Goal: Task Accomplishment & Management: Complete application form

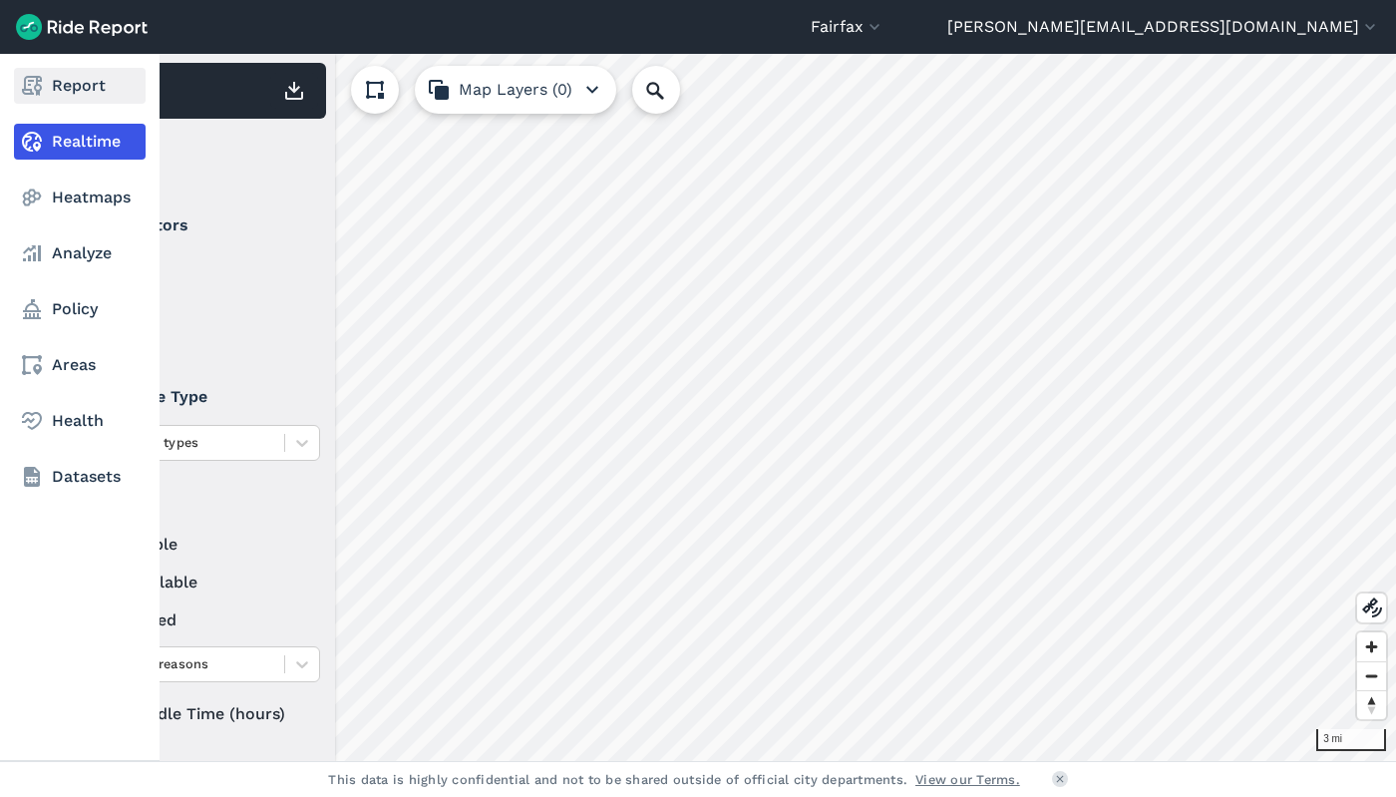
click at [29, 83] on icon at bounding box center [32, 86] width 24 height 24
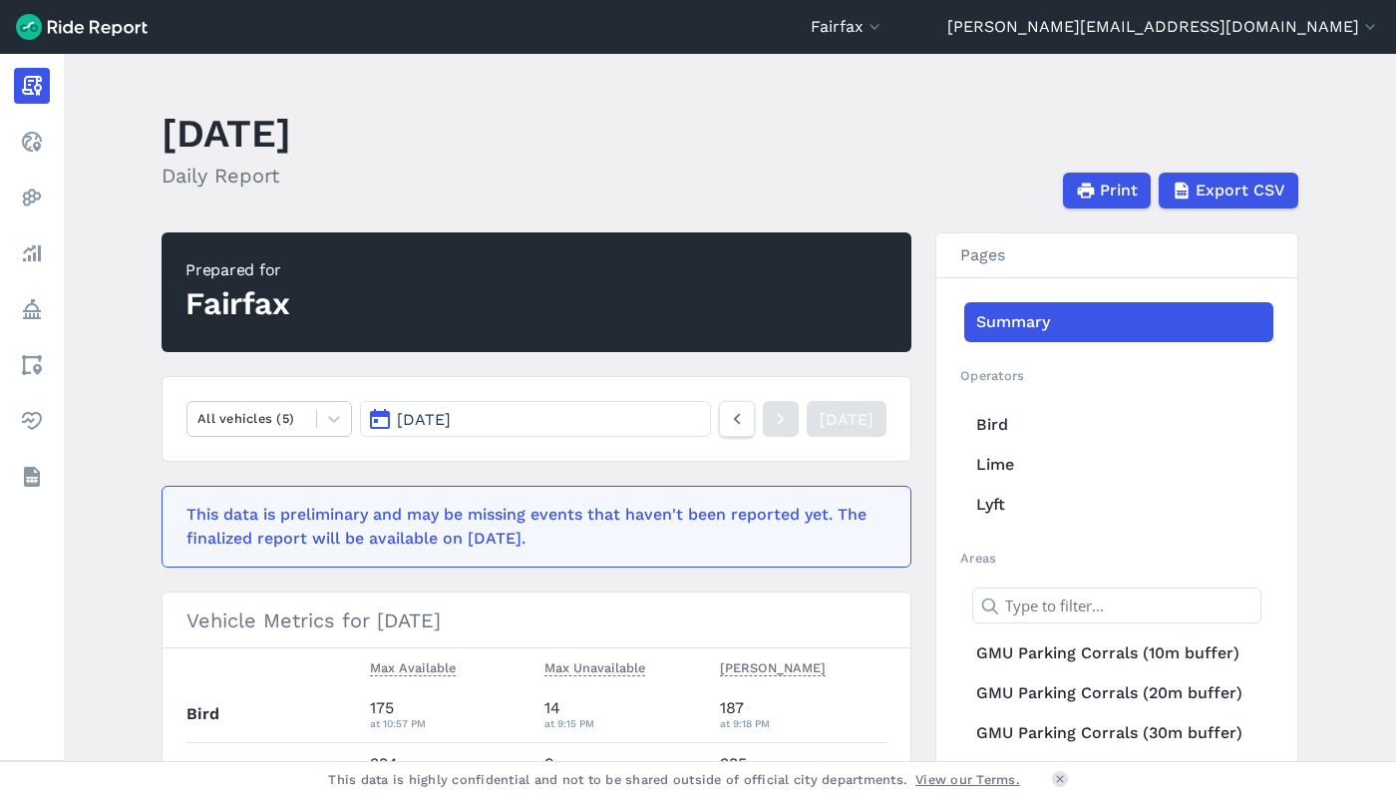
click at [451, 415] on span "[DATE]" at bounding box center [424, 419] width 54 height 19
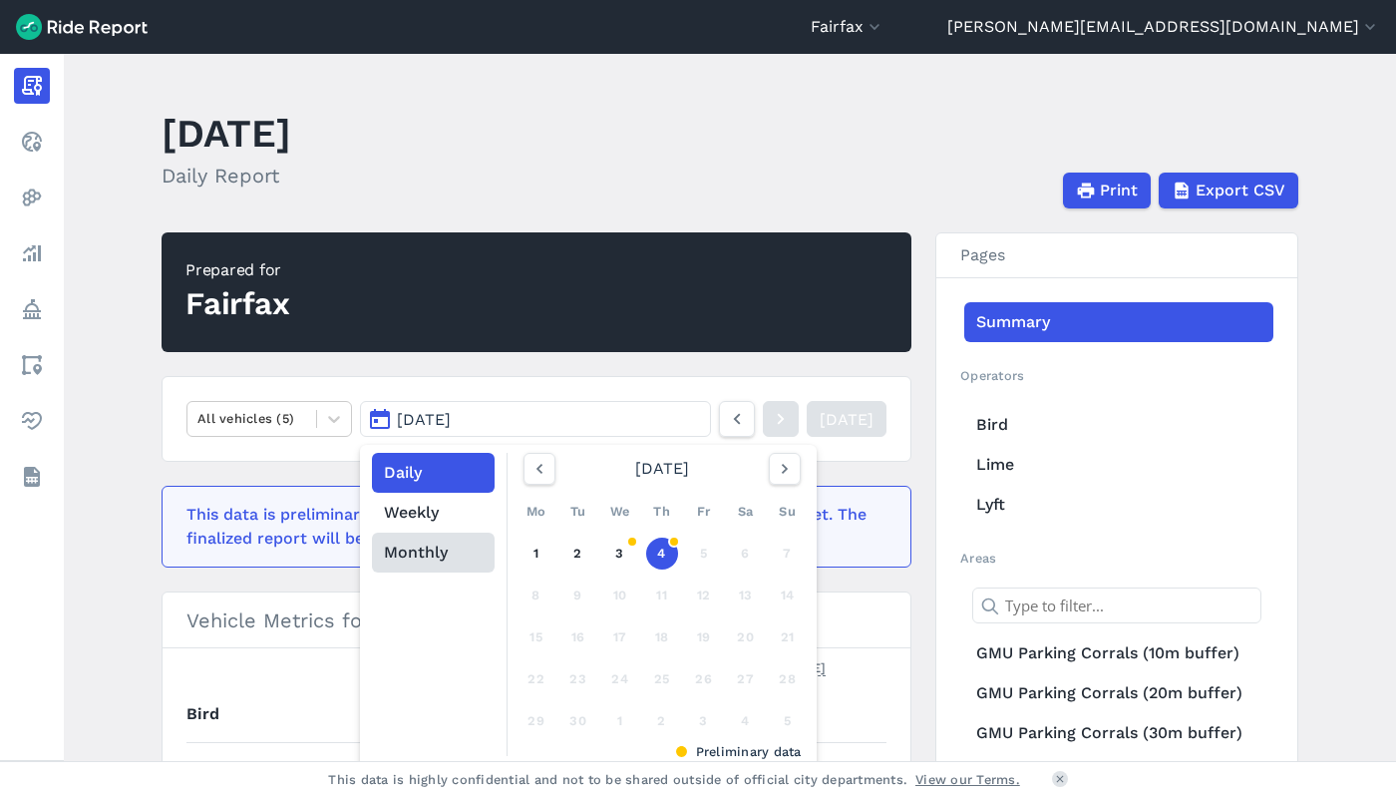
click at [437, 562] on button "Monthly" at bounding box center [433, 553] width 123 height 40
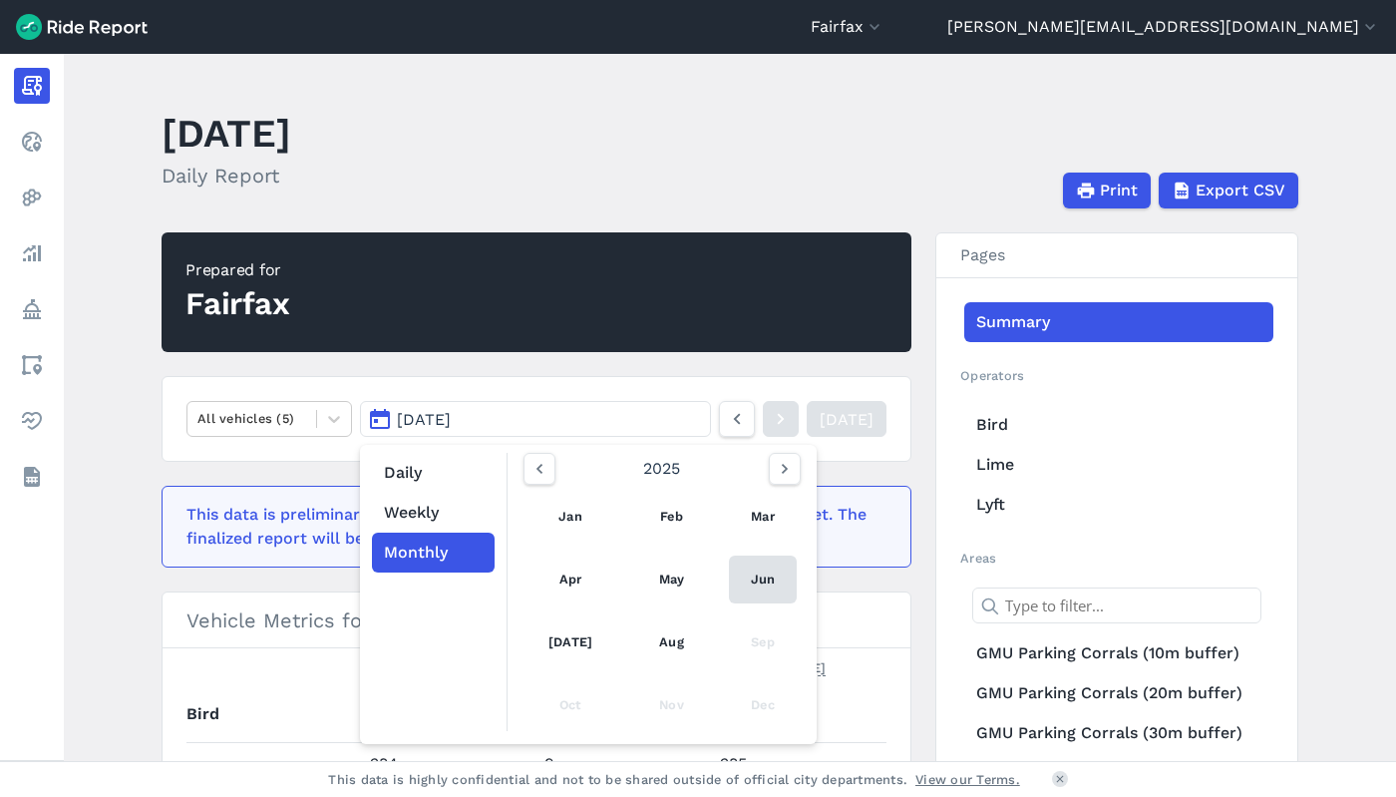
click at [755, 570] on link "Jun" at bounding box center [763, 579] width 68 height 48
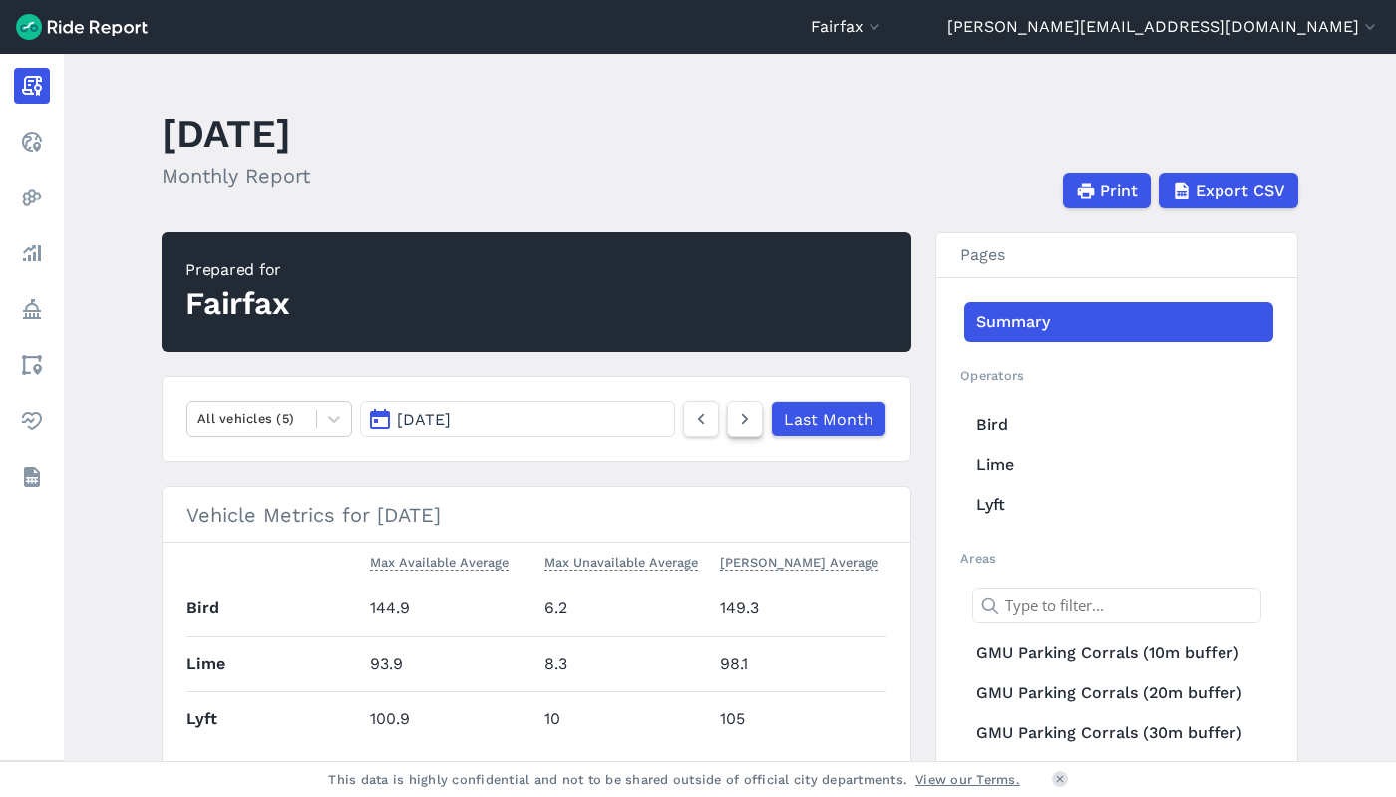
click at [746, 422] on icon at bounding box center [745, 419] width 22 height 24
click at [698, 422] on icon at bounding box center [701, 419] width 22 height 24
click at [1246, 192] on span "Export CSV" at bounding box center [1240, 191] width 90 height 24
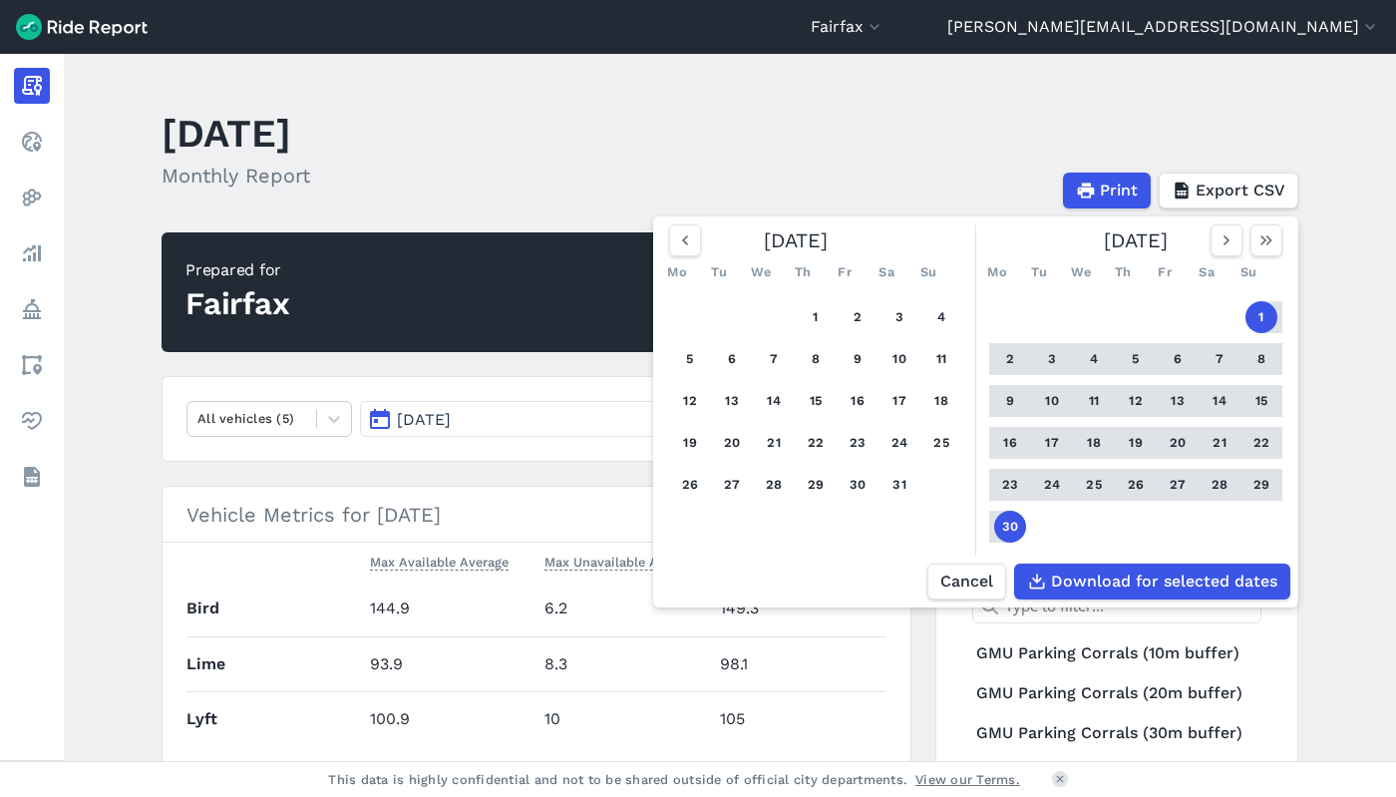
click at [1252, 313] on button "1" at bounding box center [1262, 317] width 32 height 32
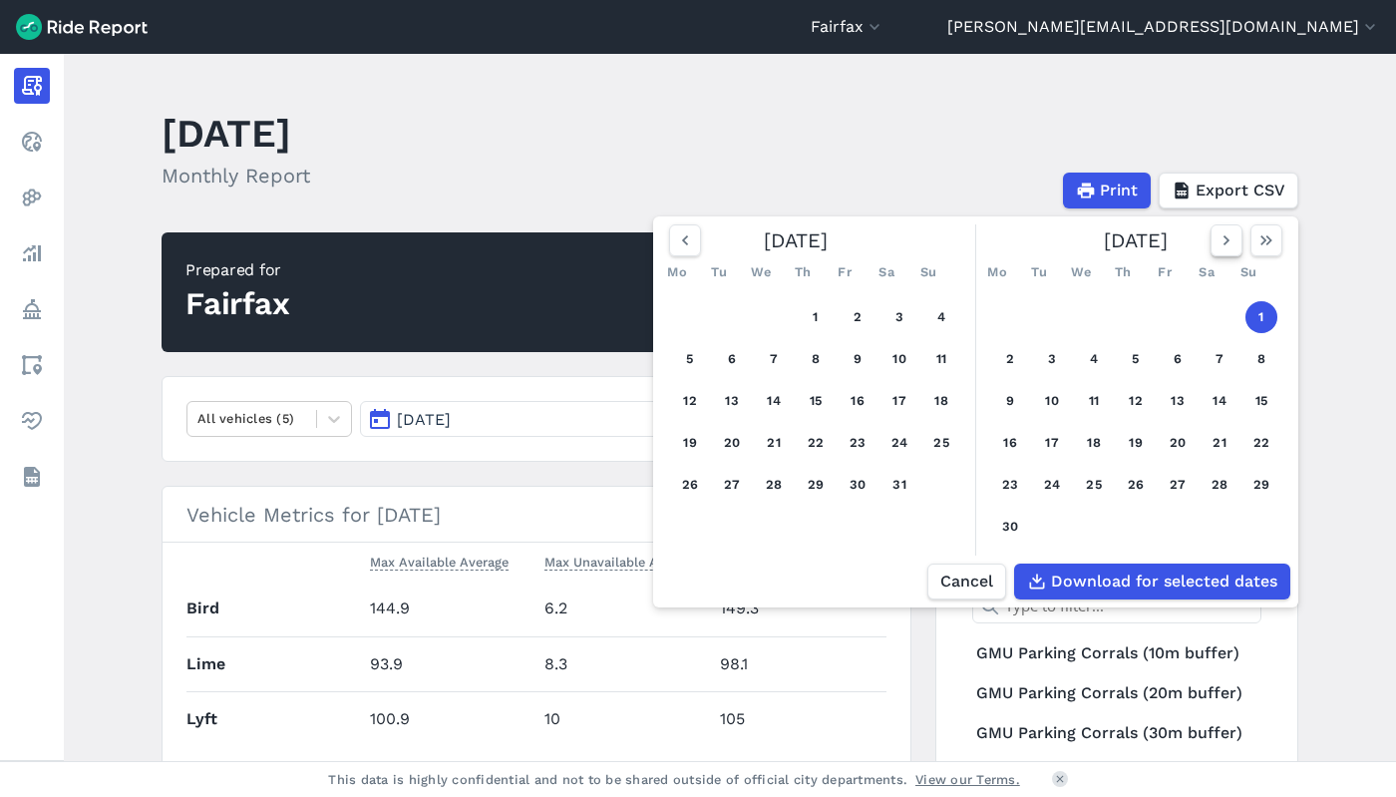
click at [1218, 242] on icon "button" at bounding box center [1227, 240] width 20 height 20
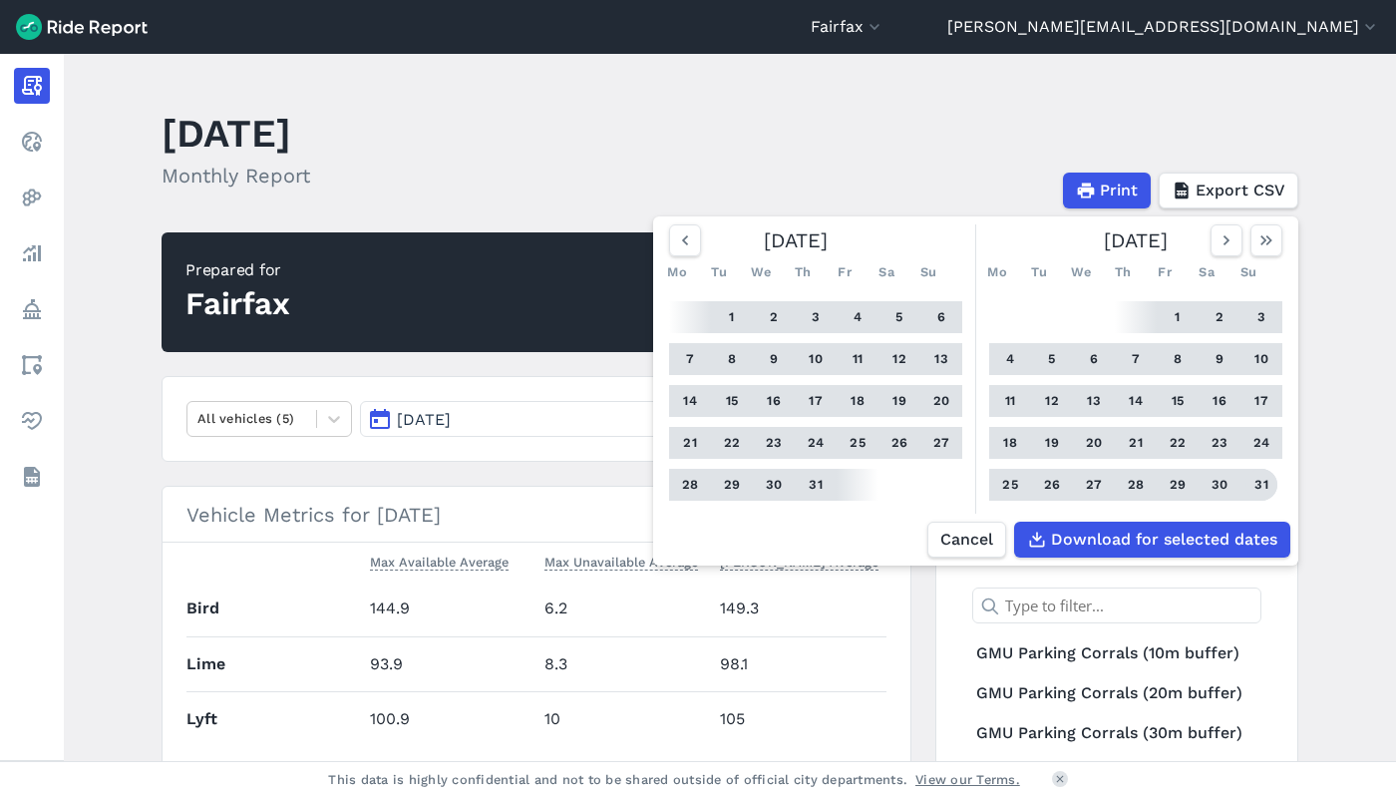
click at [1263, 482] on button "31" at bounding box center [1262, 485] width 32 height 32
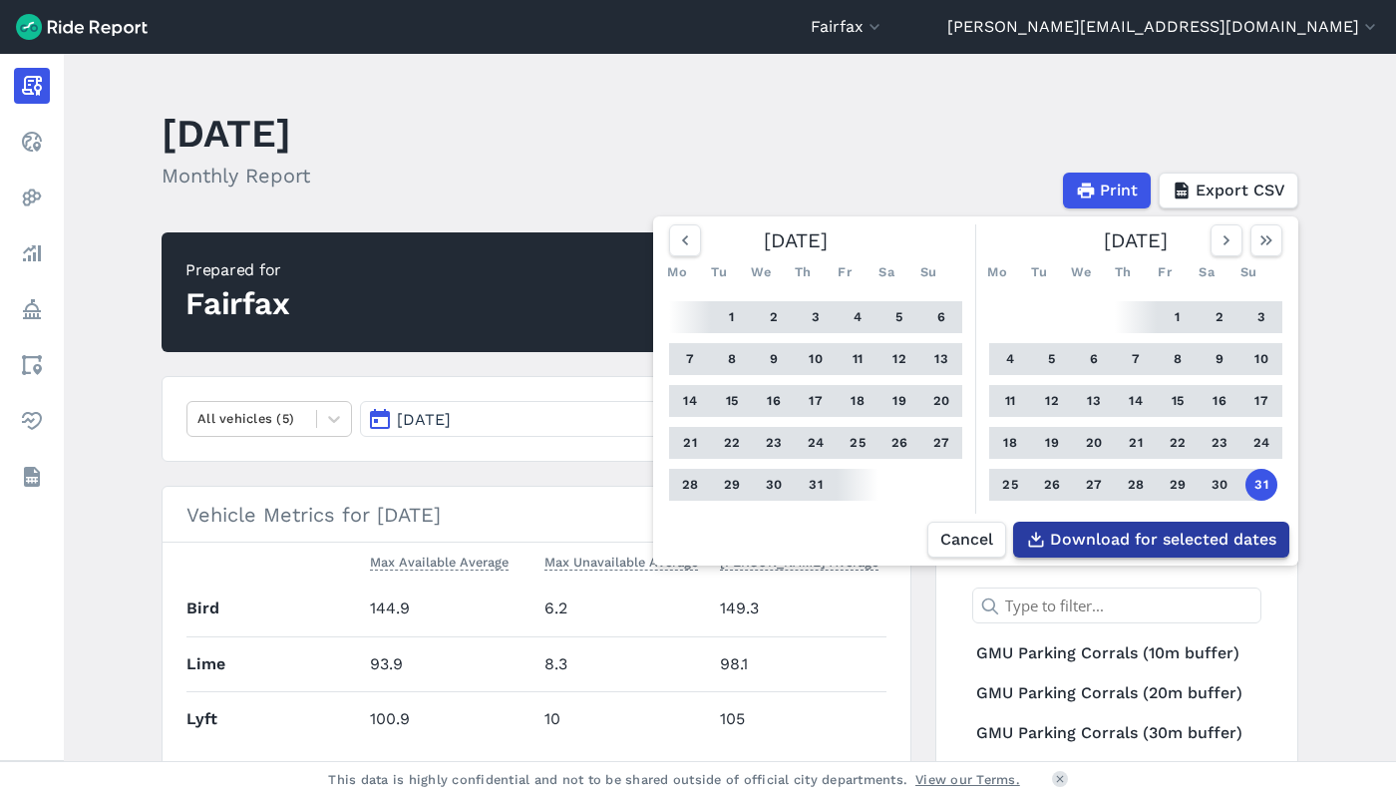
click at [1192, 541] on span "Download for selected dates" at bounding box center [1163, 540] width 226 height 24
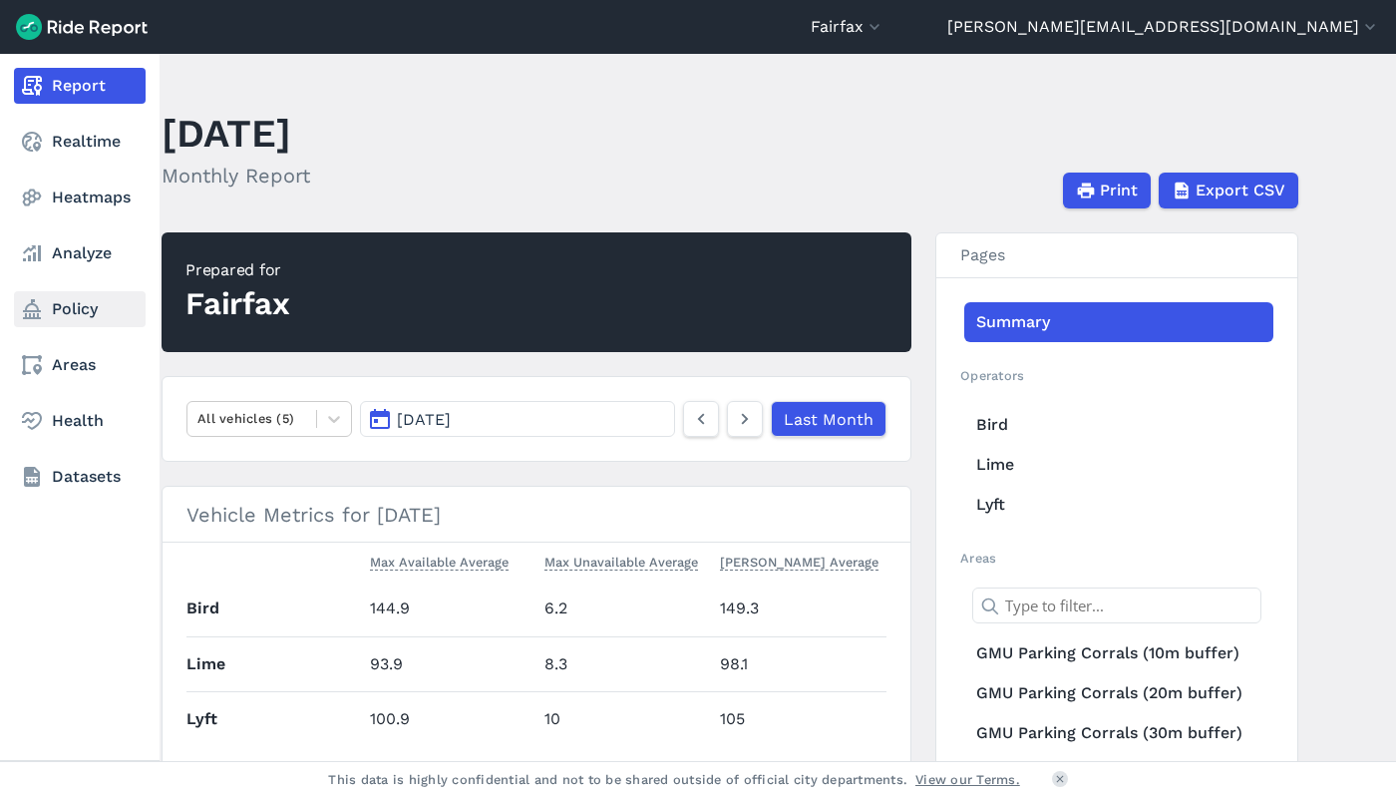
click at [74, 313] on link "Policy" at bounding box center [80, 309] width 132 height 36
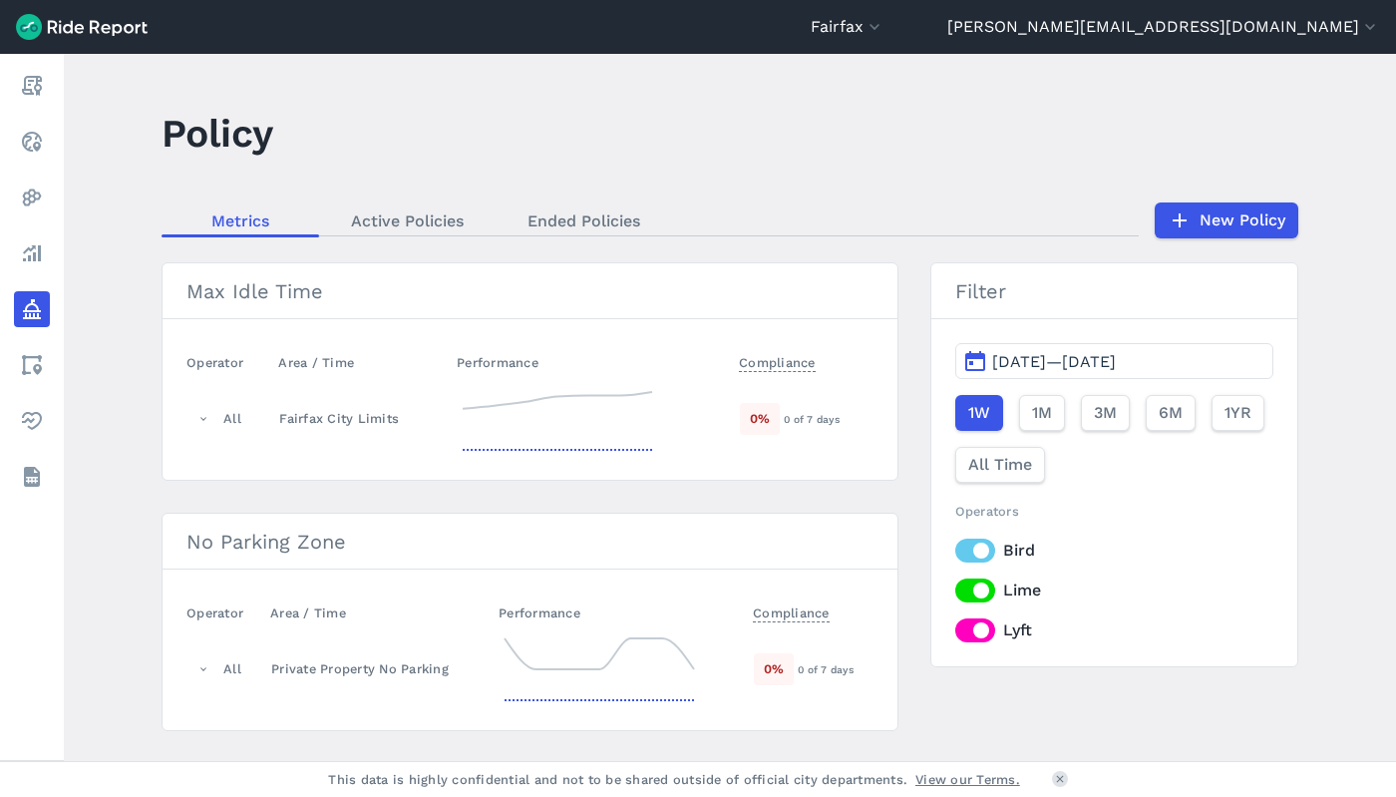
click at [1116, 356] on span "[DATE]—[DATE]" at bounding box center [1054, 361] width 124 height 19
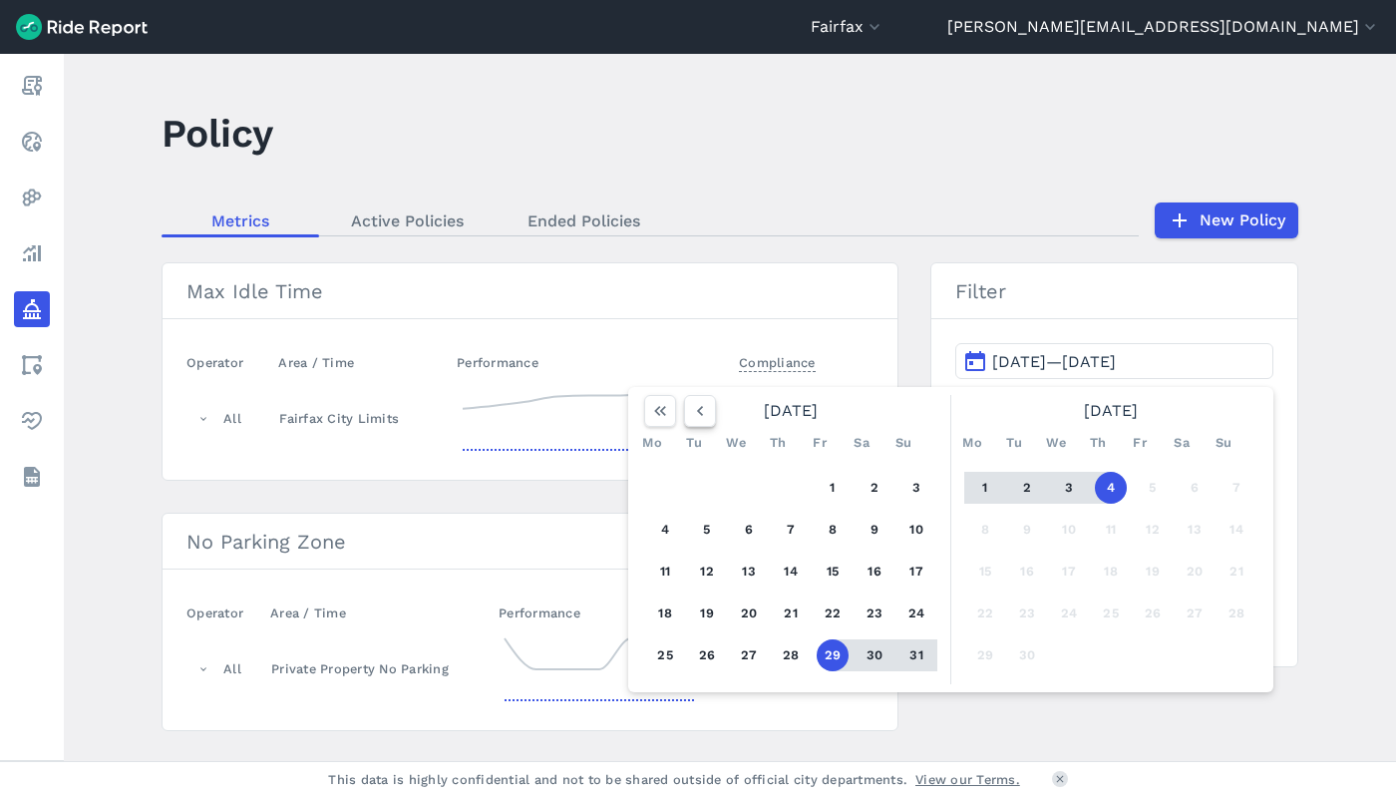
click at [696, 417] on icon "button" at bounding box center [700, 411] width 20 height 20
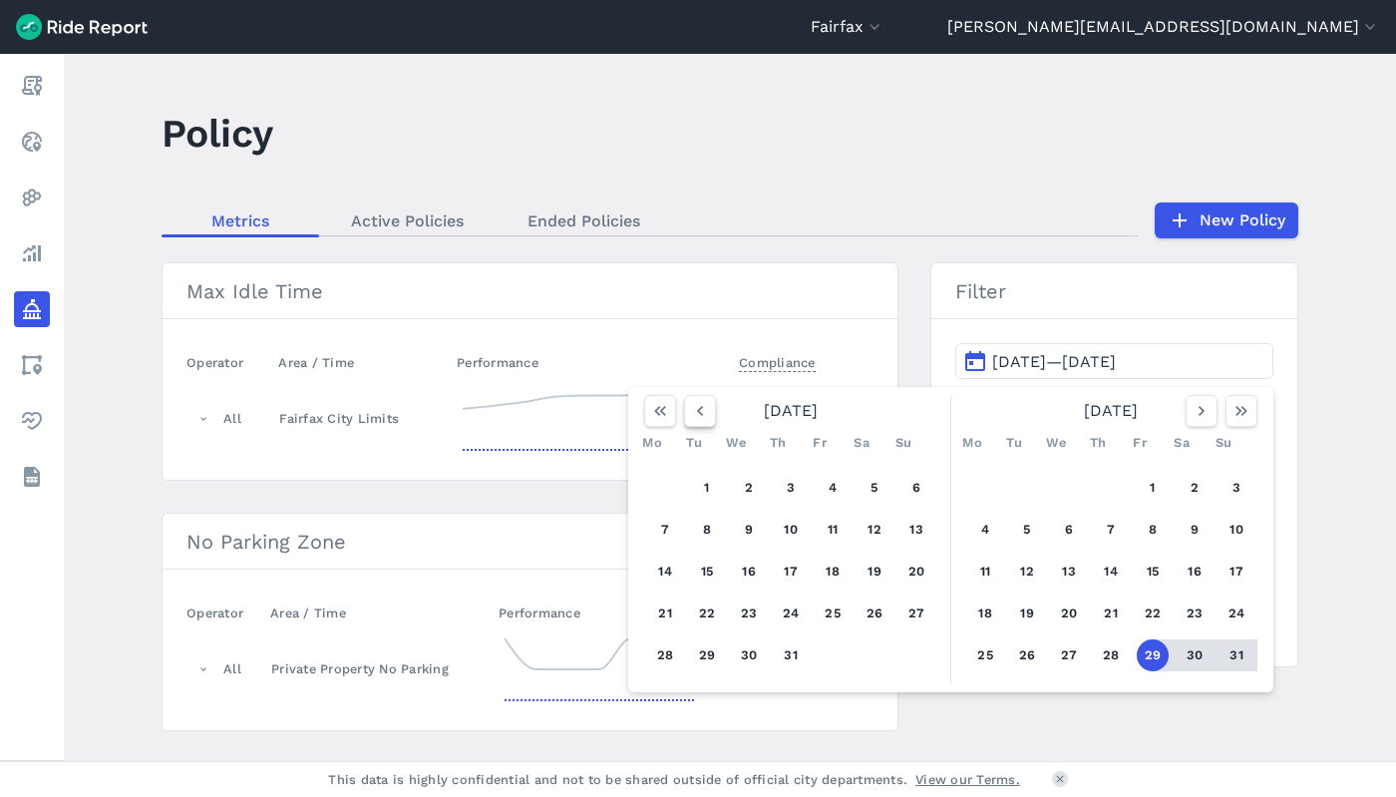
click at [696, 417] on icon "button" at bounding box center [700, 411] width 20 height 20
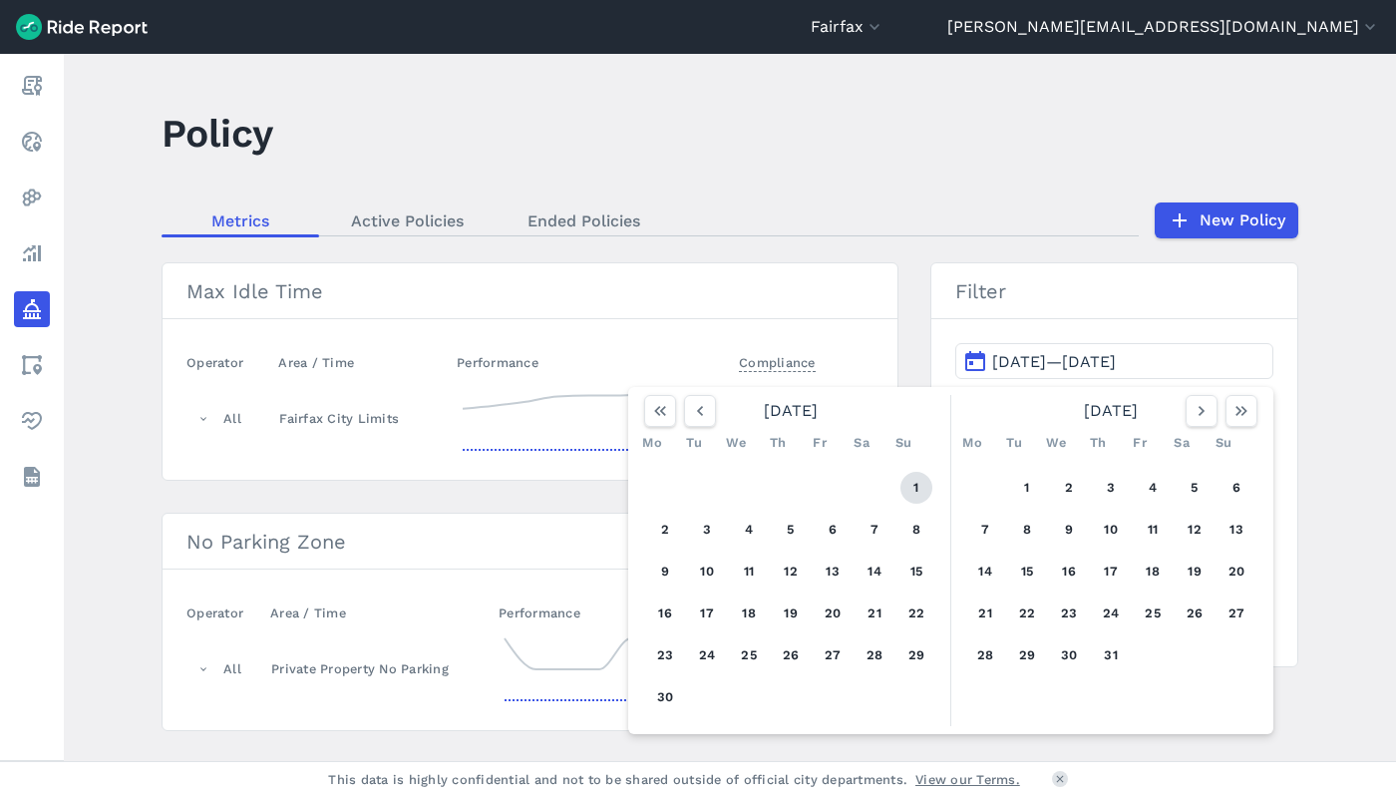
click at [918, 487] on button "1" at bounding box center [917, 488] width 32 height 32
click at [1194, 417] on icon "button" at bounding box center [1202, 411] width 20 height 20
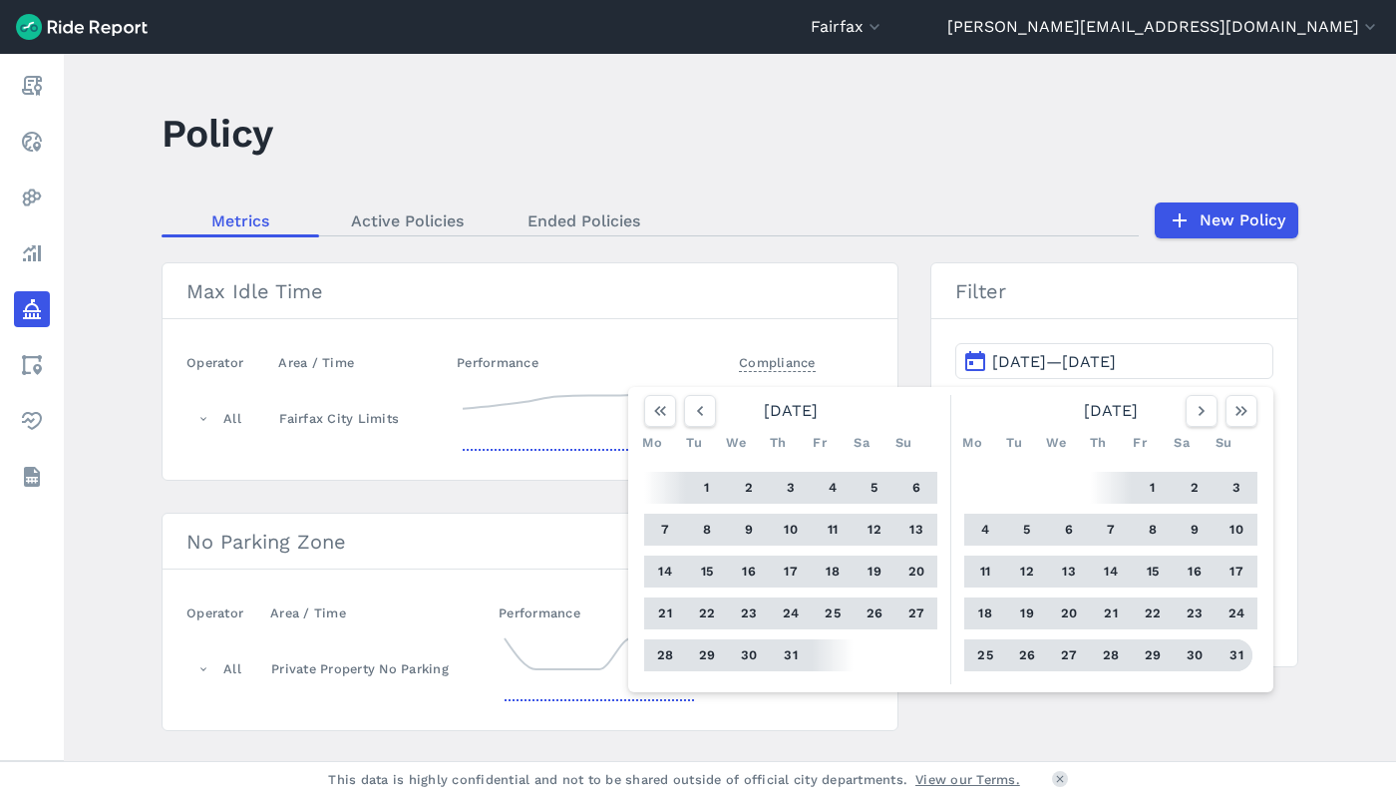
click at [1243, 649] on button "31" at bounding box center [1237, 655] width 32 height 32
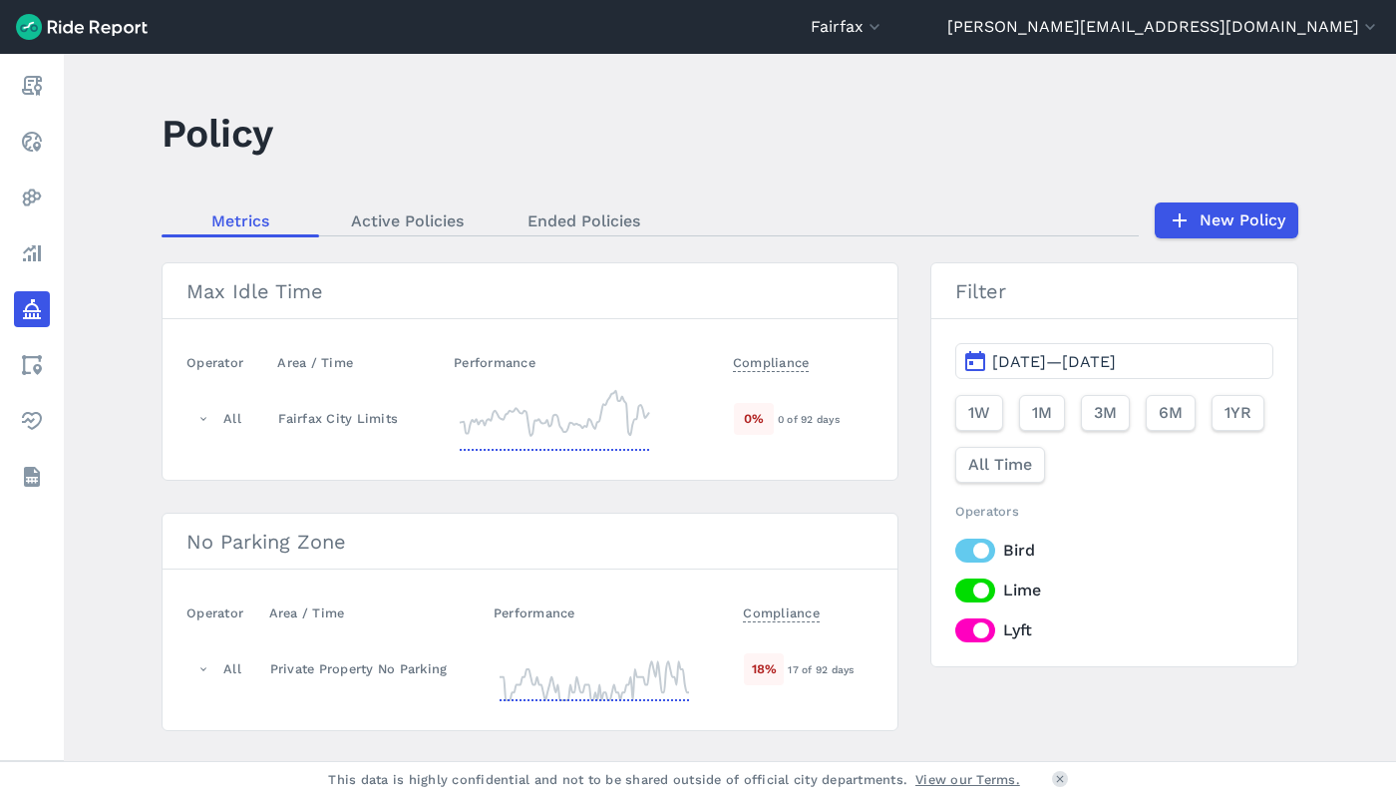
click at [976, 628] on label "Lyft" at bounding box center [1114, 630] width 318 height 24
click at [955, 628] on input "Lyft" at bounding box center [955, 624] width 0 height 13
click at [541, 415] on icon at bounding box center [554, 419] width 199 height 72
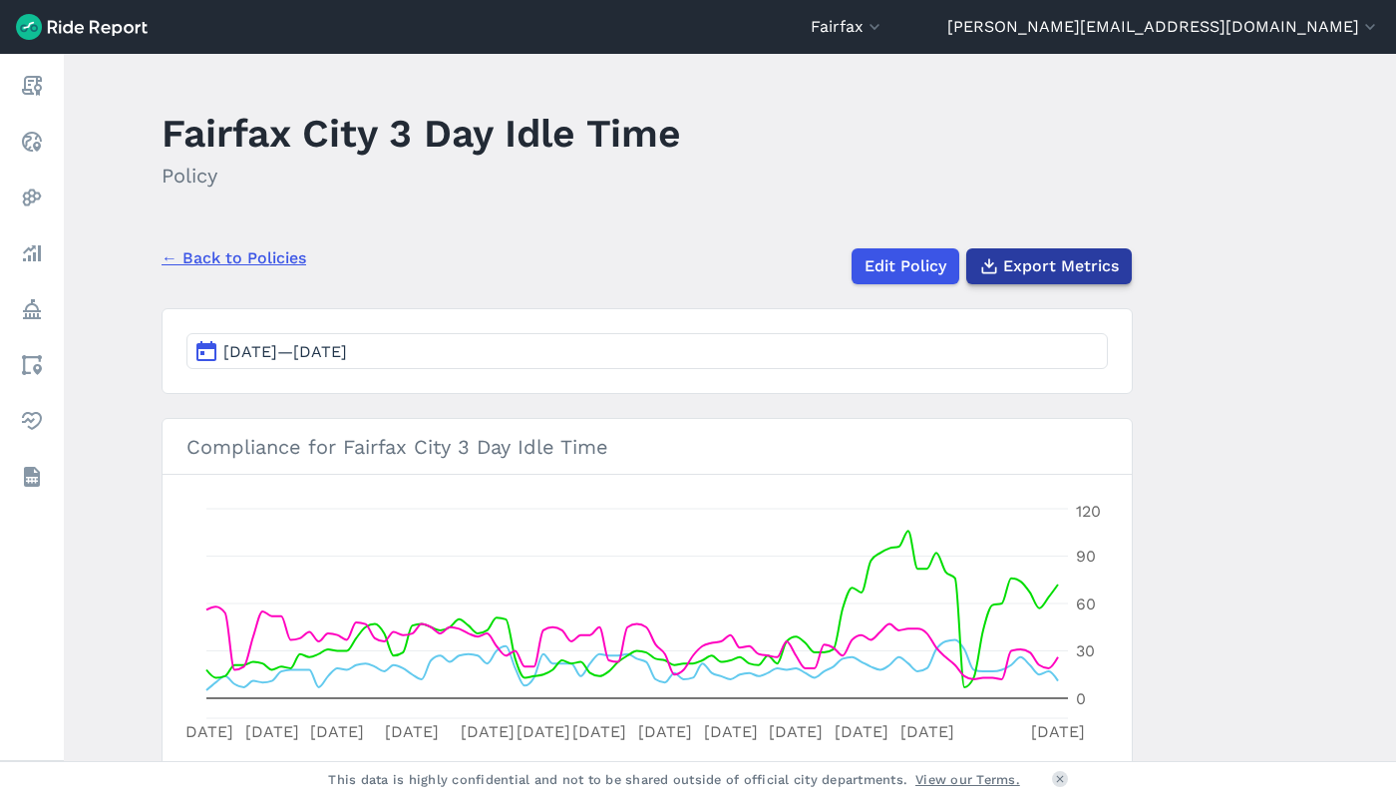
click at [1062, 261] on span "Export Metrics" at bounding box center [1061, 266] width 116 height 24
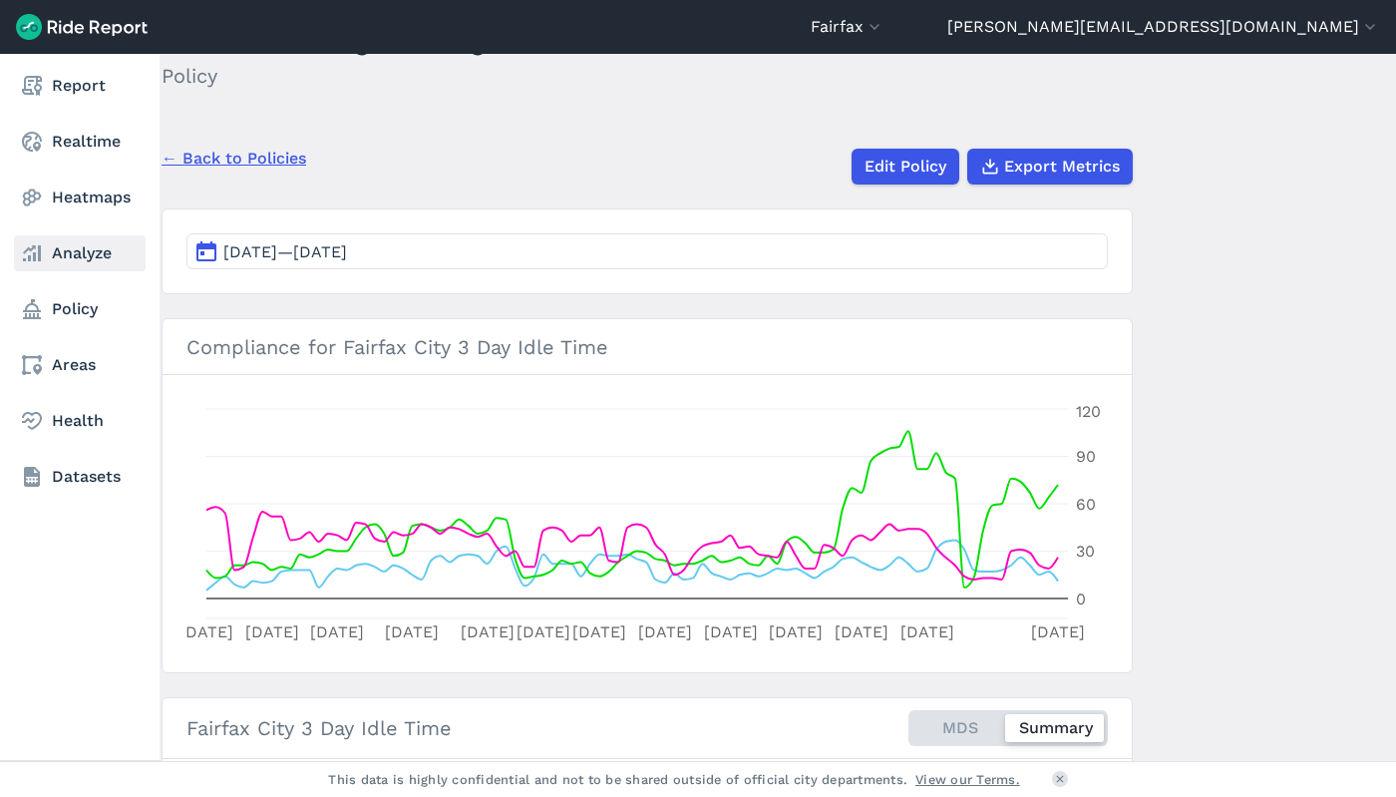
click at [38, 253] on use at bounding box center [32, 253] width 18 height 16
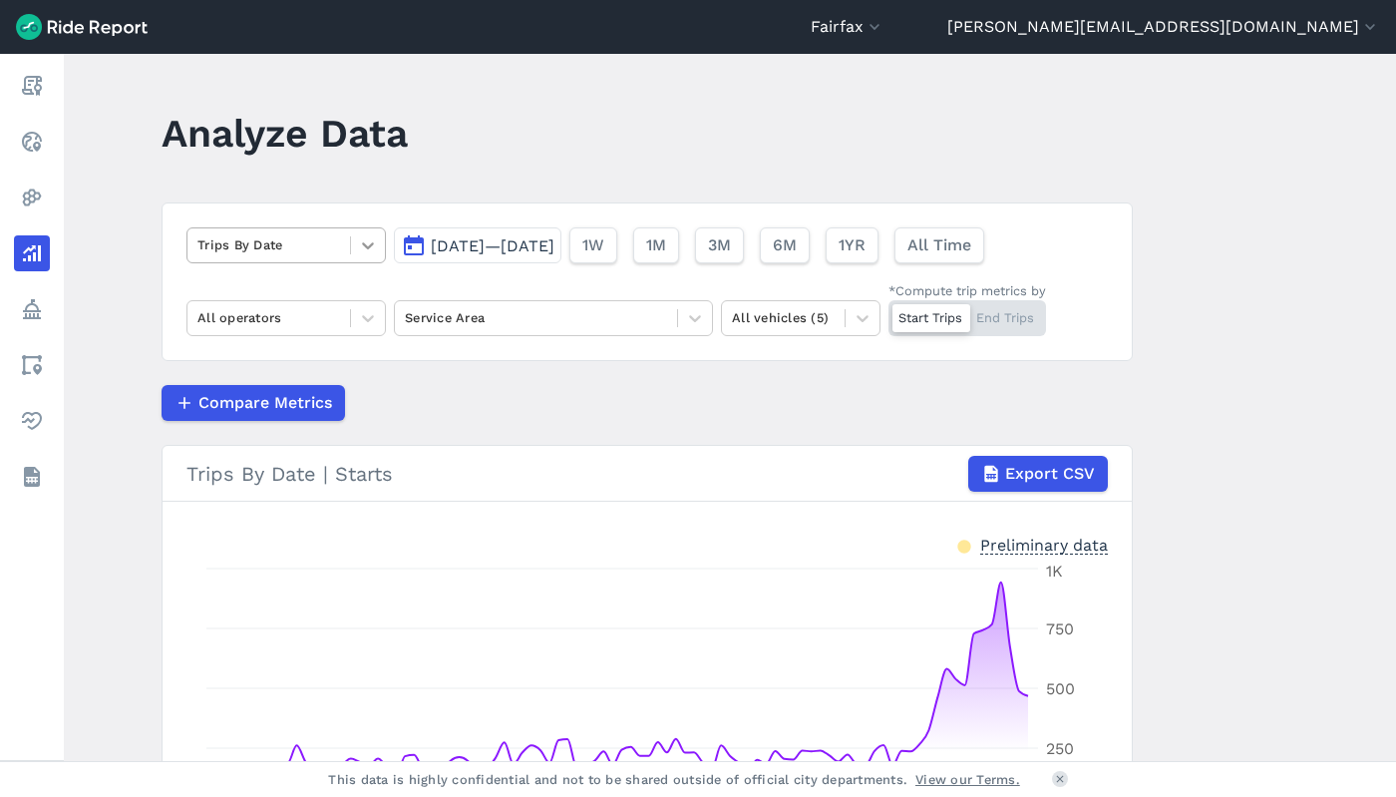
click at [369, 244] on icon at bounding box center [368, 245] width 12 height 7
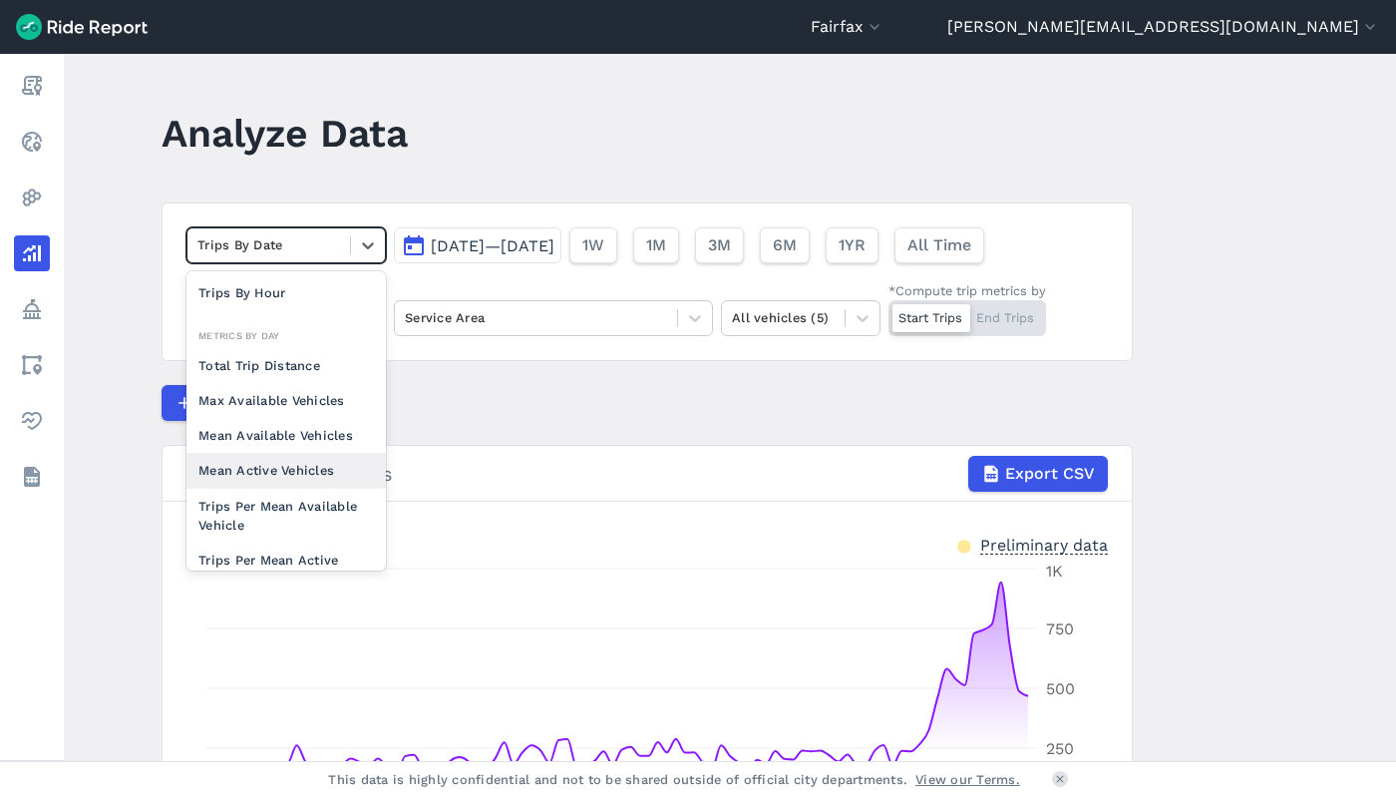
scroll to position [174, 0]
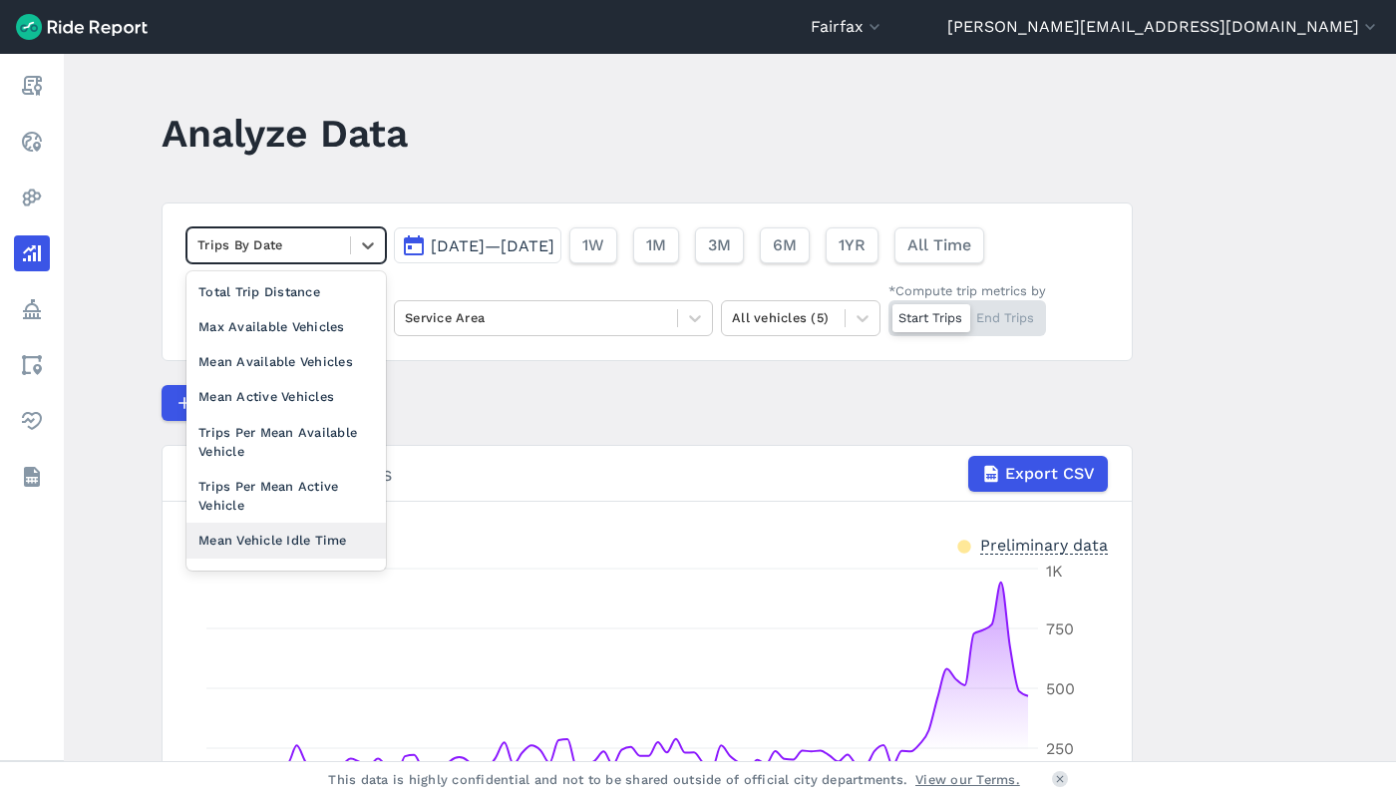
click at [296, 542] on div "Mean Vehicle Idle Time" at bounding box center [285, 540] width 199 height 35
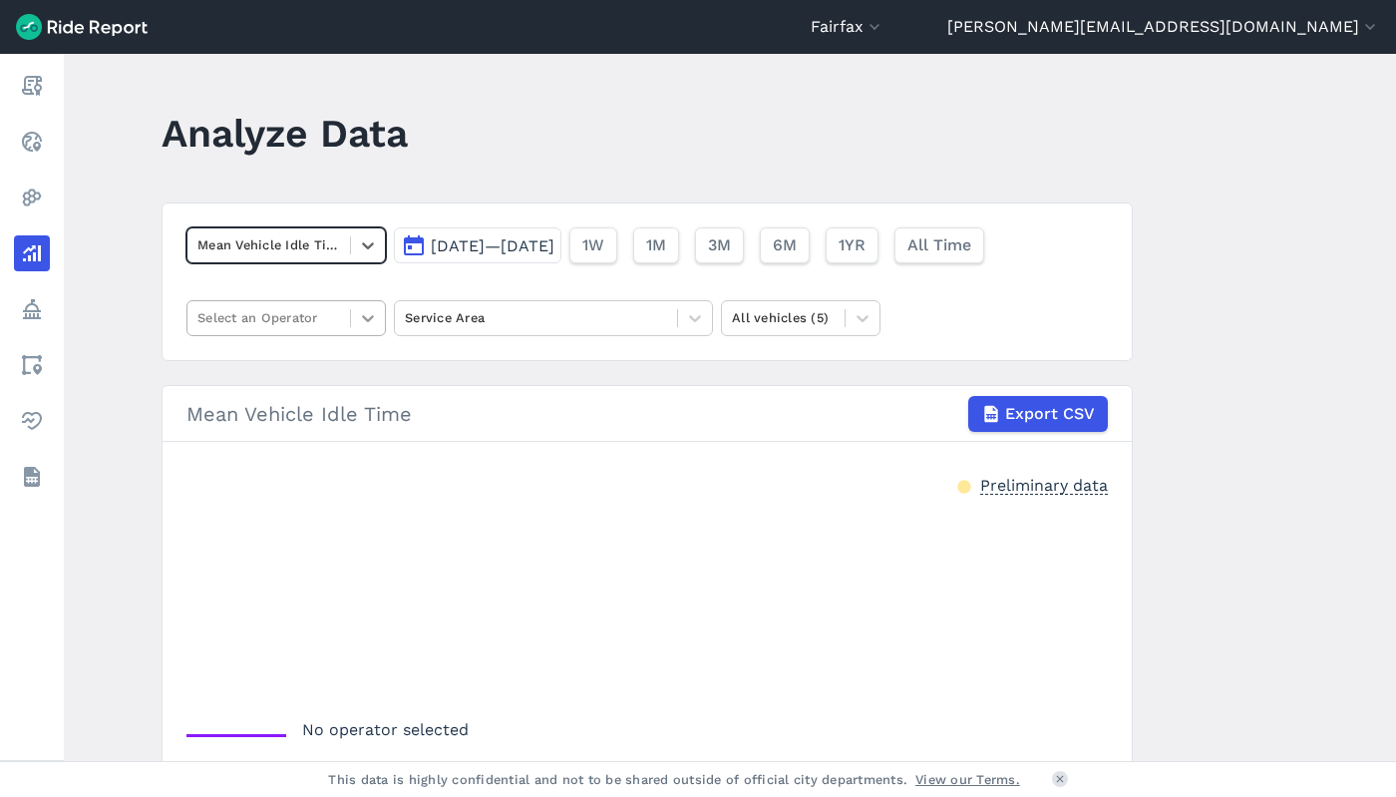
click at [375, 325] on div at bounding box center [368, 318] width 34 height 34
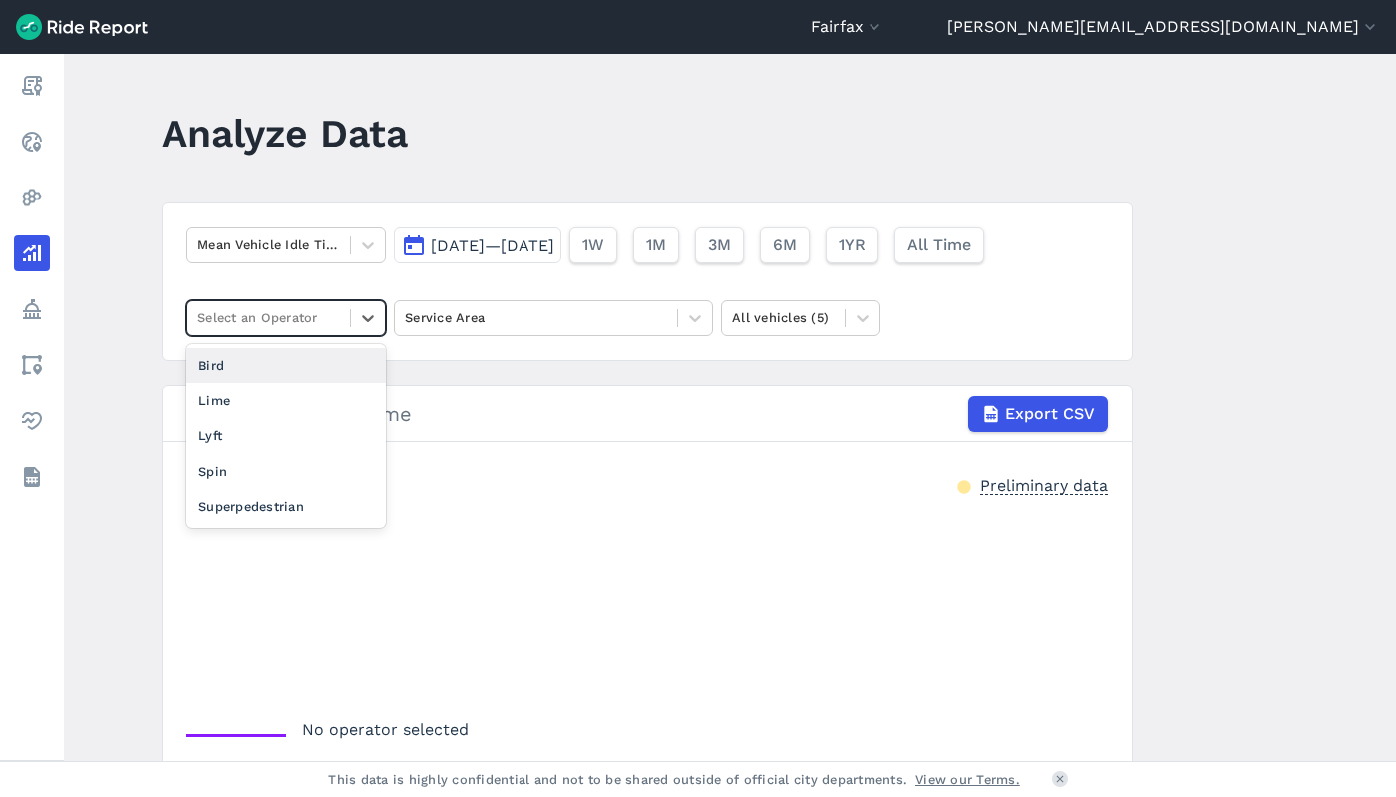
click at [333, 363] on div "Bird" at bounding box center [285, 365] width 199 height 35
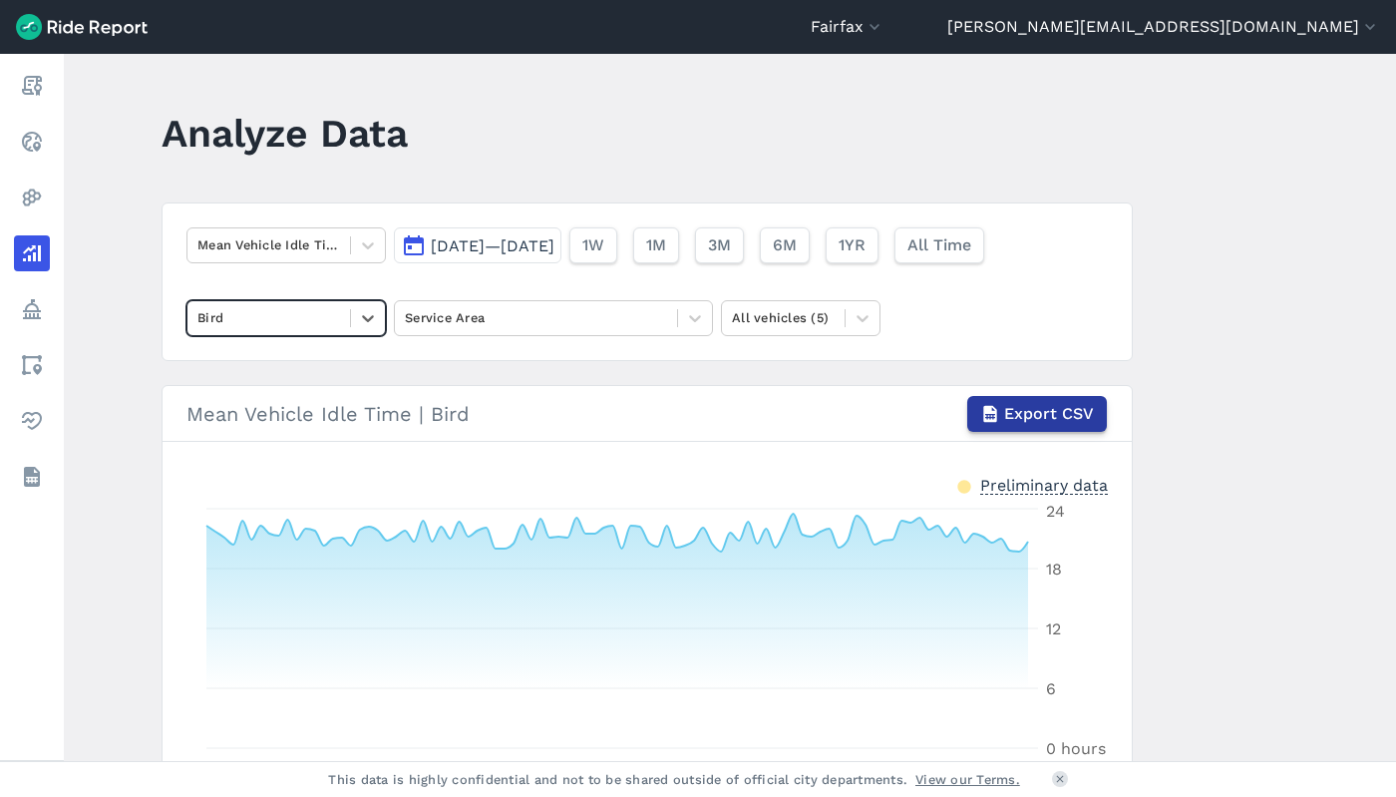
click at [1038, 413] on span "Export CSV" at bounding box center [1049, 414] width 90 height 24
click at [351, 326] on div at bounding box center [368, 318] width 34 height 34
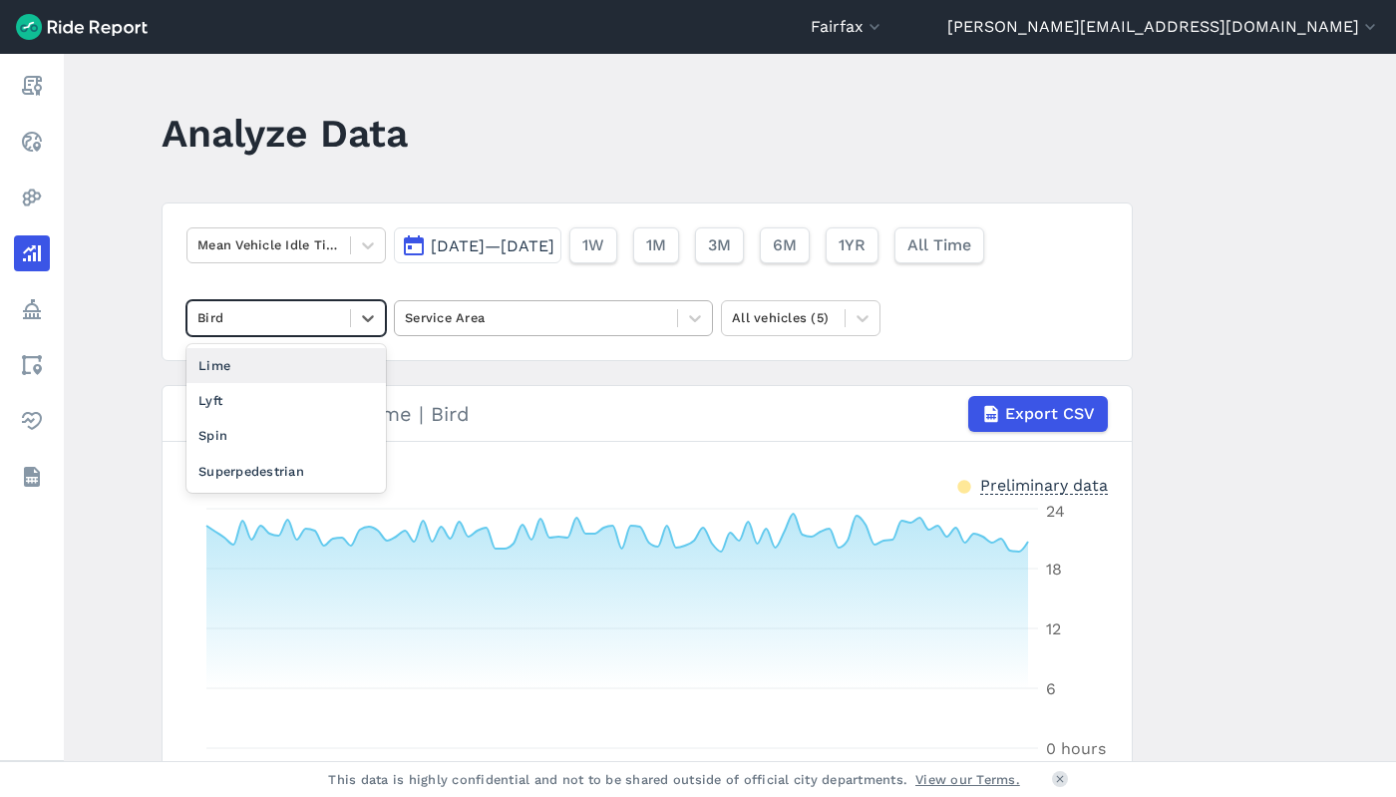
click at [670, 311] on div "Service Area" at bounding box center [536, 317] width 282 height 31
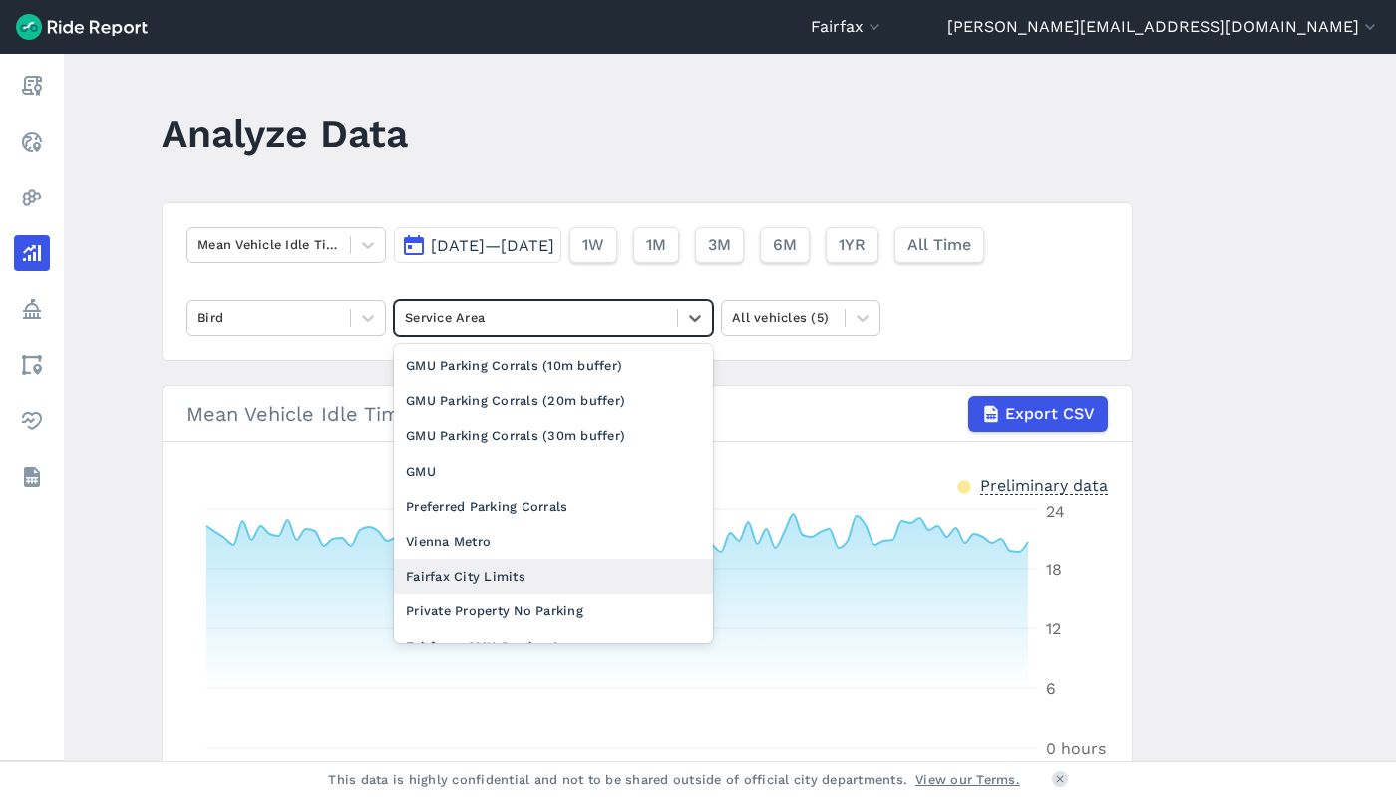
click at [588, 572] on div "Fairfax City Limits" at bounding box center [553, 575] width 319 height 35
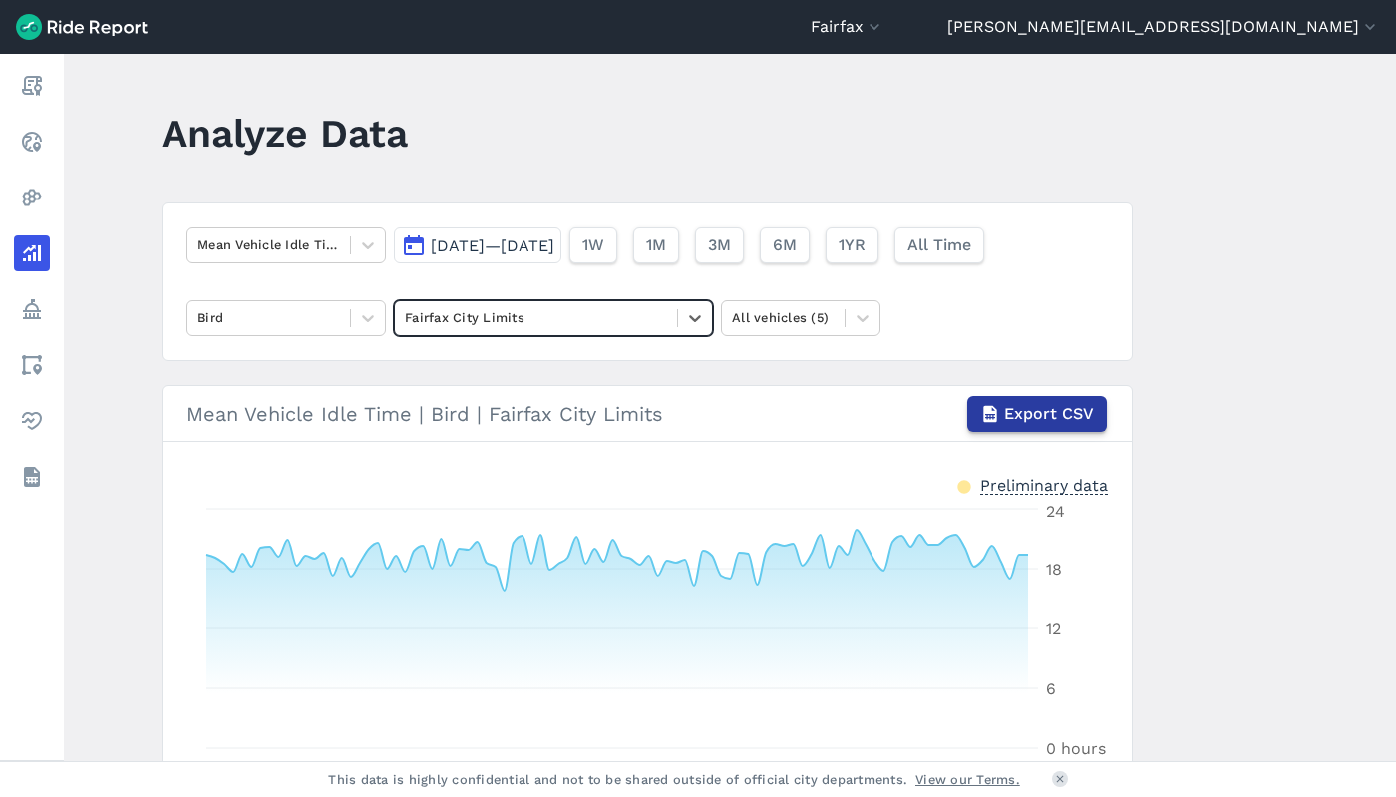
click at [1050, 424] on span "Export CSV" at bounding box center [1049, 414] width 90 height 24
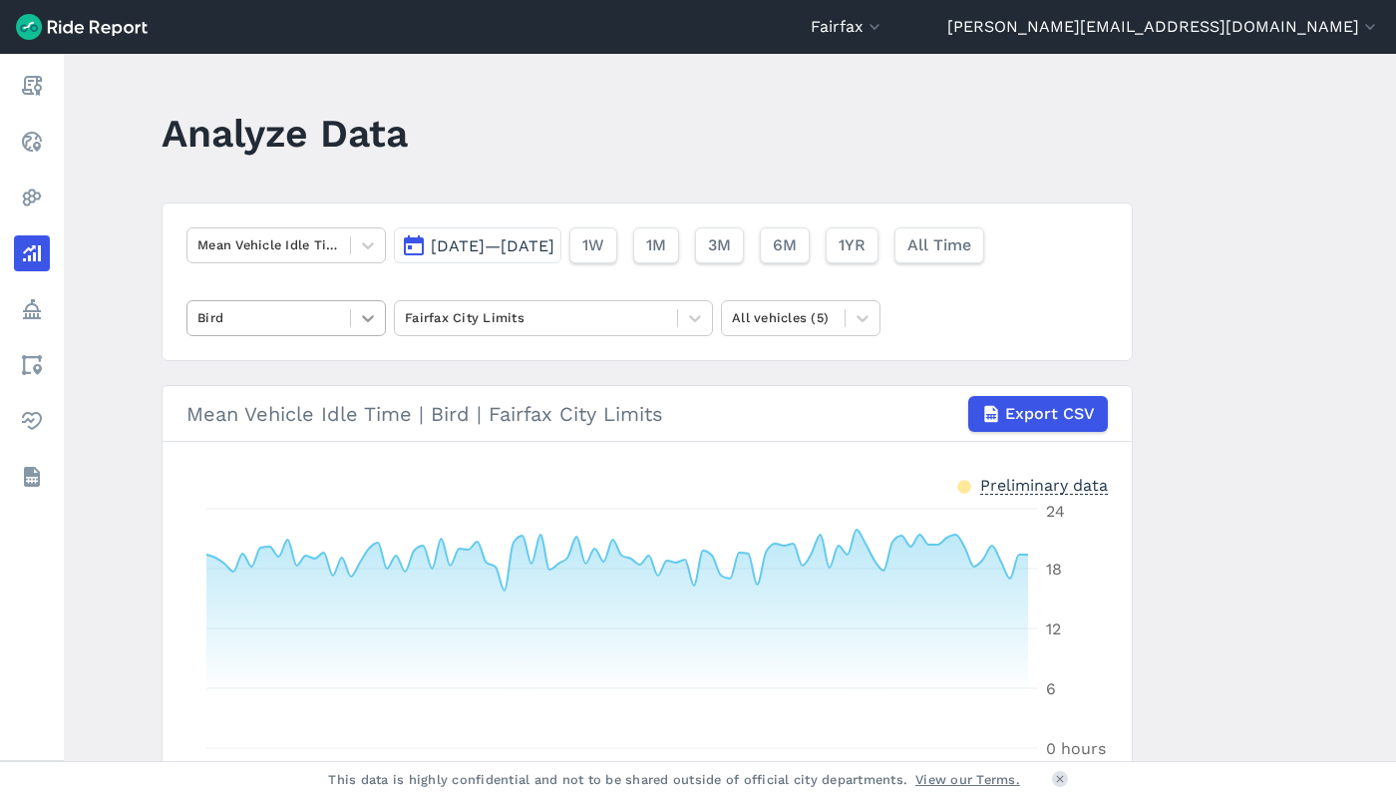
click at [366, 314] on icon at bounding box center [368, 318] width 20 height 20
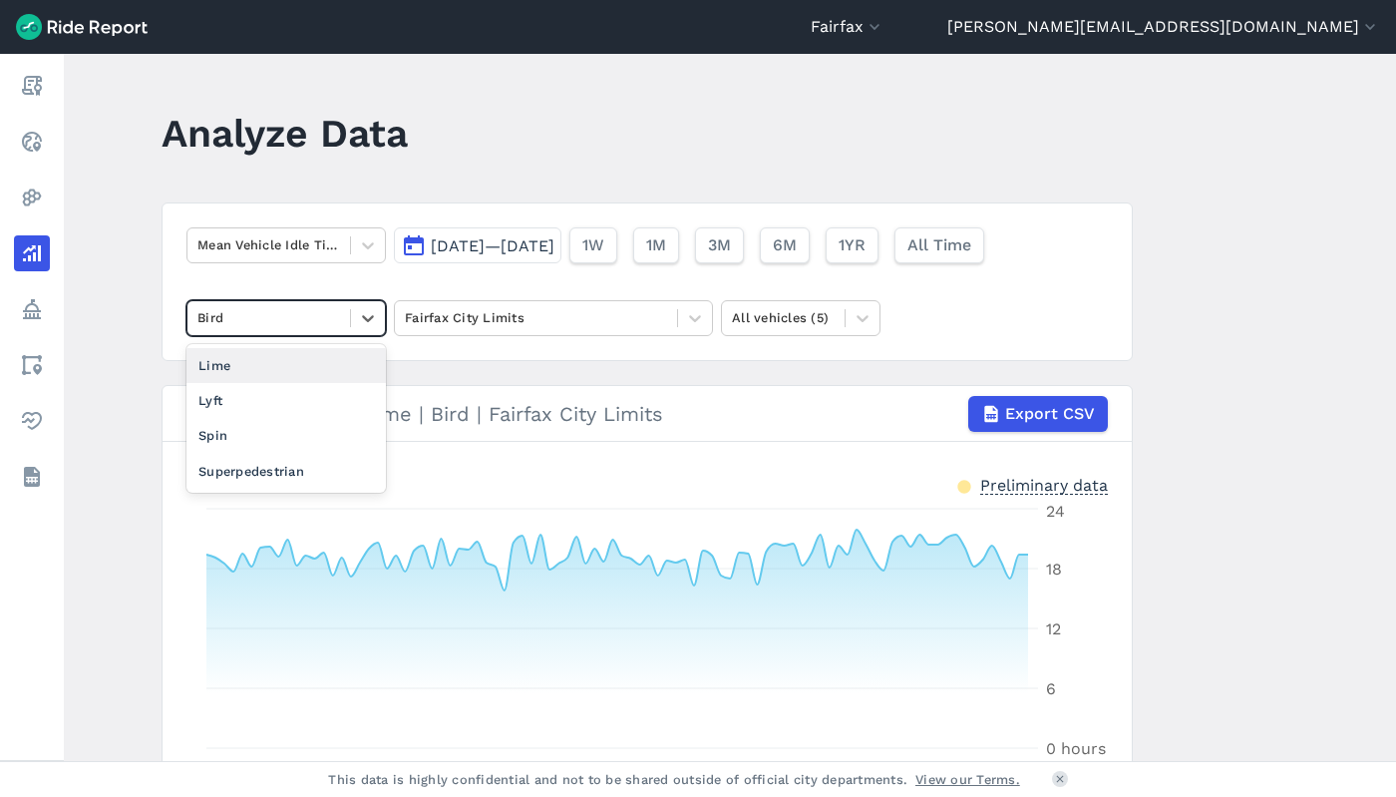
click at [289, 373] on div "Lime" at bounding box center [285, 365] width 199 height 35
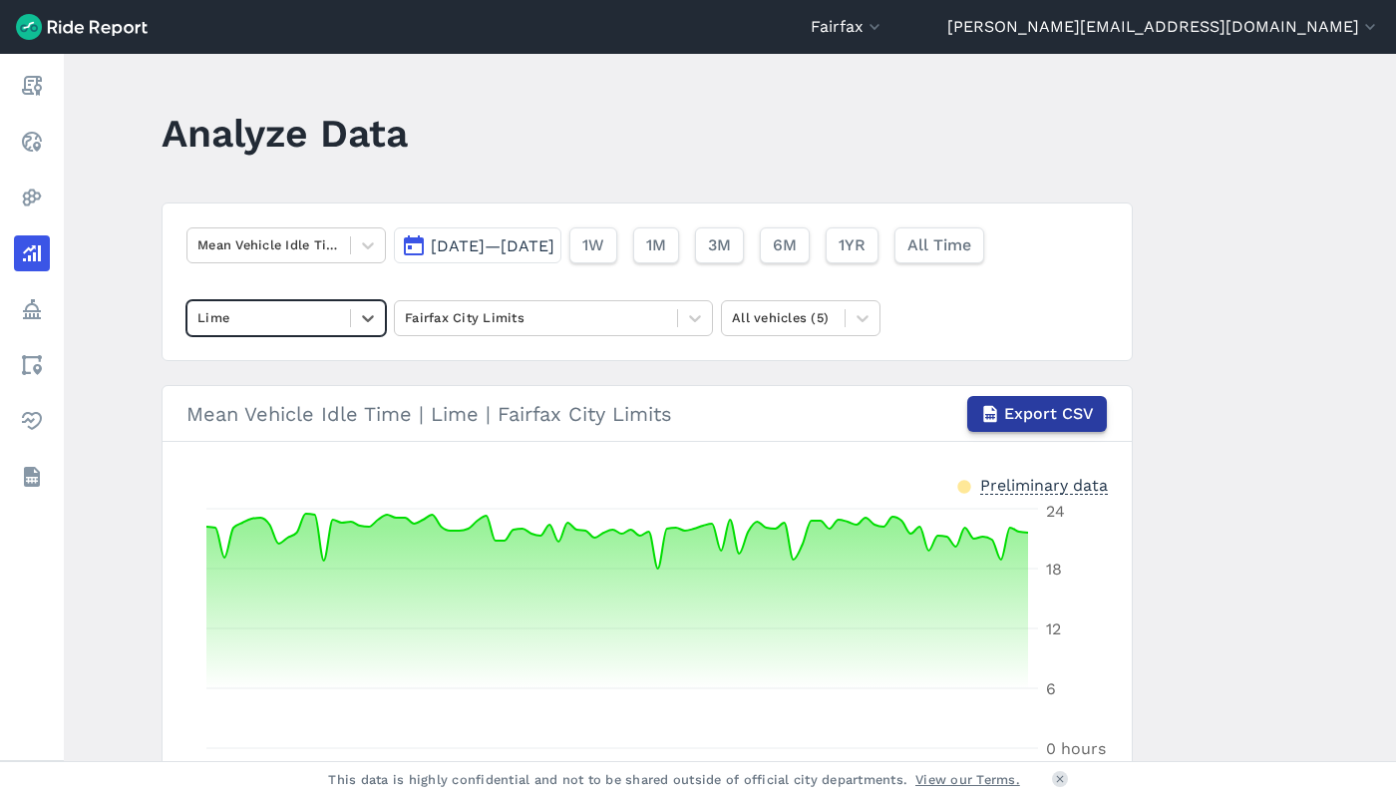
click at [1036, 422] on span "Export CSV" at bounding box center [1049, 414] width 90 height 24
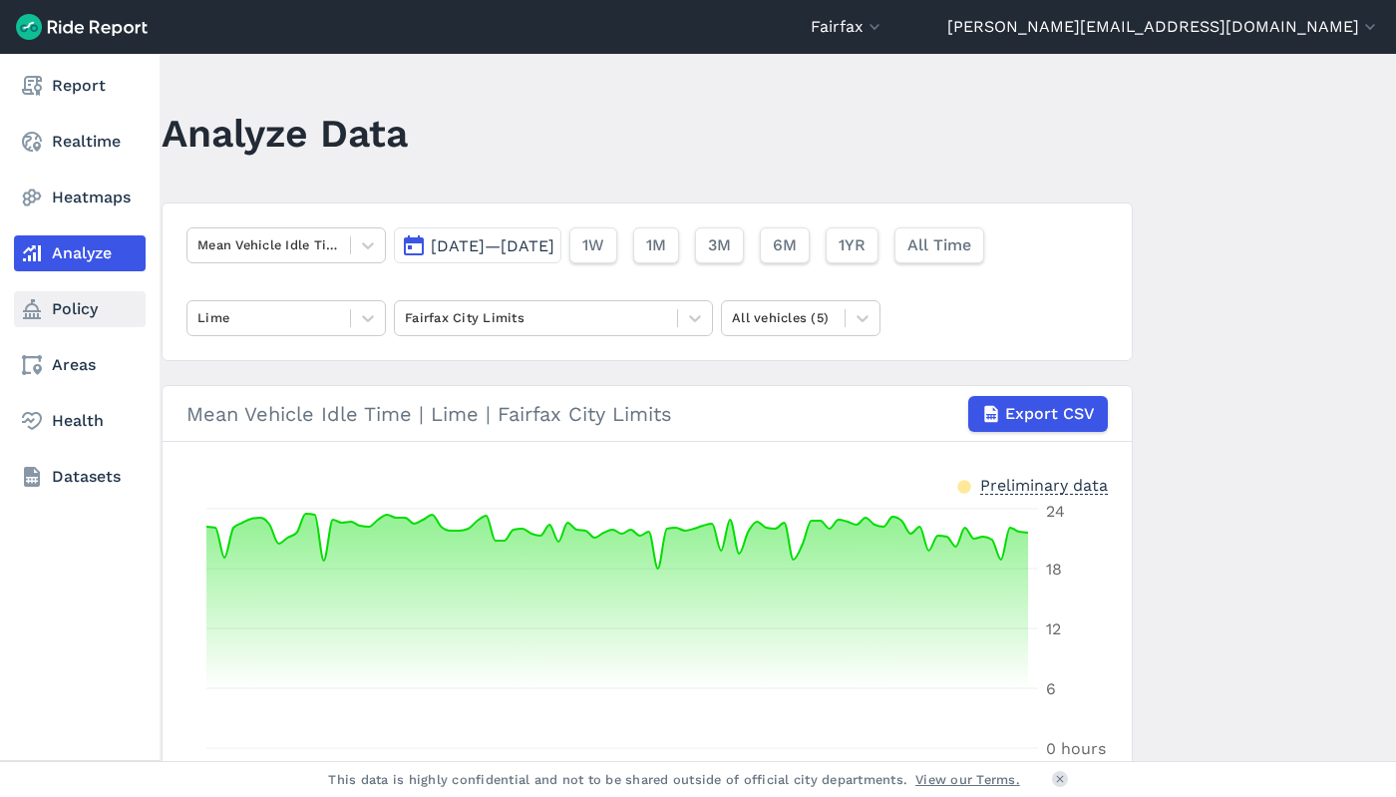
click at [54, 299] on link "Policy" at bounding box center [80, 309] width 132 height 36
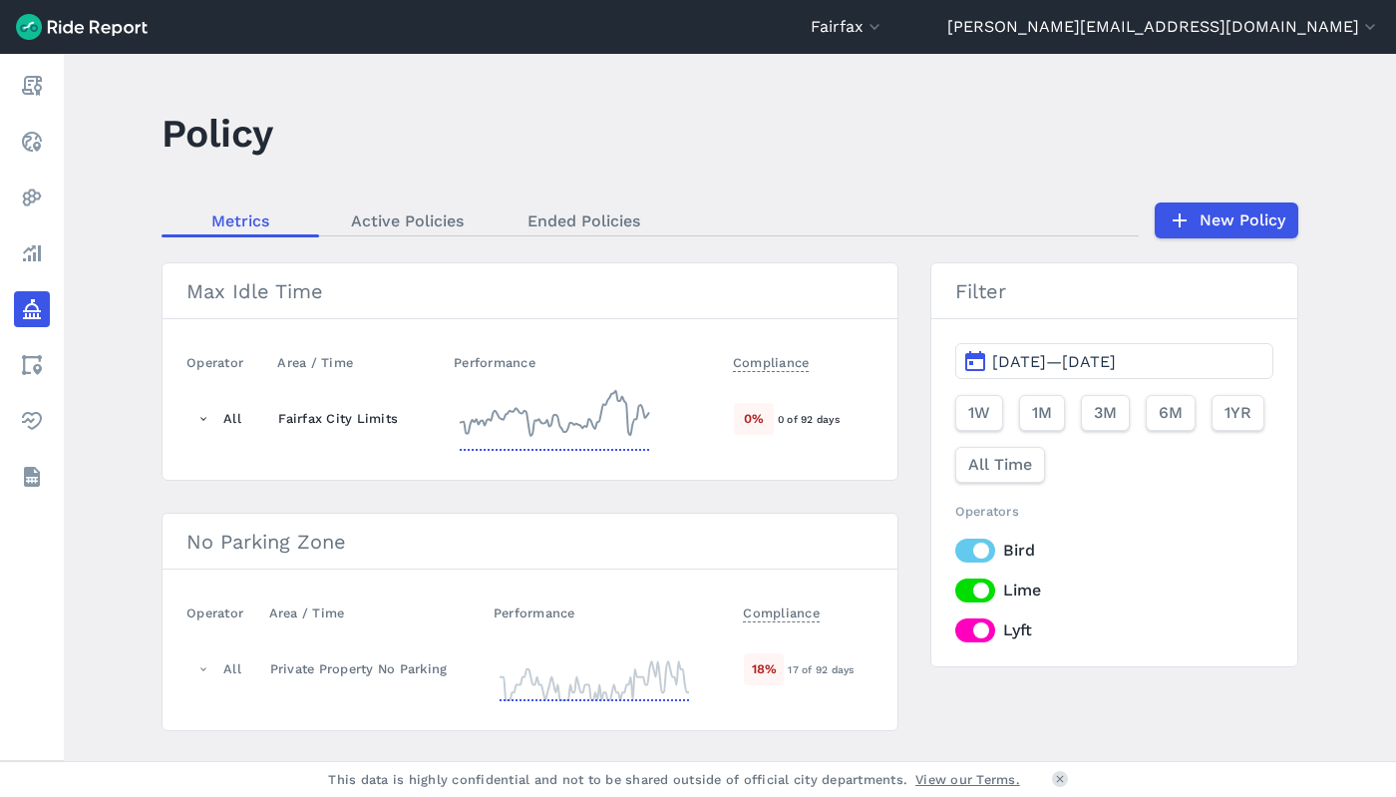
click at [641, 419] on icon at bounding box center [554, 419] width 199 height 72
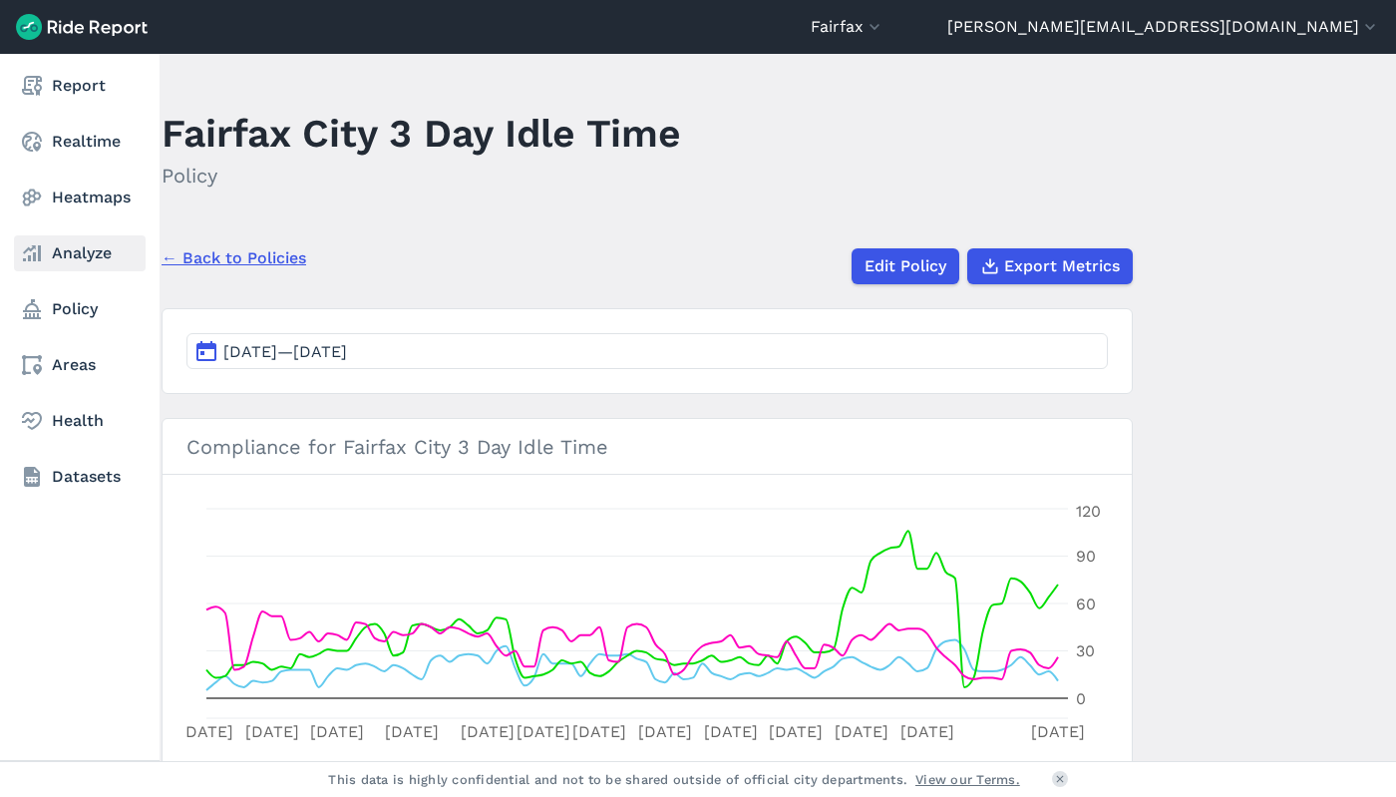
click at [61, 257] on link "Analyze" at bounding box center [80, 253] width 132 height 36
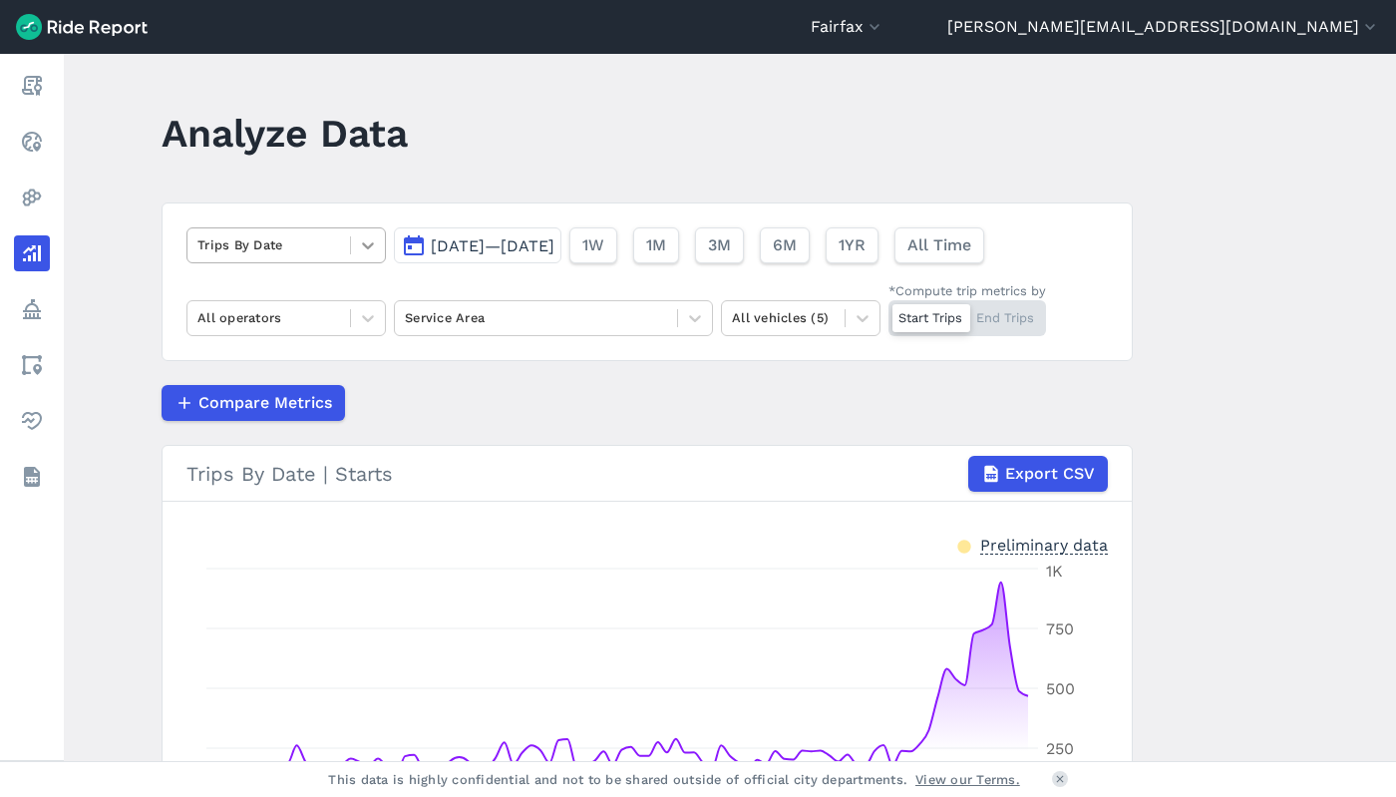
click at [354, 241] on div at bounding box center [368, 245] width 34 height 34
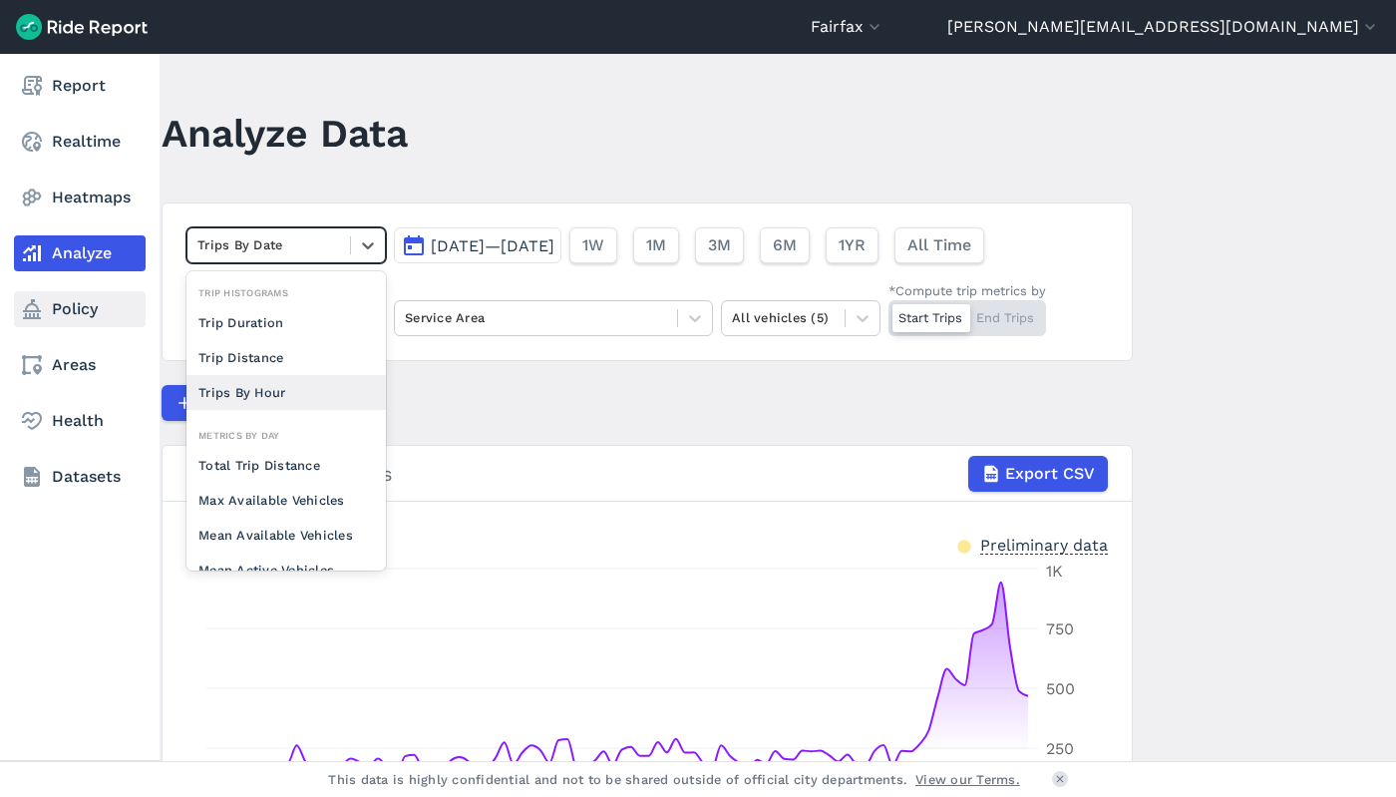
click at [63, 320] on link "Policy" at bounding box center [80, 309] width 132 height 36
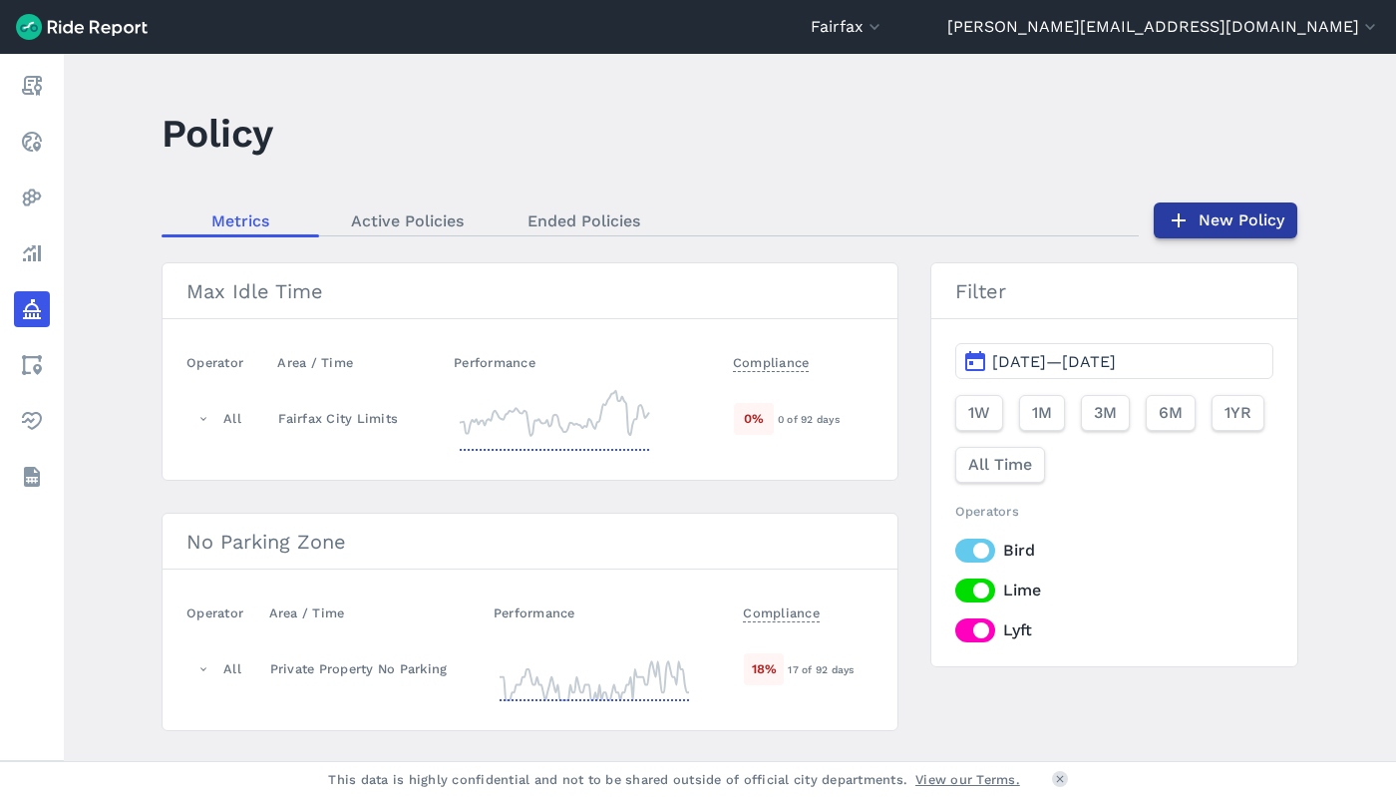
click at [1237, 220] on link "New Policy" at bounding box center [1226, 220] width 144 height 36
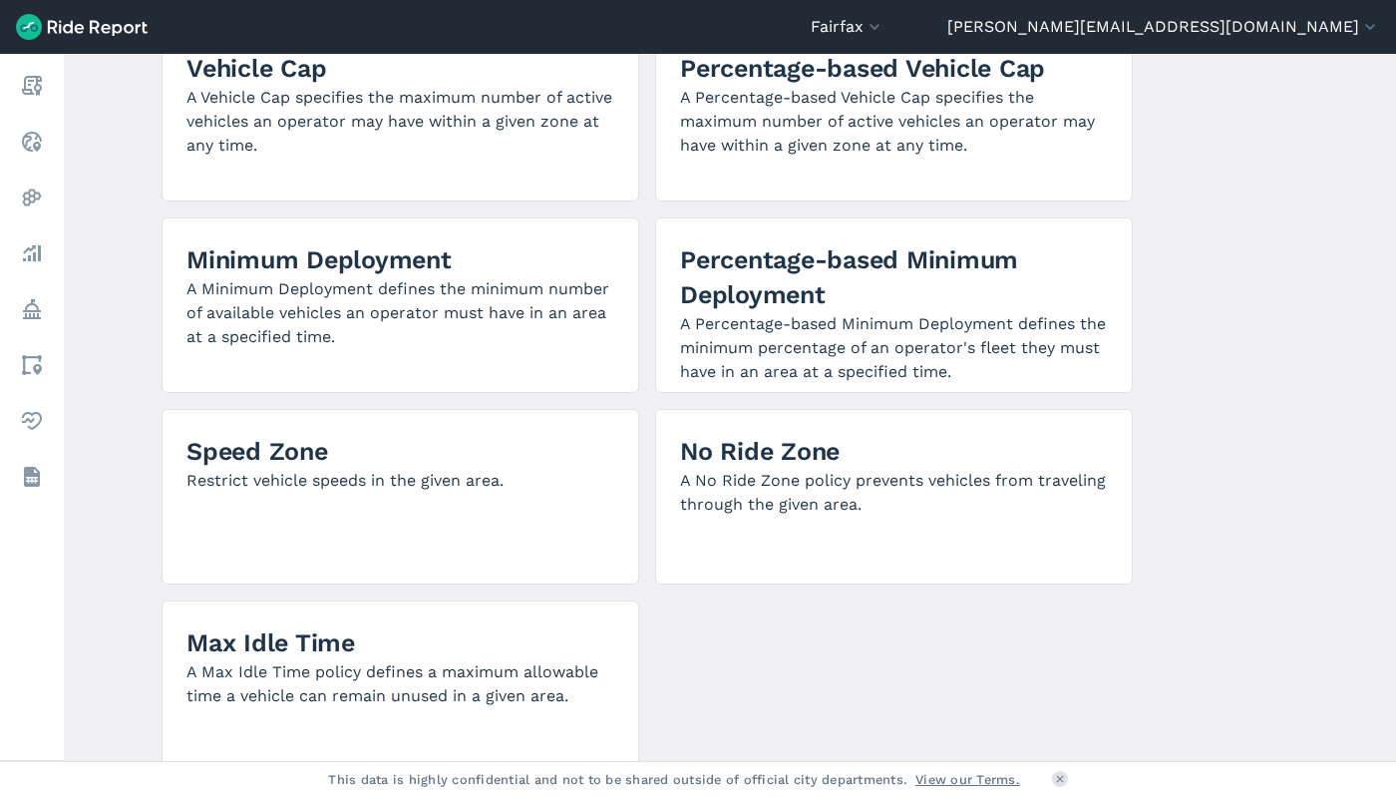
scroll to position [399, 0]
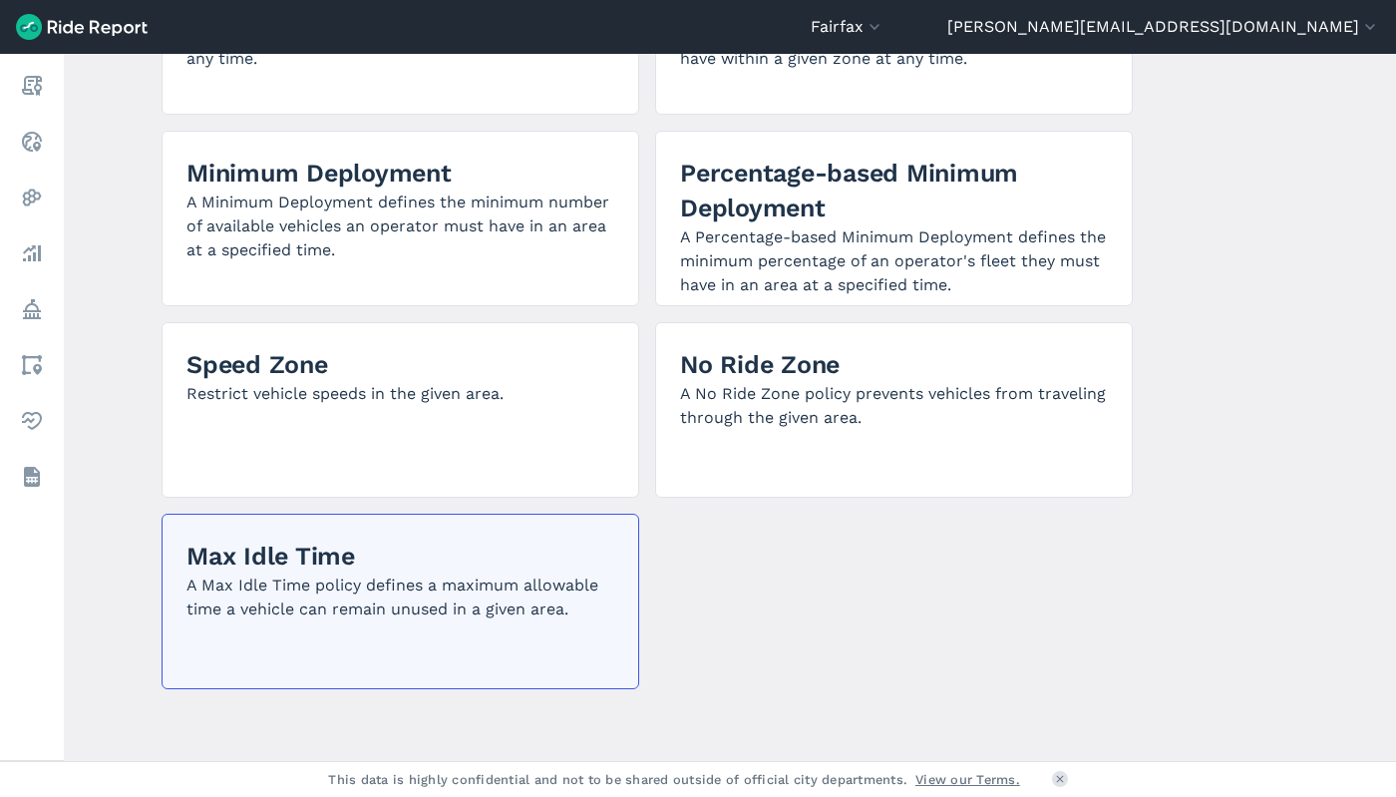
click at [347, 605] on p "A Max Idle Time policy defines a maximum allowable time a vehicle can remain un…" at bounding box center [400, 597] width 428 height 48
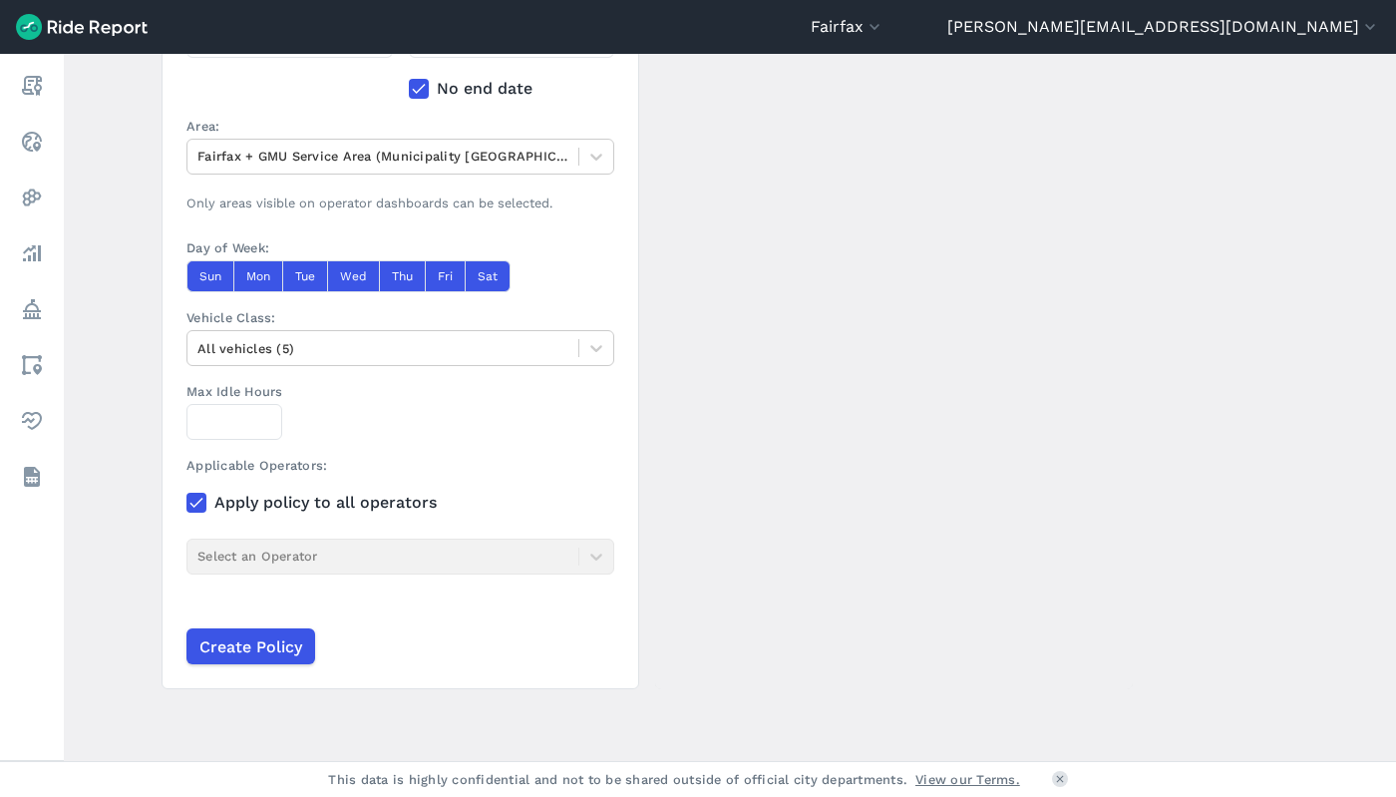
scroll to position [448, 0]
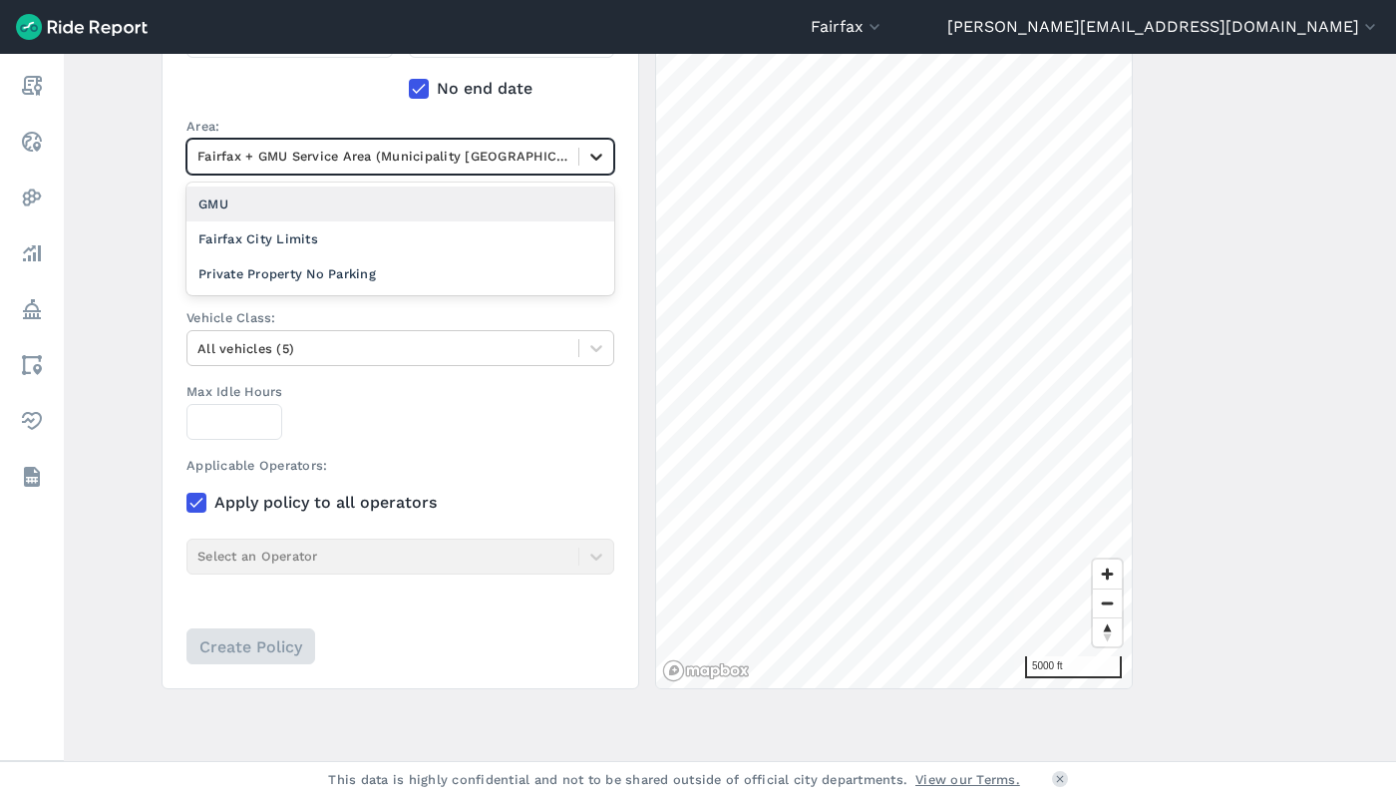
click at [605, 162] on div at bounding box center [596, 157] width 34 height 34
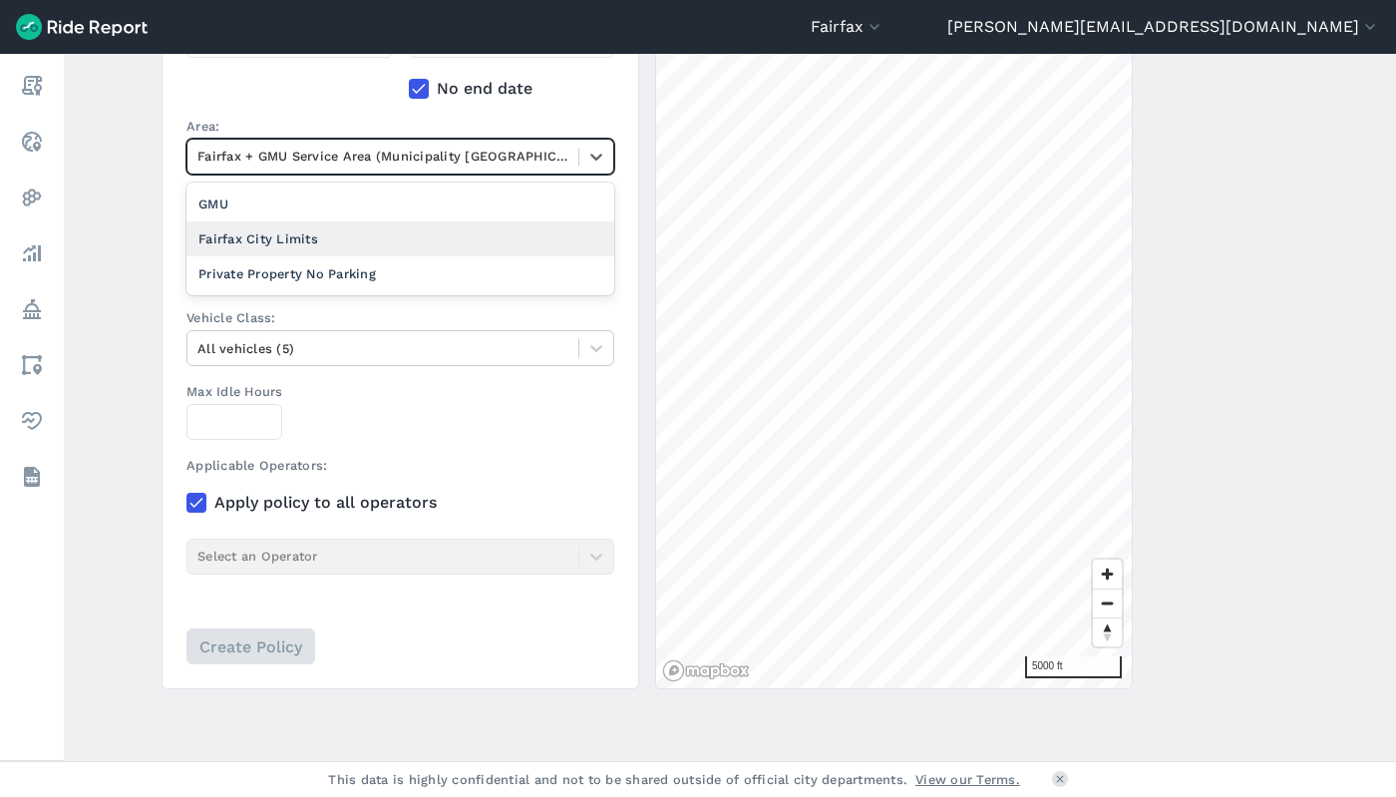
click at [331, 233] on div "Fairfax City Limits" at bounding box center [400, 238] width 428 height 35
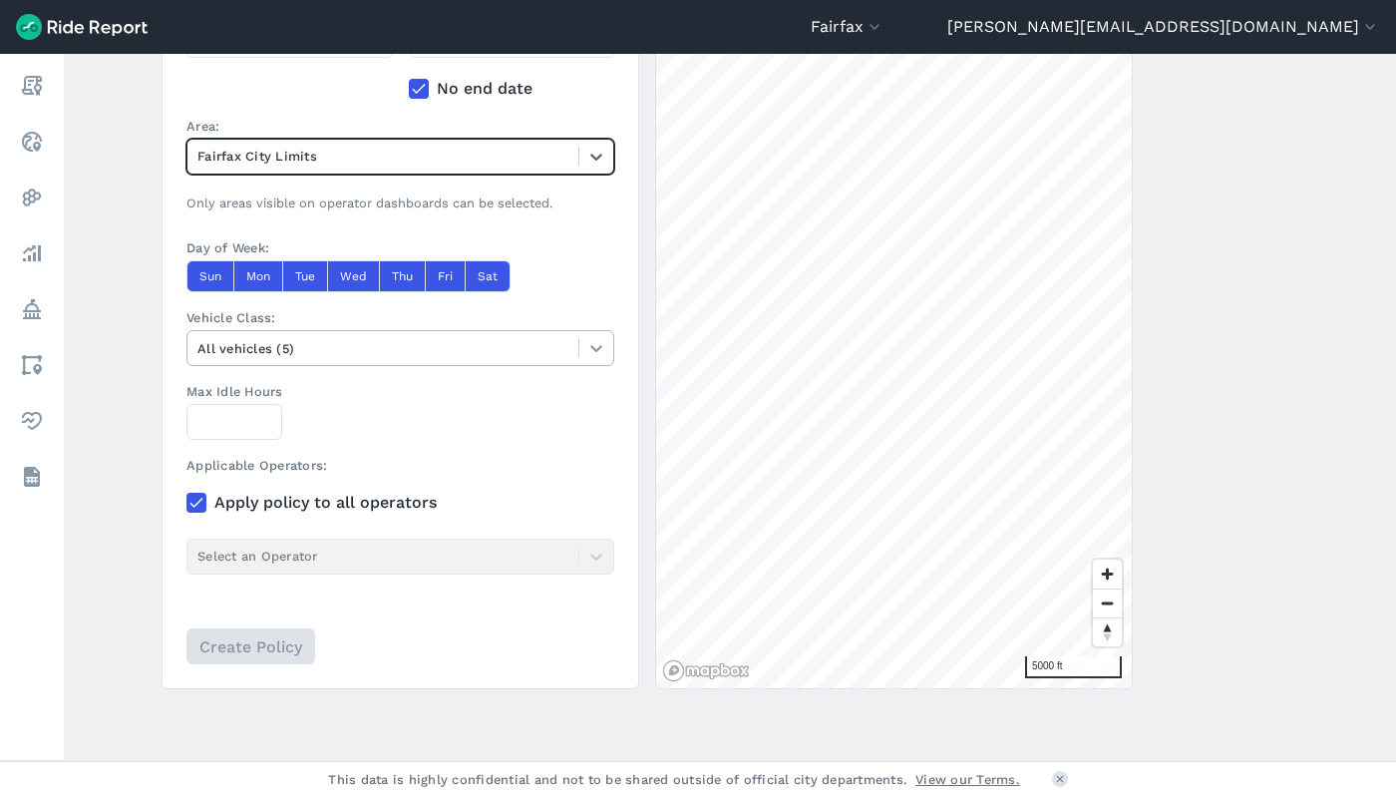
click at [595, 347] on icon at bounding box center [596, 348] width 20 height 20
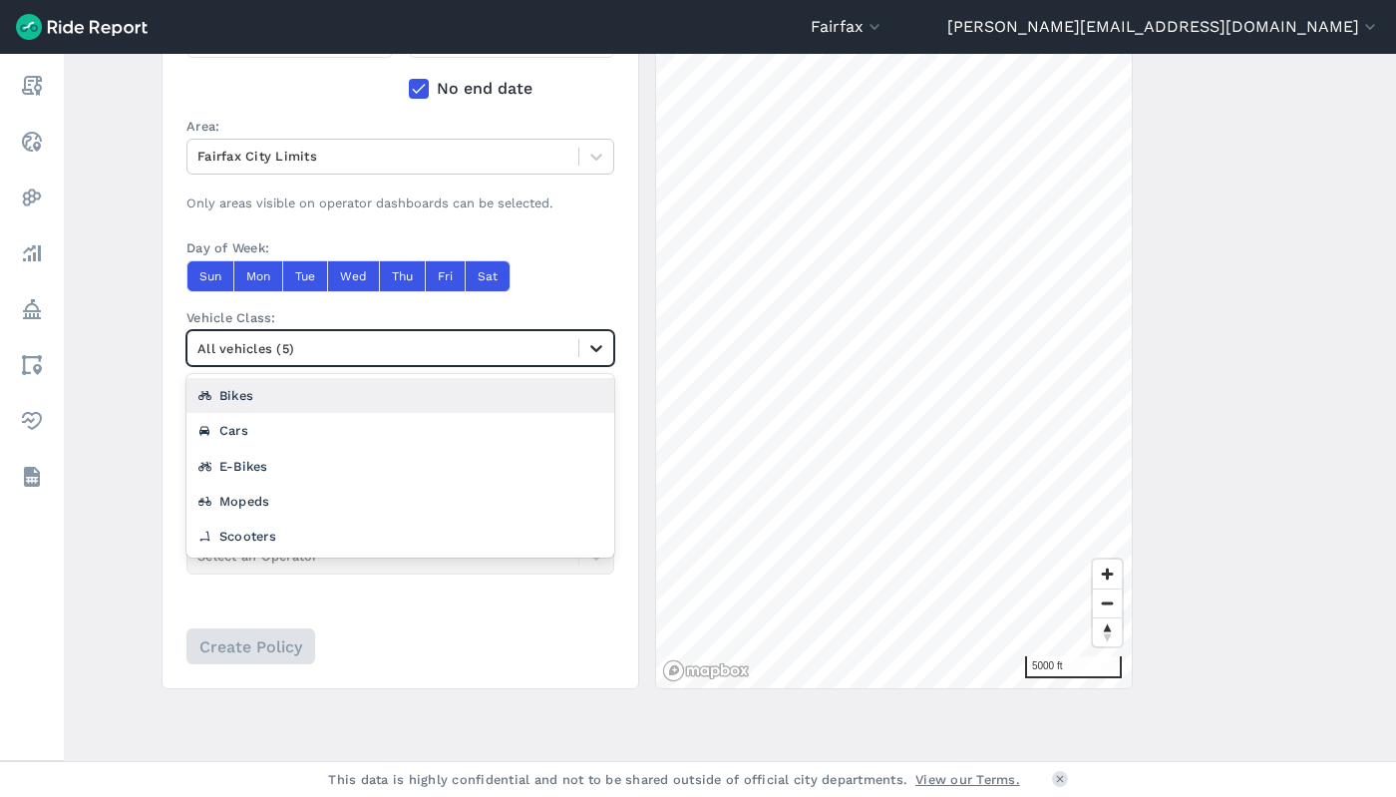
click at [595, 347] on icon at bounding box center [596, 348] width 20 height 20
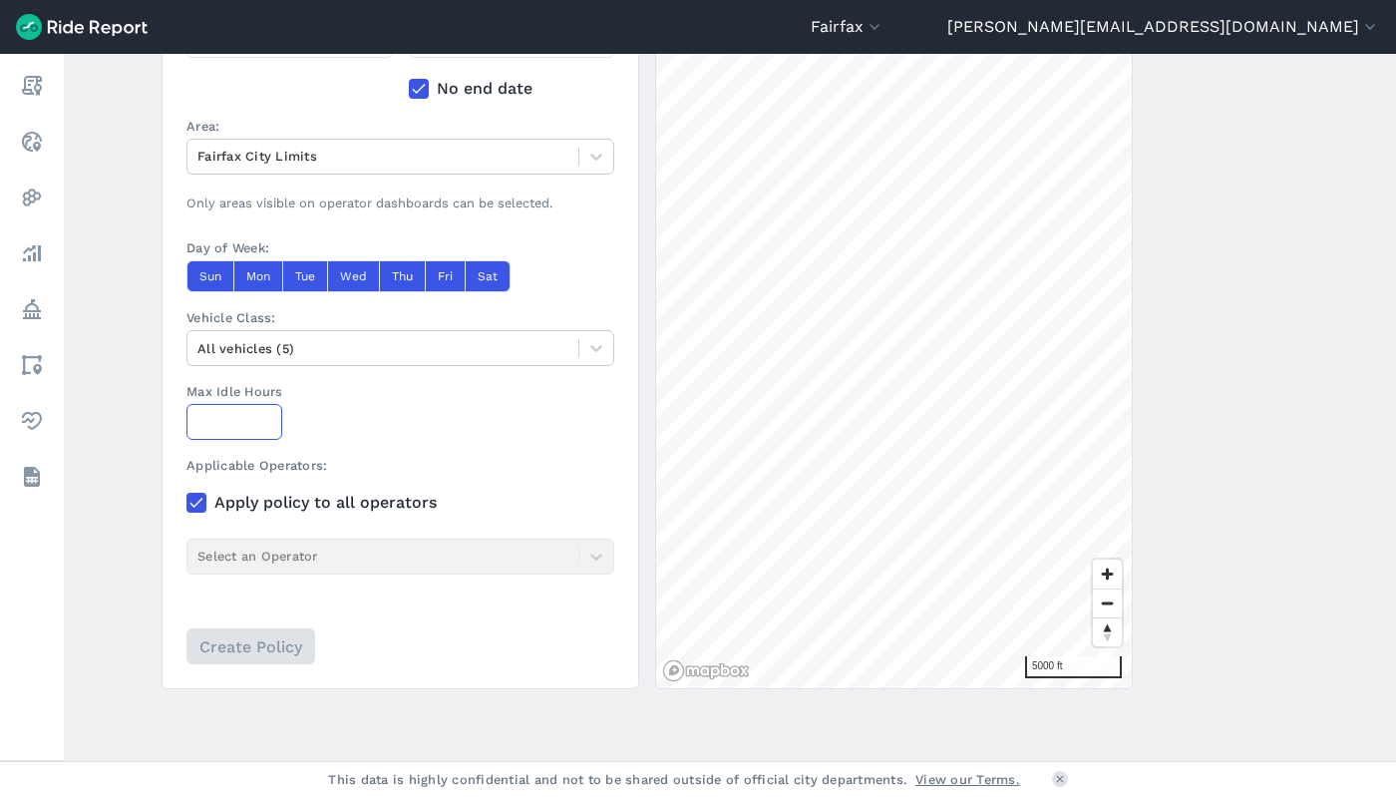
click at [228, 426] on input "Max Idle Hours" at bounding box center [234, 422] width 96 height 36
click at [218, 430] on input "Max Idle Hours" at bounding box center [234, 422] width 96 height 36
type input "120"
click at [399, 614] on section "Name: Description: Start Date: [DATE] End Date: -- -- -- No end date Area: [GEO…" at bounding box center [401, 246] width 478 height 887
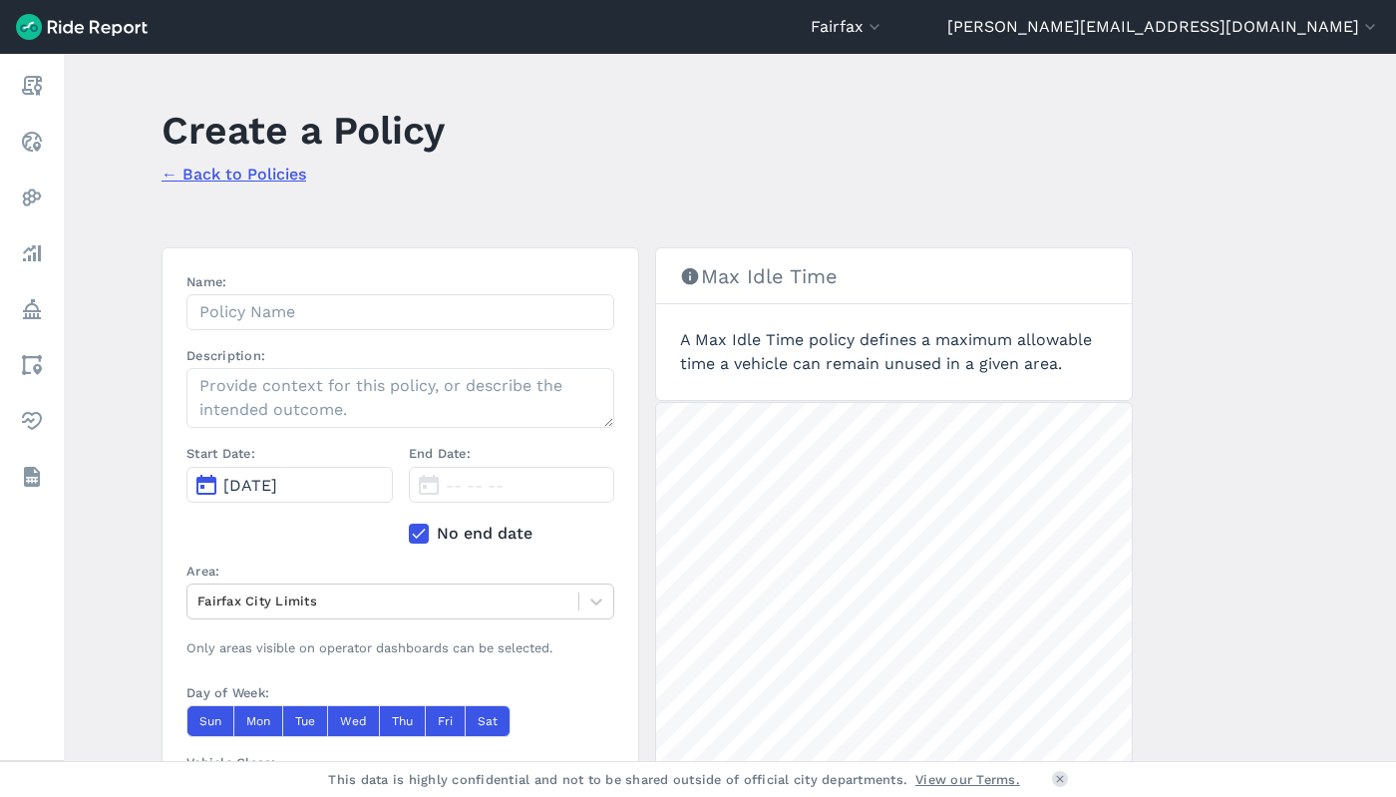
scroll to position [0, 0]
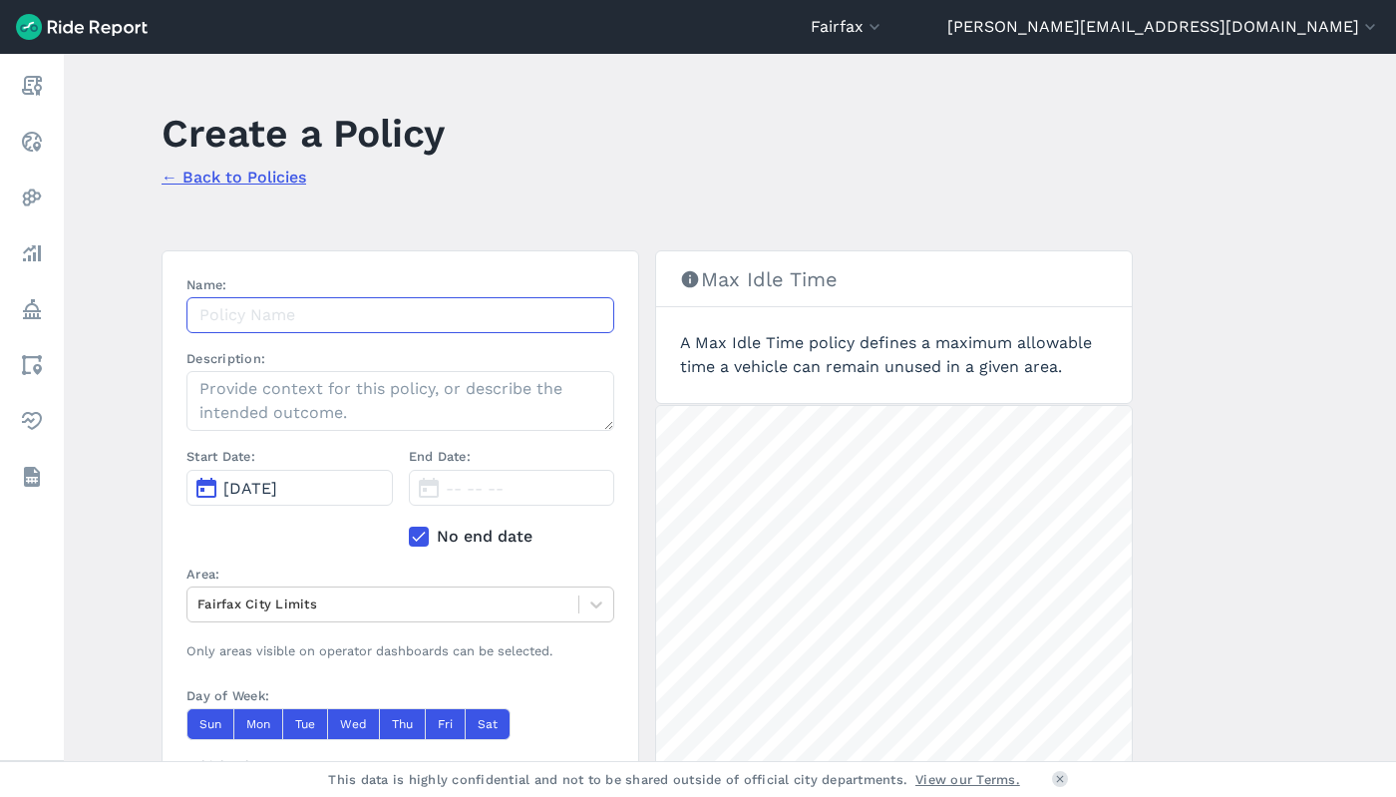
click at [324, 312] on input "Name:" at bounding box center [400, 315] width 428 height 36
type input "5 day idle estimate"
click at [349, 501] on button "[DATE]" at bounding box center [289, 488] width 206 height 36
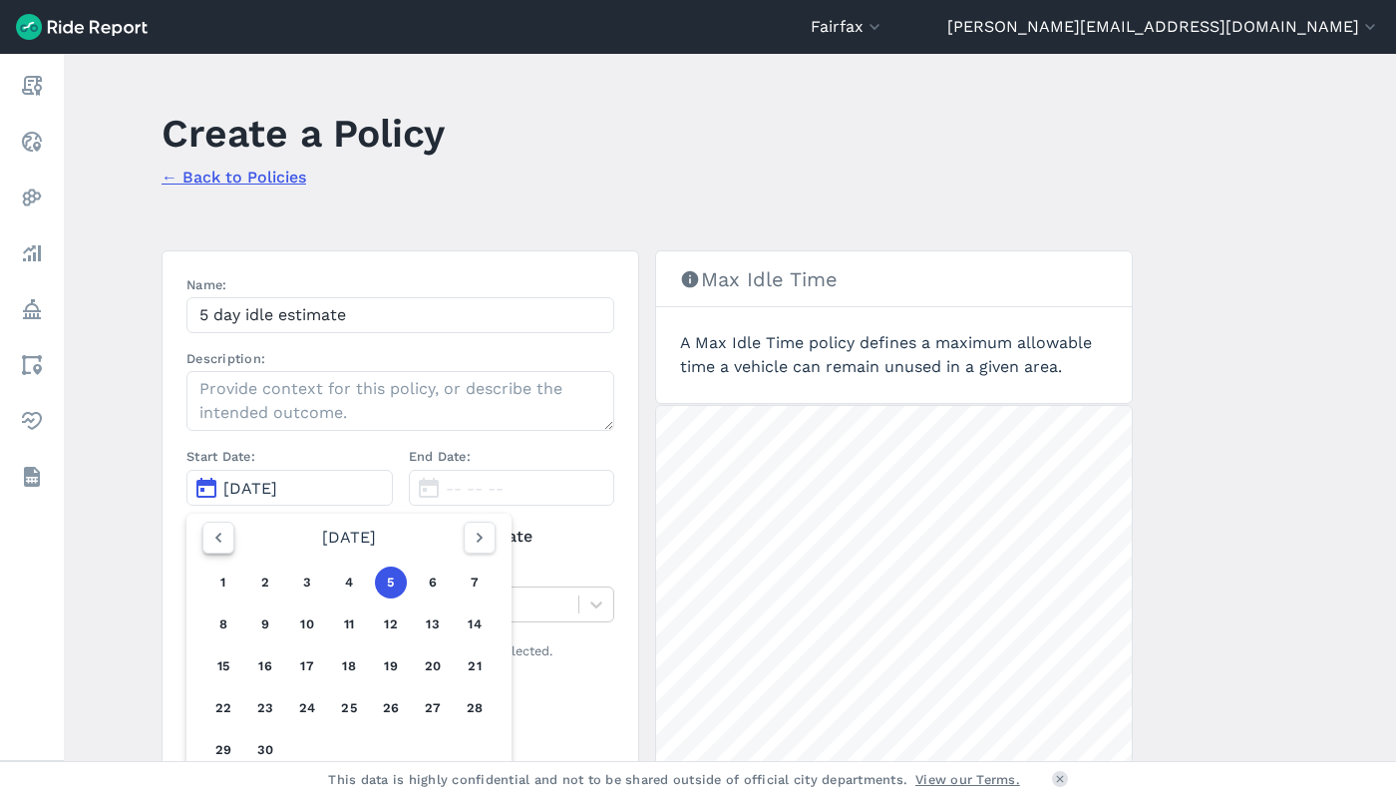
click at [212, 538] on icon "button" at bounding box center [218, 538] width 20 height 20
click at [472, 546] on icon "button" at bounding box center [480, 538] width 20 height 20
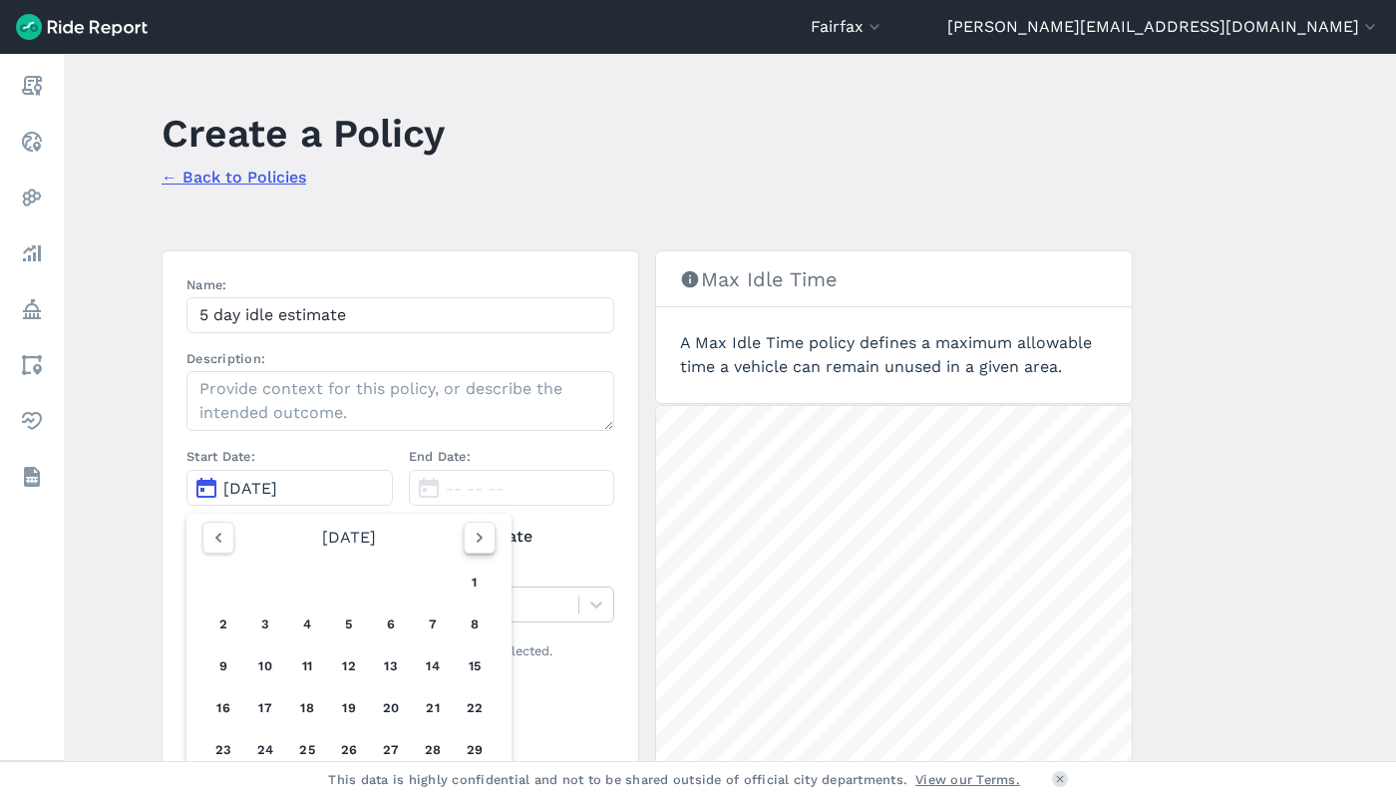
click at [472, 546] on icon "button" at bounding box center [480, 538] width 20 height 20
click at [251, 577] on button "1" at bounding box center [265, 582] width 32 height 32
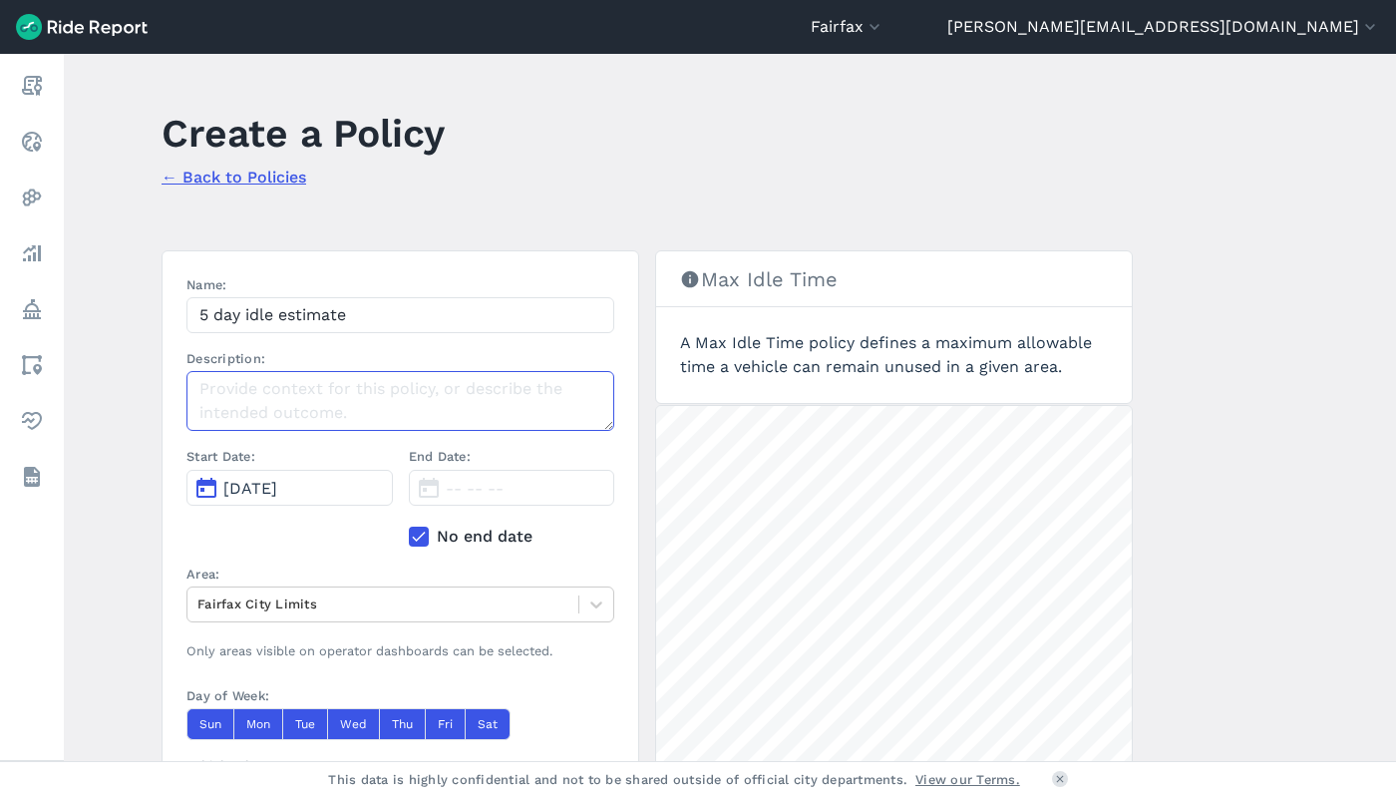
click at [457, 403] on textarea "Description:" at bounding box center [400, 401] width 428 height 60
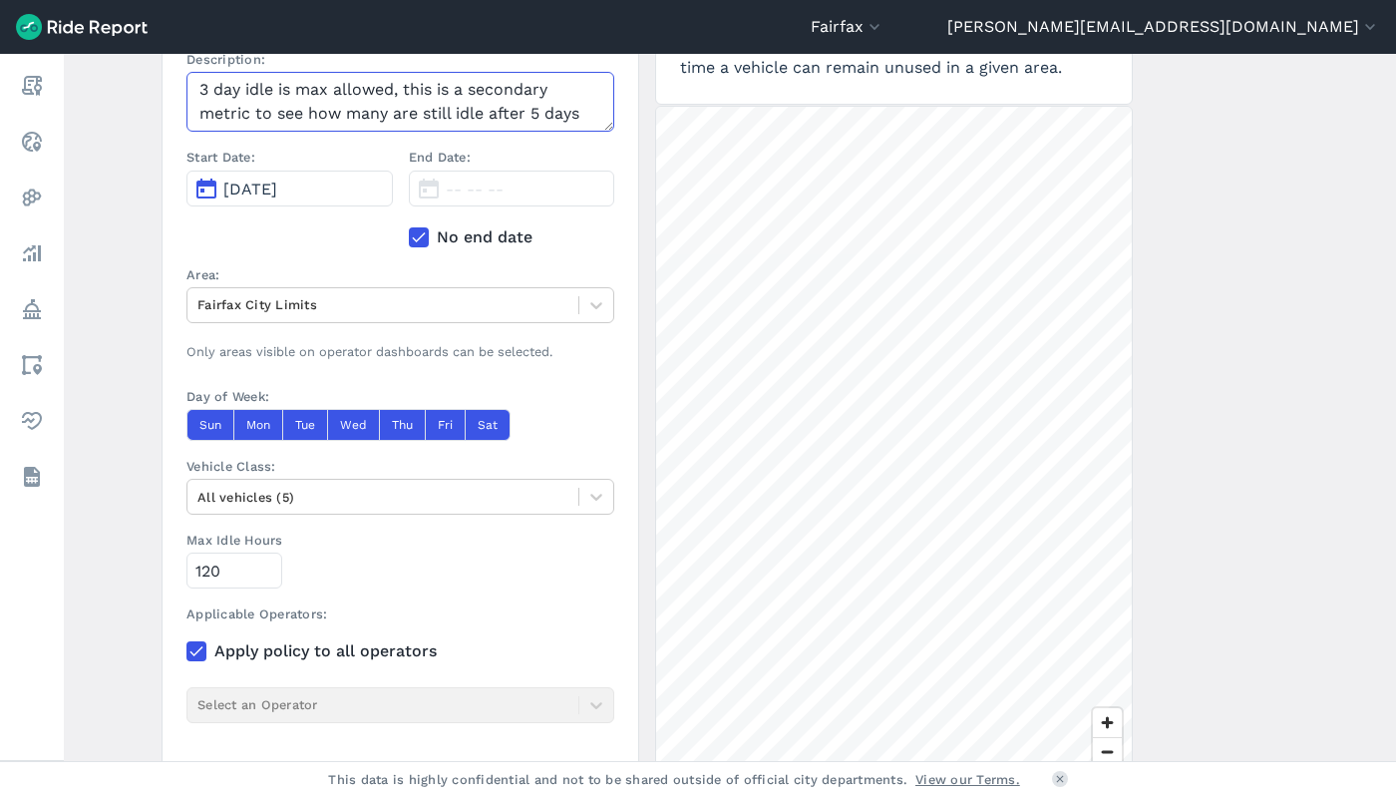
scroll to position [448, 0]
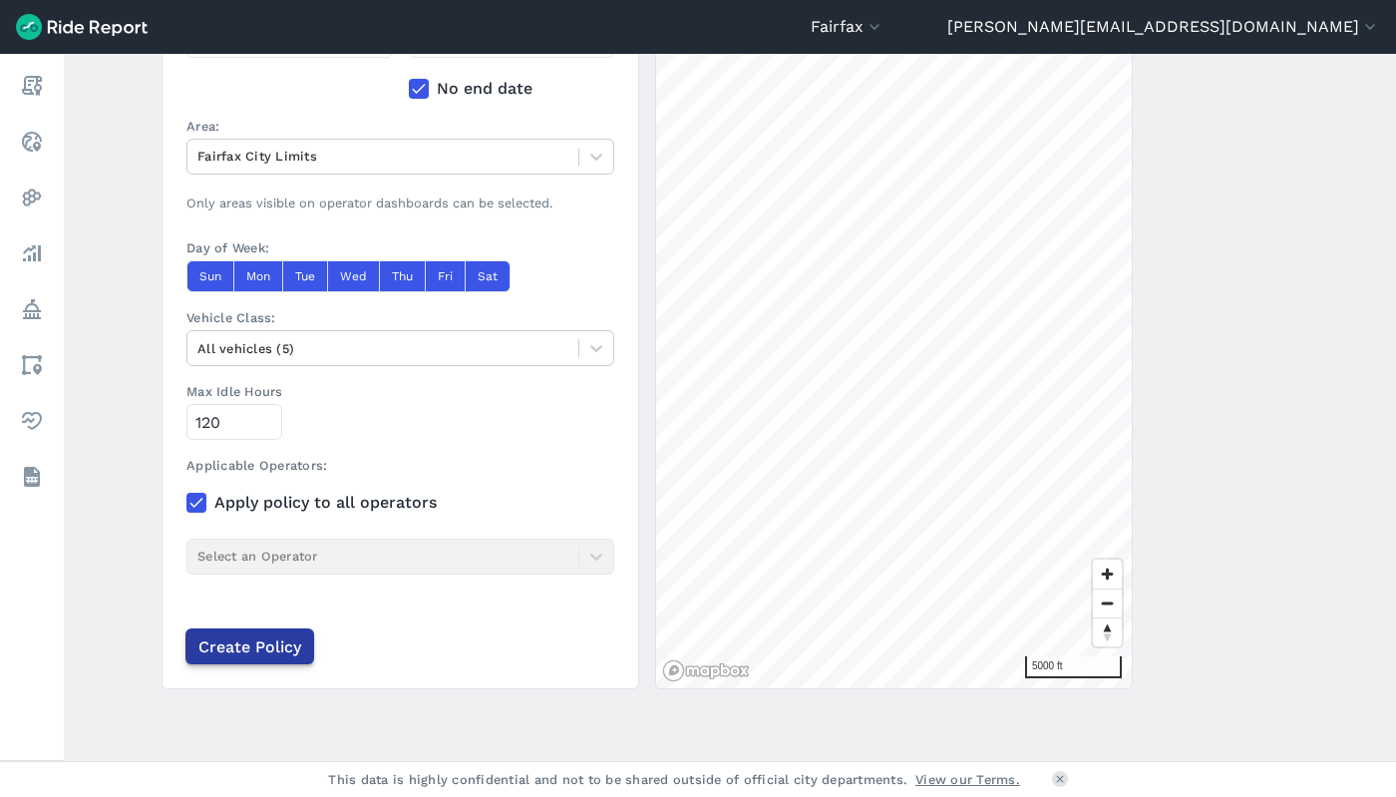
type textarea "3 day idle is max allowed, this is a secondary metric to see how many are still…"
click at [274, 650] on input "Create Policy" at bounding box center [249, 646] width 129 height 36
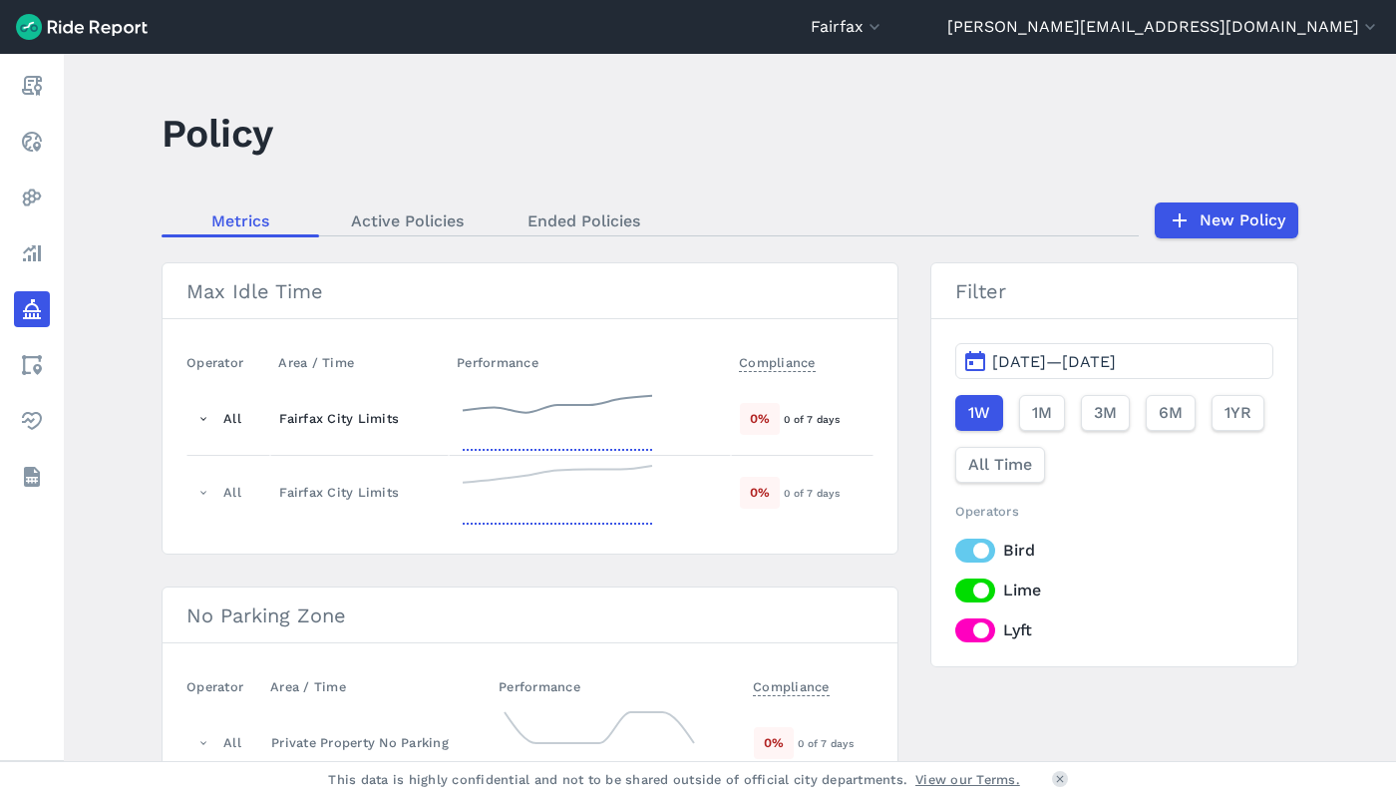
click at [529, 401] on icon at bounding box center [557, 419] width 199 height 72
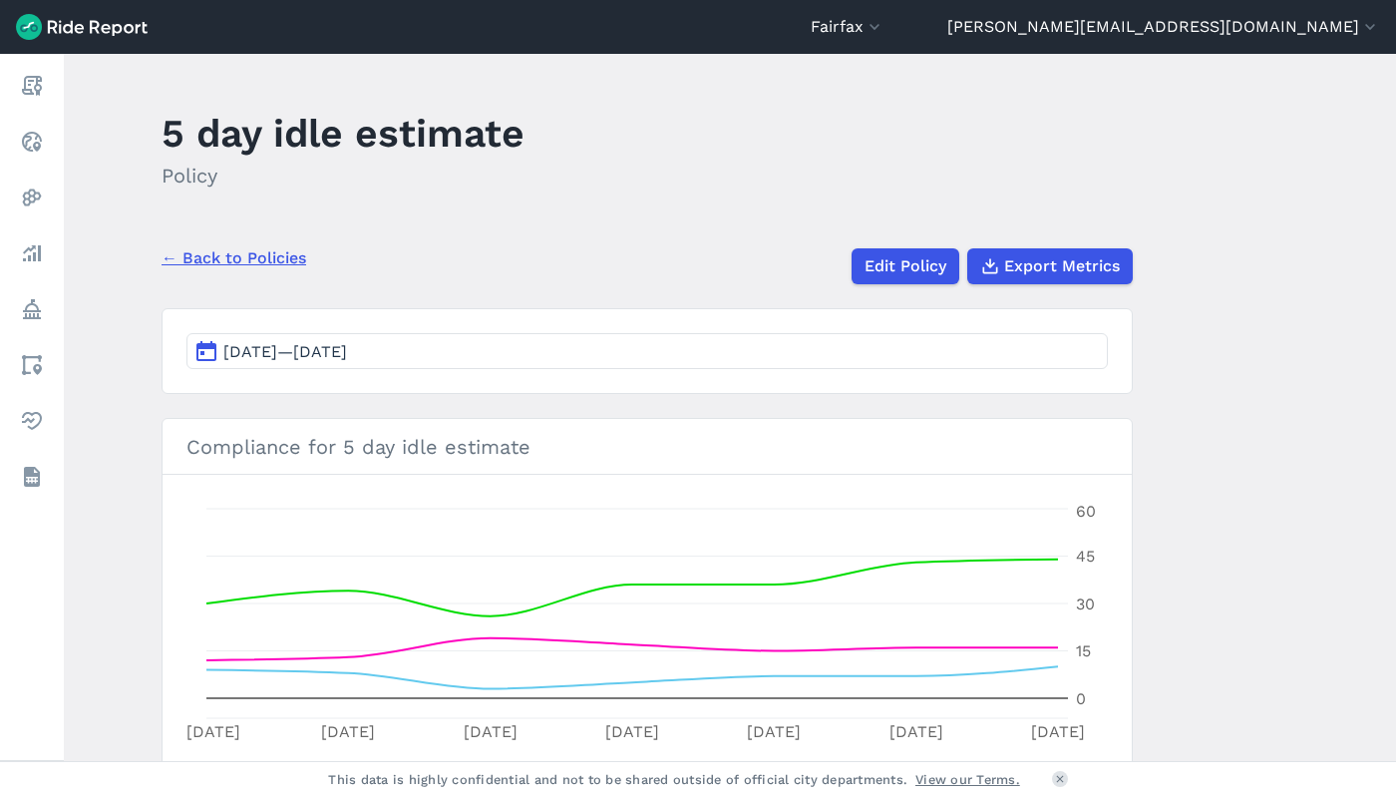
click at [277, 264] on link "← Back to Policies" at bounding box center [234, 258] width 145 height 24
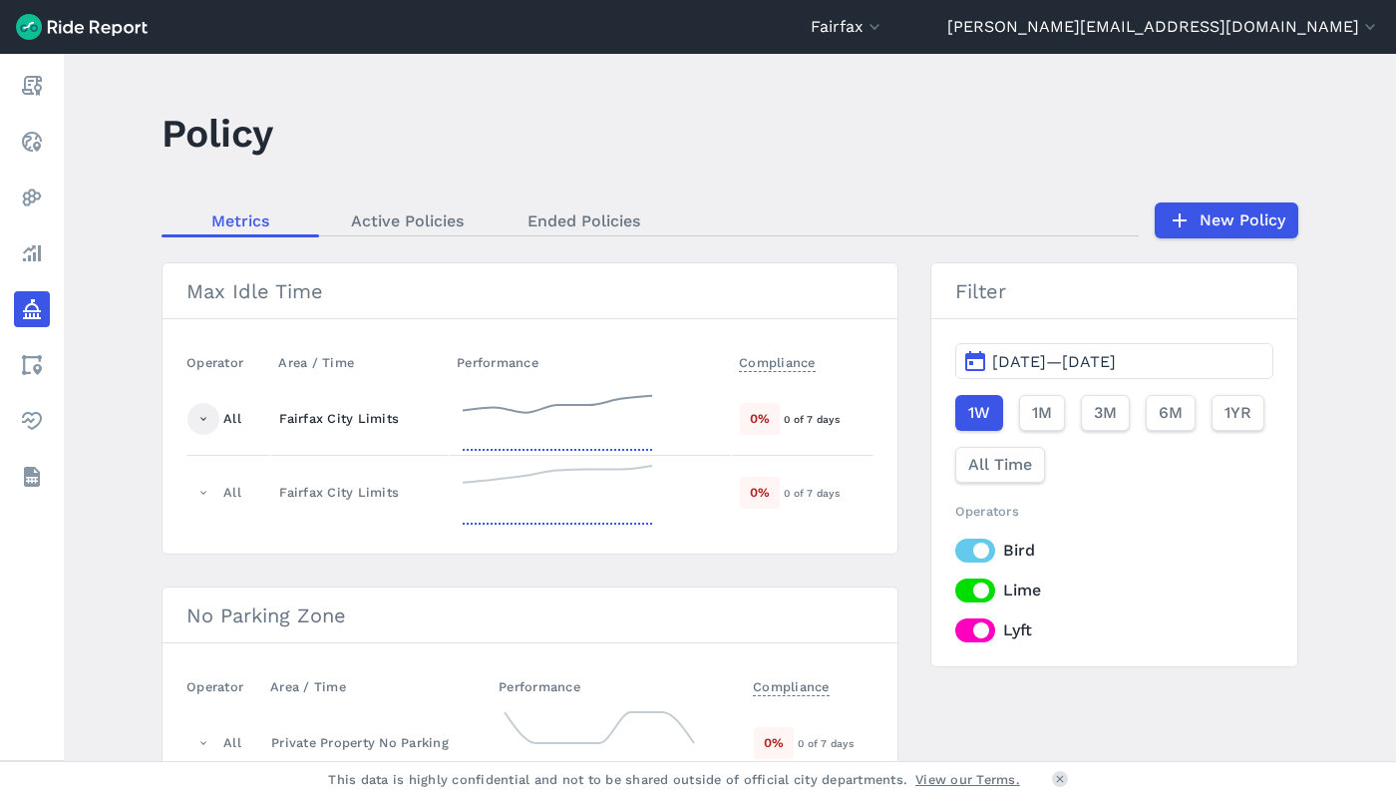
click at [203, 418] on icon at bounding box center [203, 419] width 13 height 13
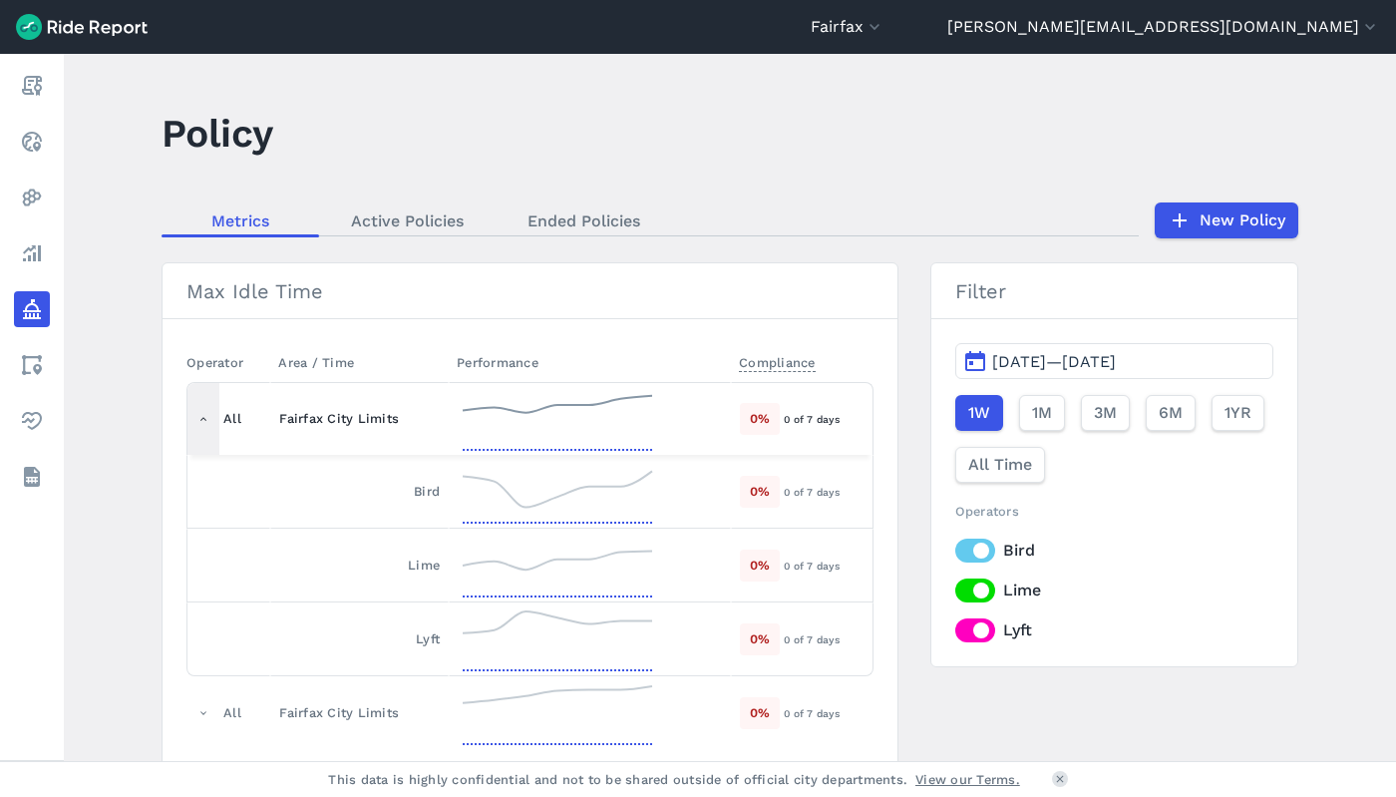
click at [198, 419] on icon at bounding box center [203, 419] width 13 height 13
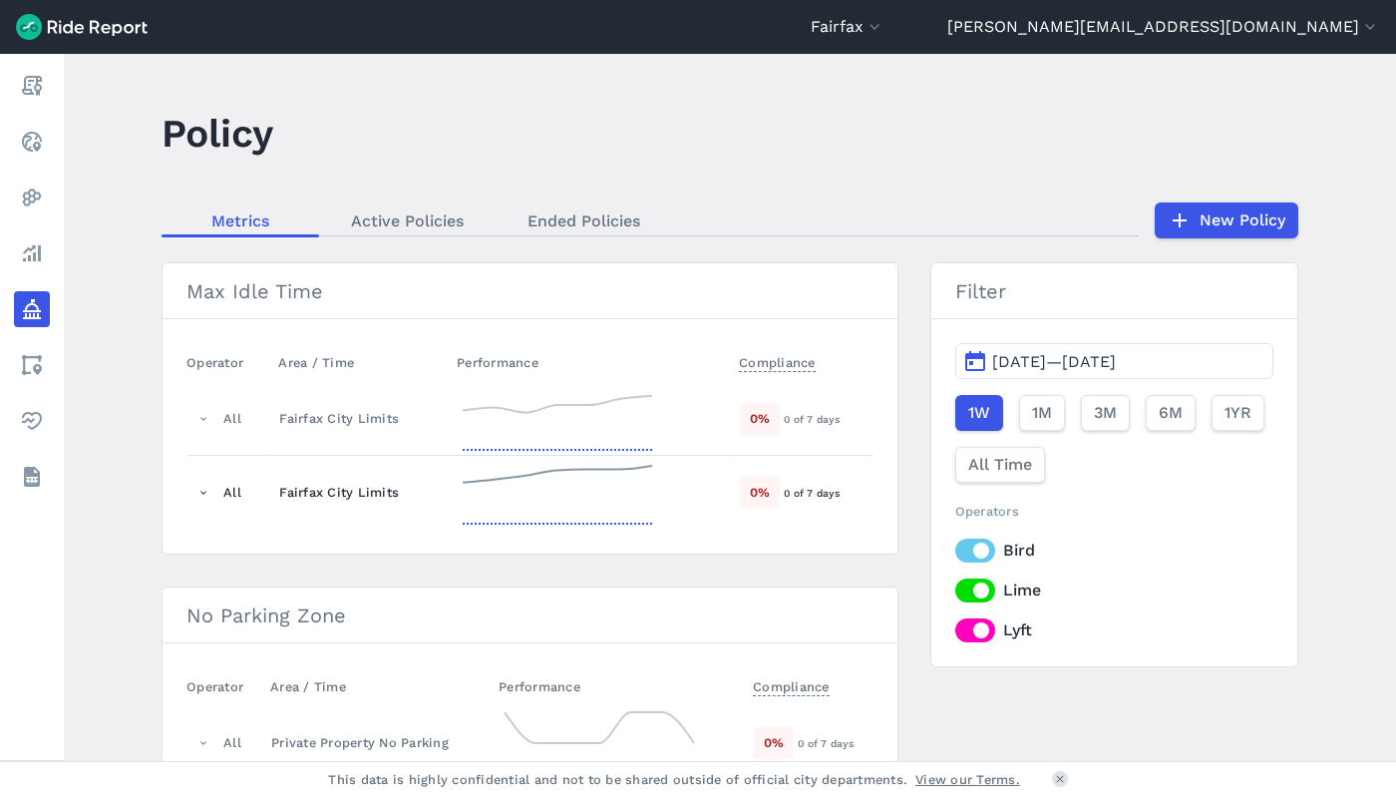
click at [329, 502] on div "Fairfax City Limits" at bounding box center [359, 492] width 161 height 19
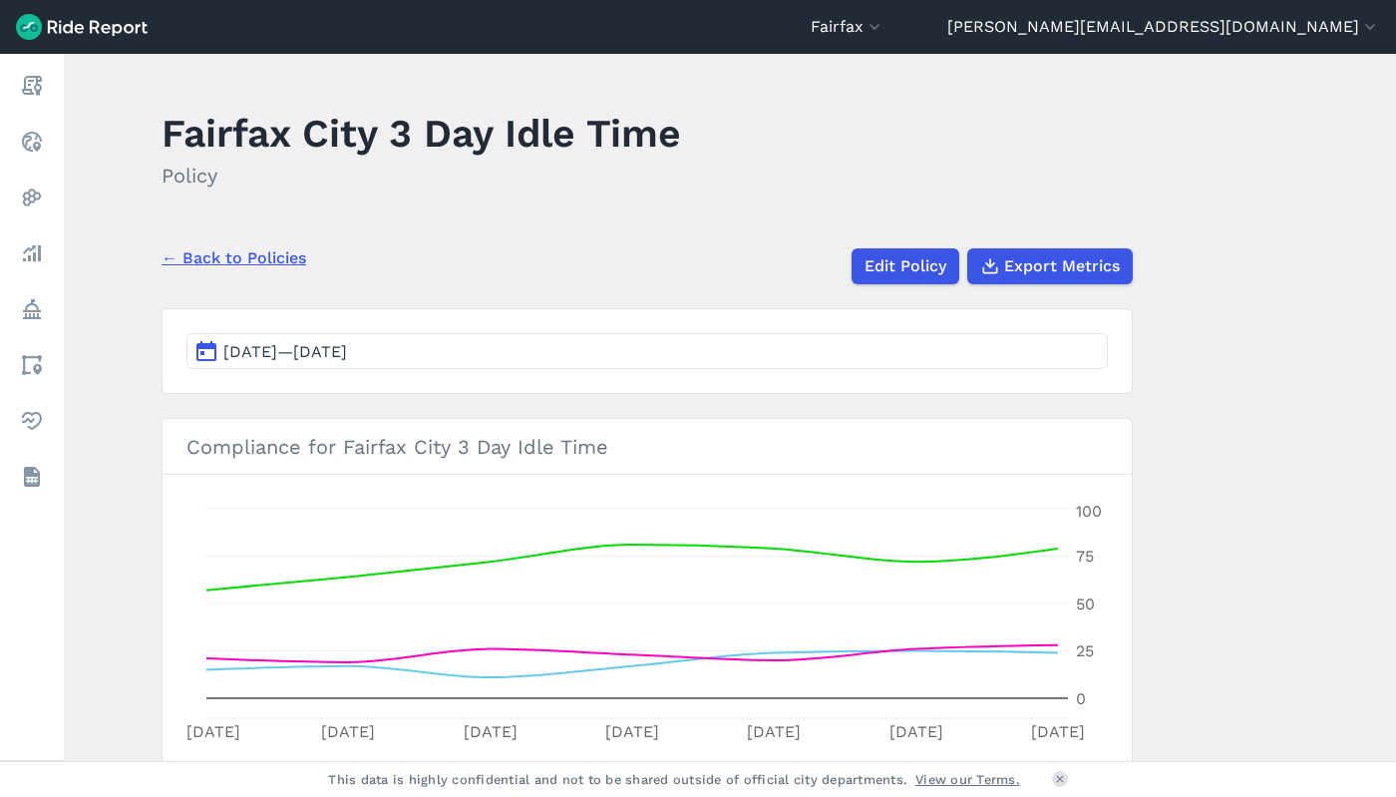
click at [1067, 360] on button "[DATE]—[DATE]" at bounding box center [647, 351] width 922 height 36
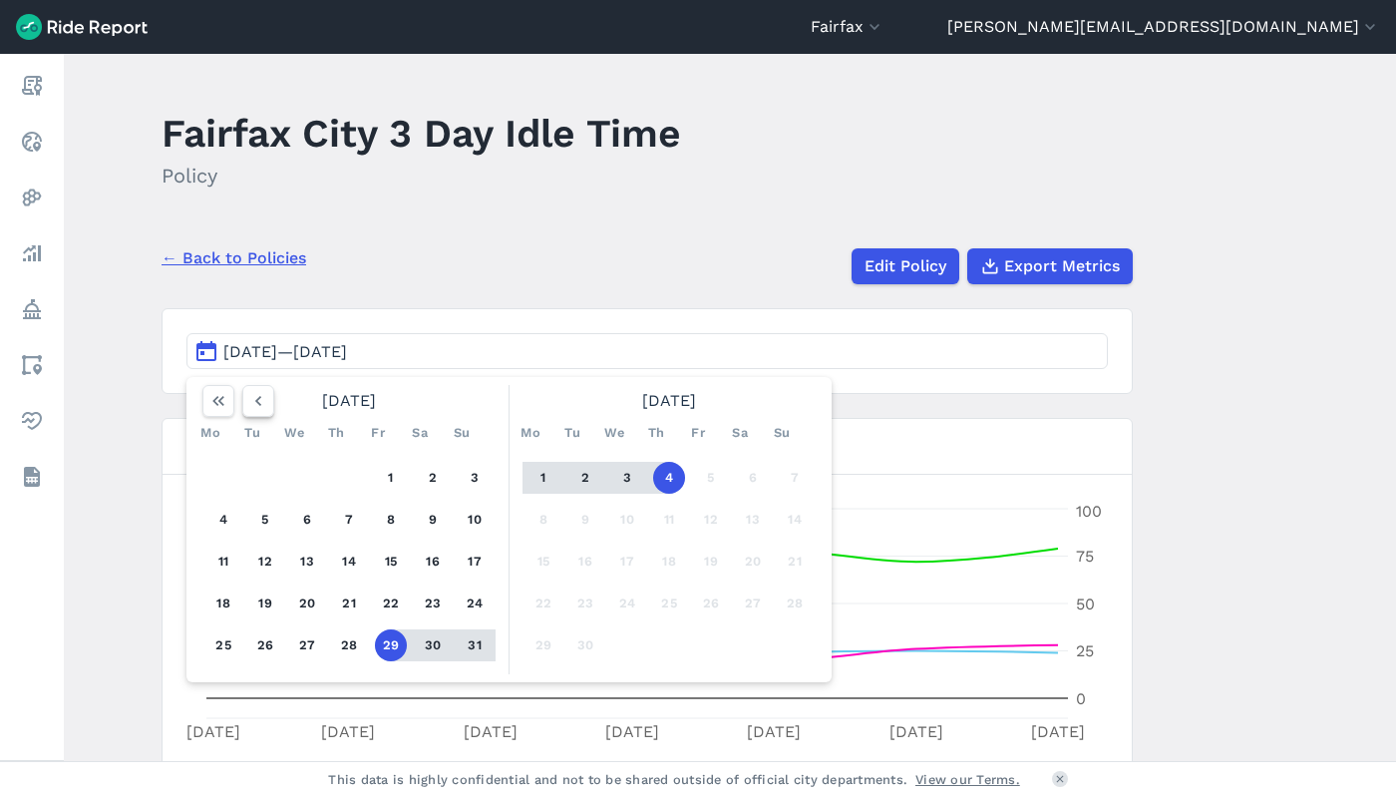
click at [265, 398] on button "button" at bounding box center [258, 401] width 32 height 32
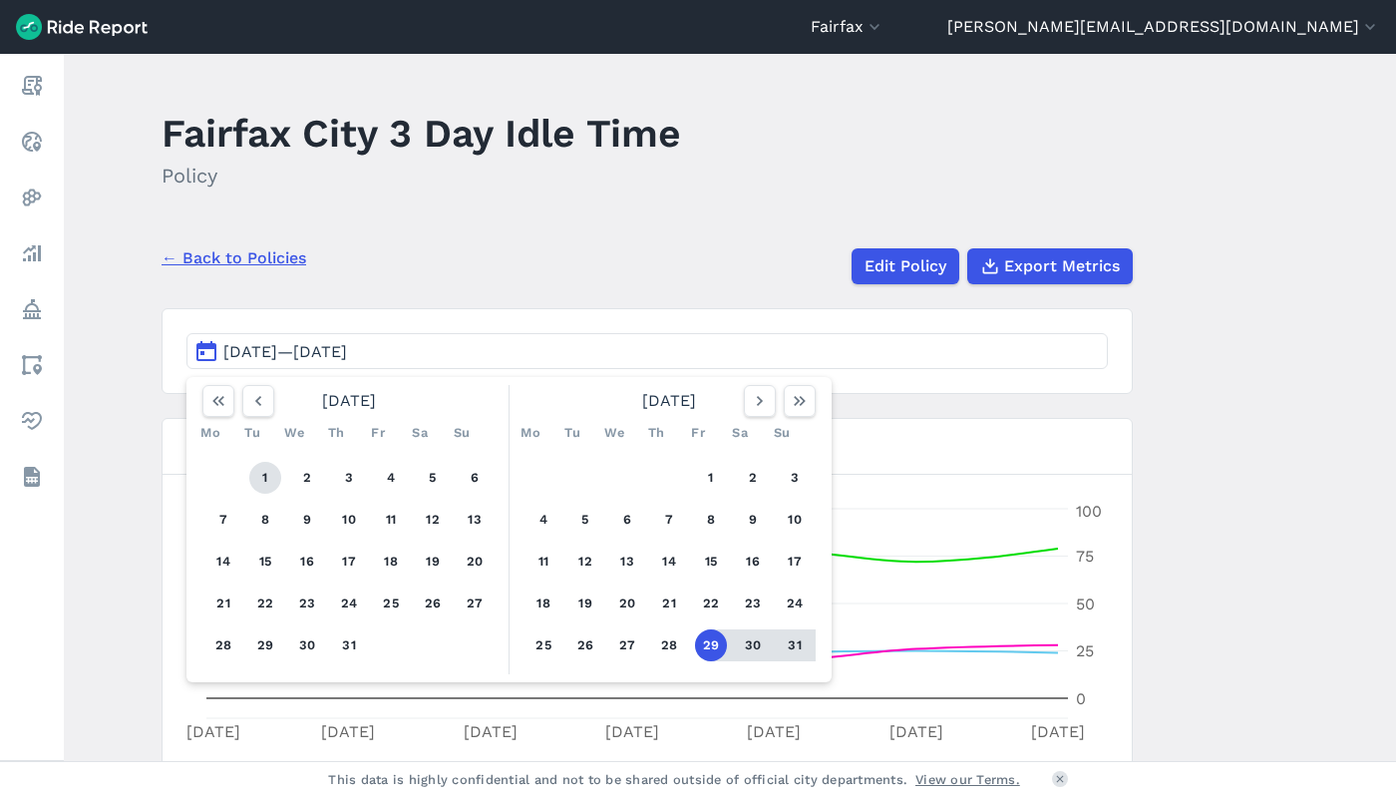
click at [256, 481] on button "1" at bounding box center [265, 478] width 32 height 32
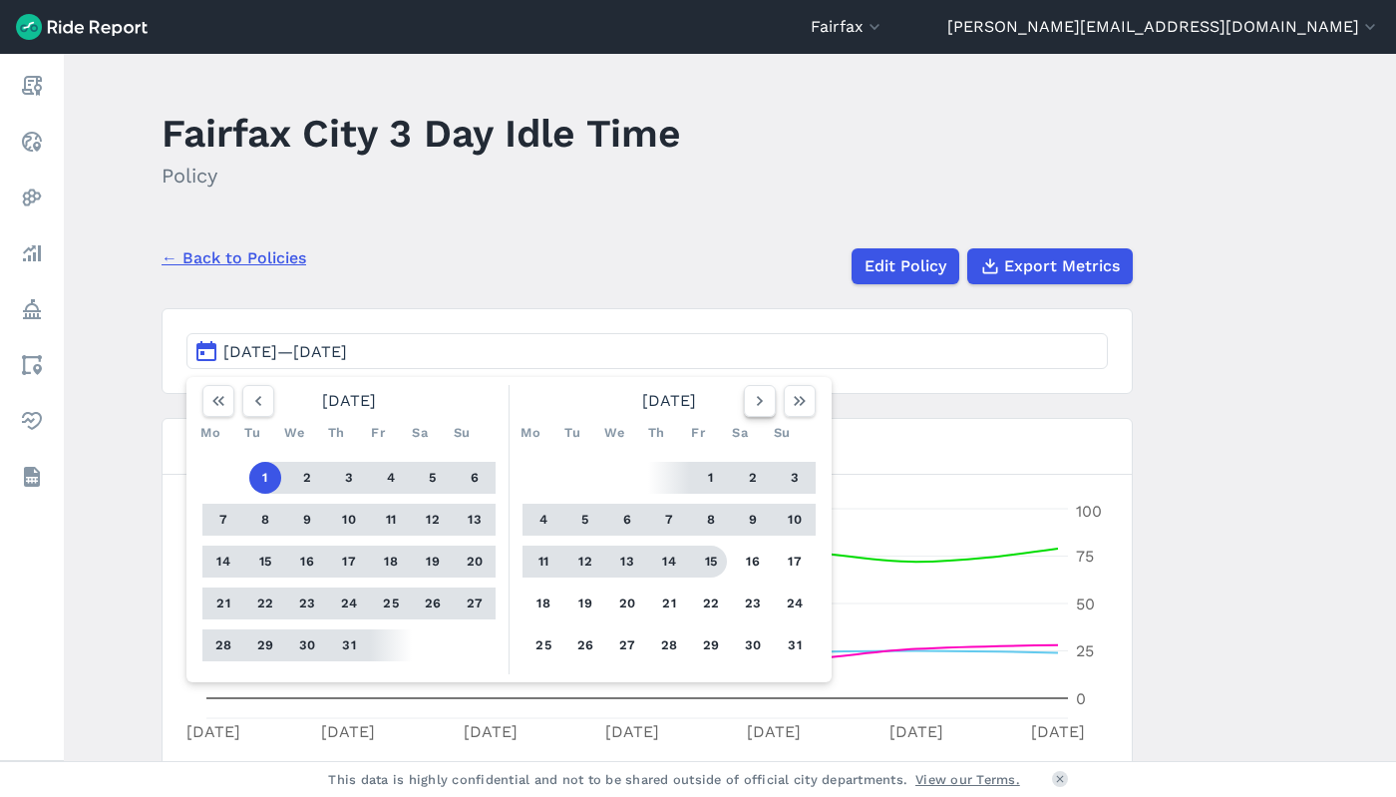
click at [754, 408] on icon "button" at bounding box center [760, 401] width 20 height 20
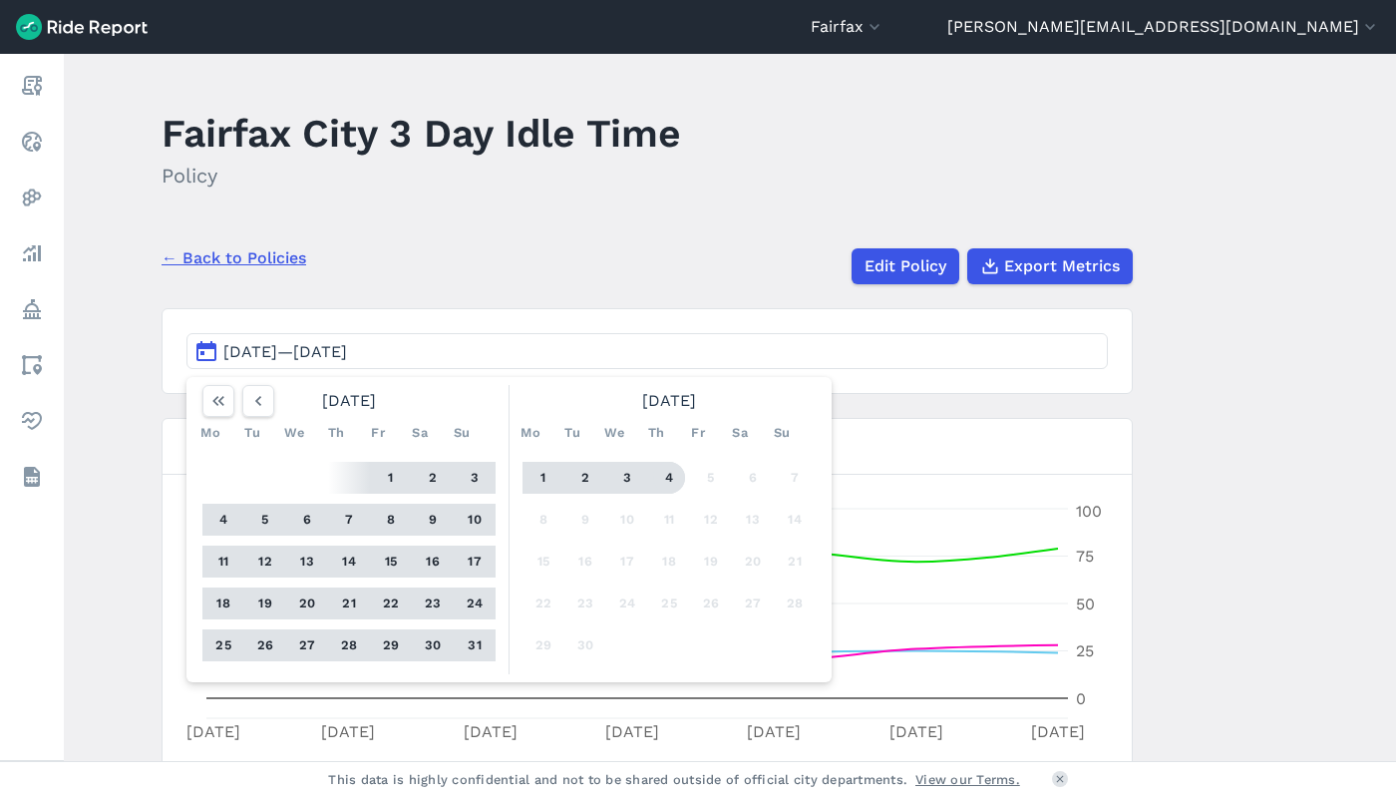
click at [670, 472] on button "4" at bounding box center [669, 478] width 32 height 32
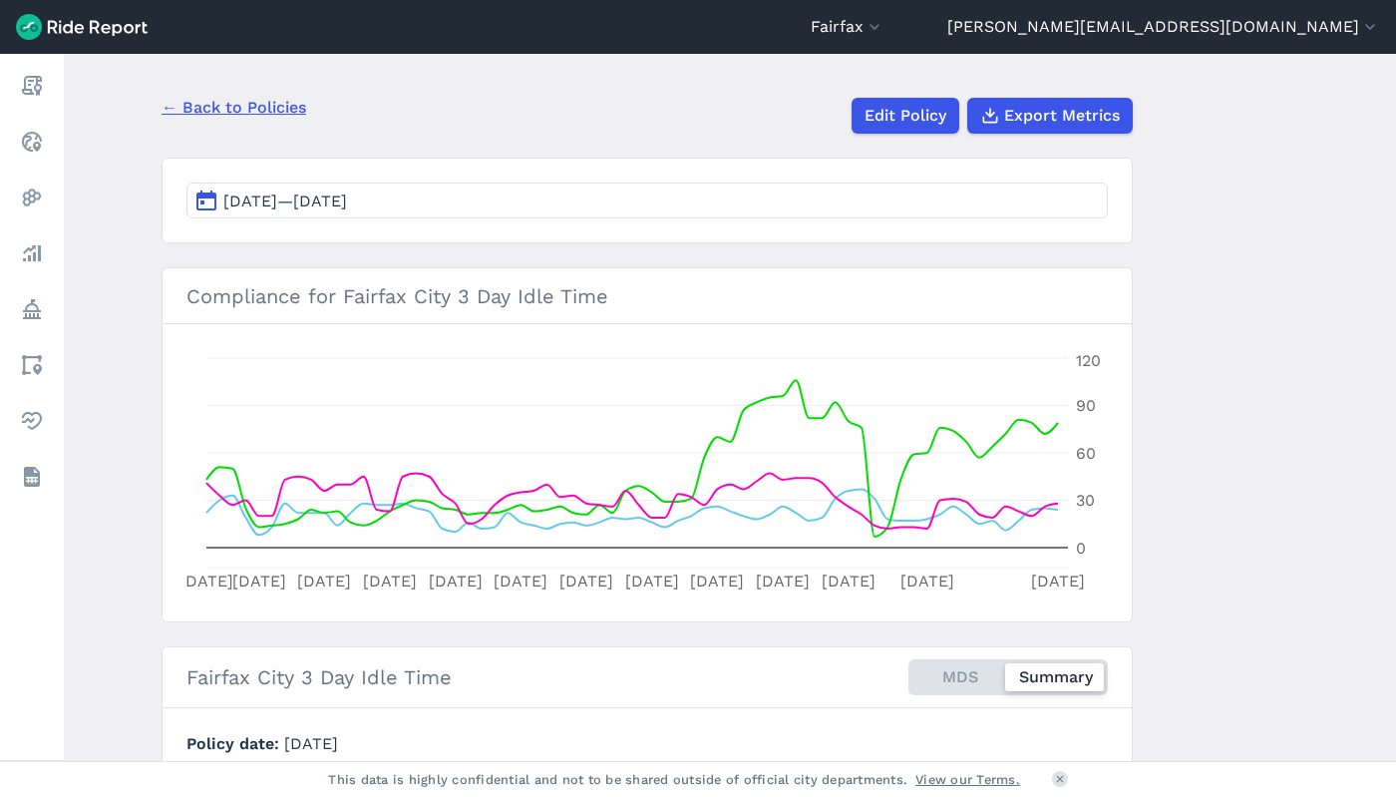
scroll to position [43, 0]
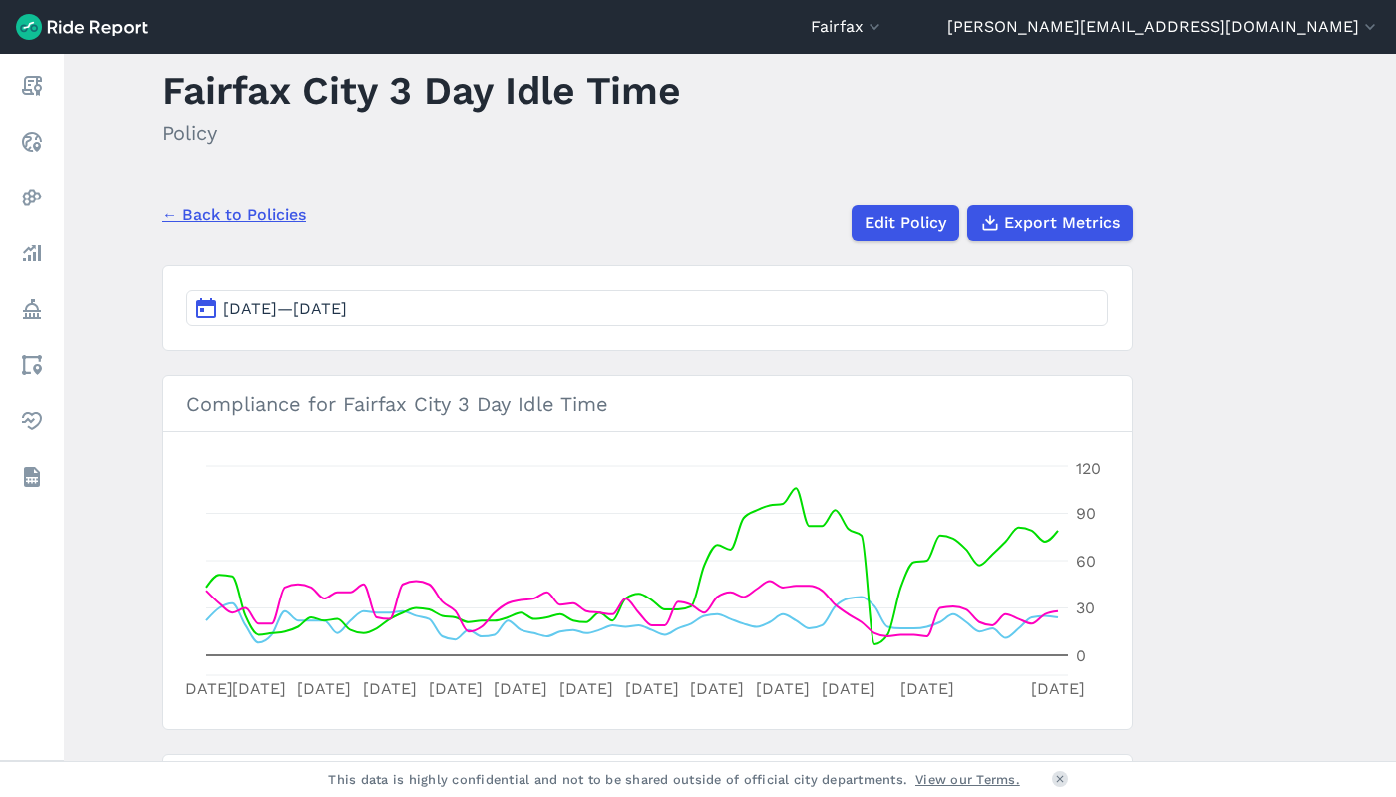
click at [244, 212] on link "← Back to Policies" at bounding box center [234, 215] width 145 height 24
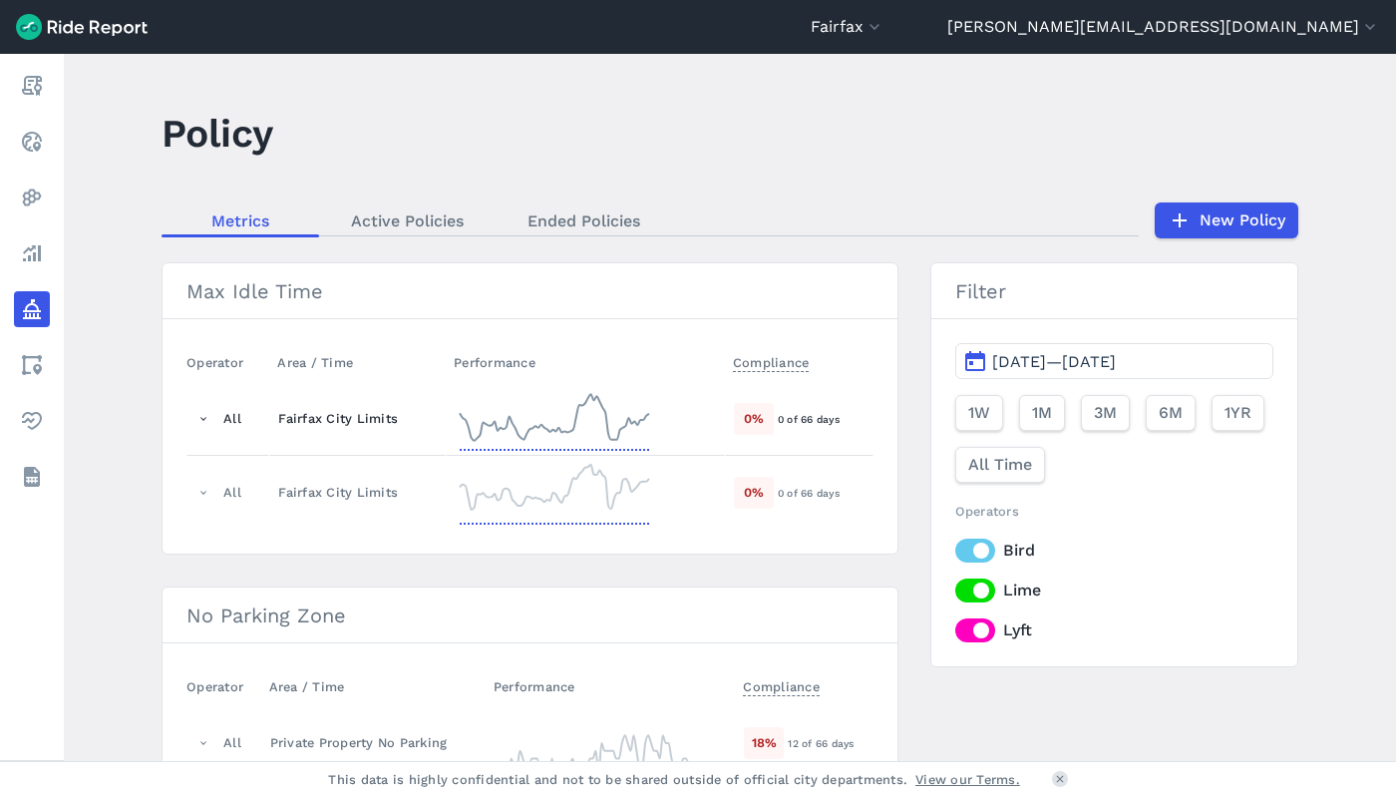
click at [395, 423] on div "Fairfax City Limits" at bounding box center [357, 418] width 159 height 19
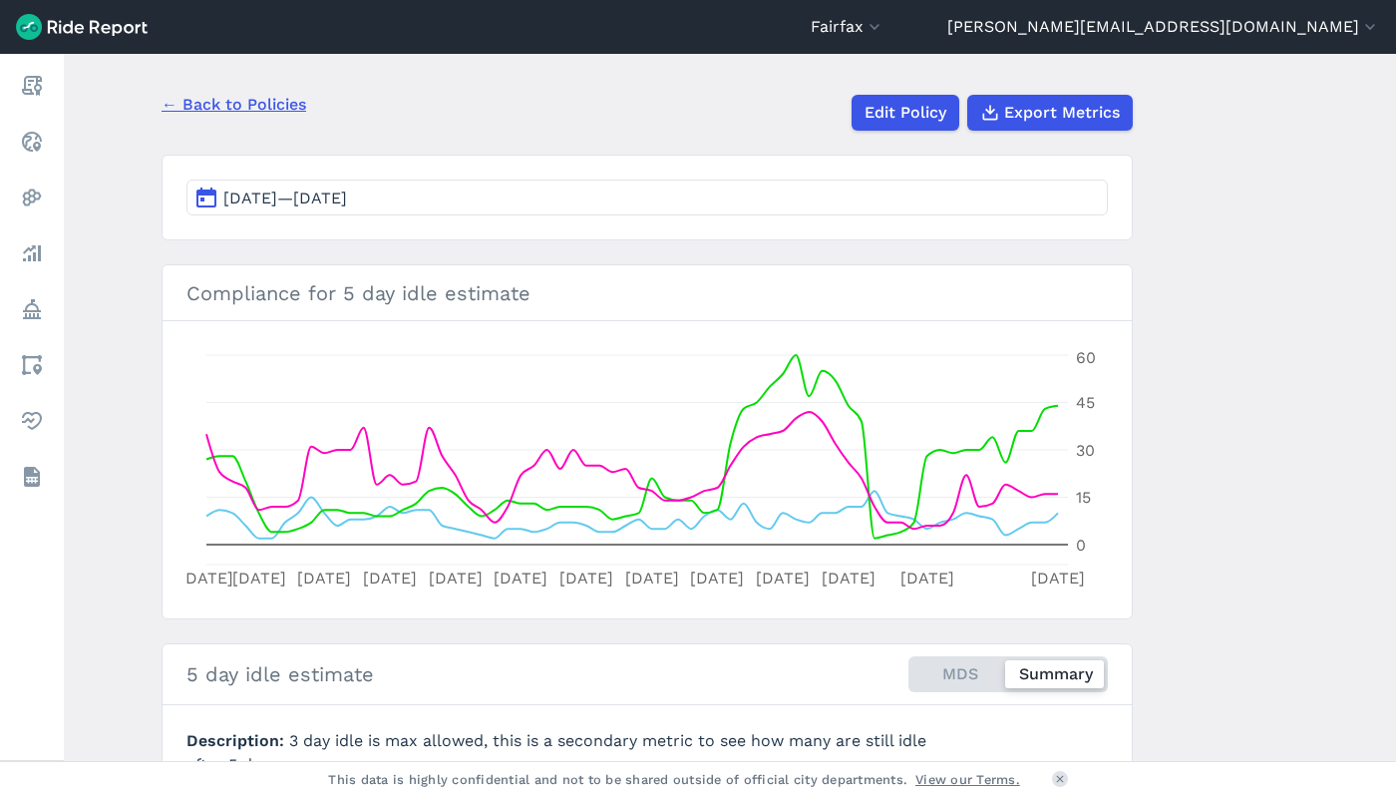
scroll to position [299, 0]
